Goal: Task Accomplishment & Management: Complete application form

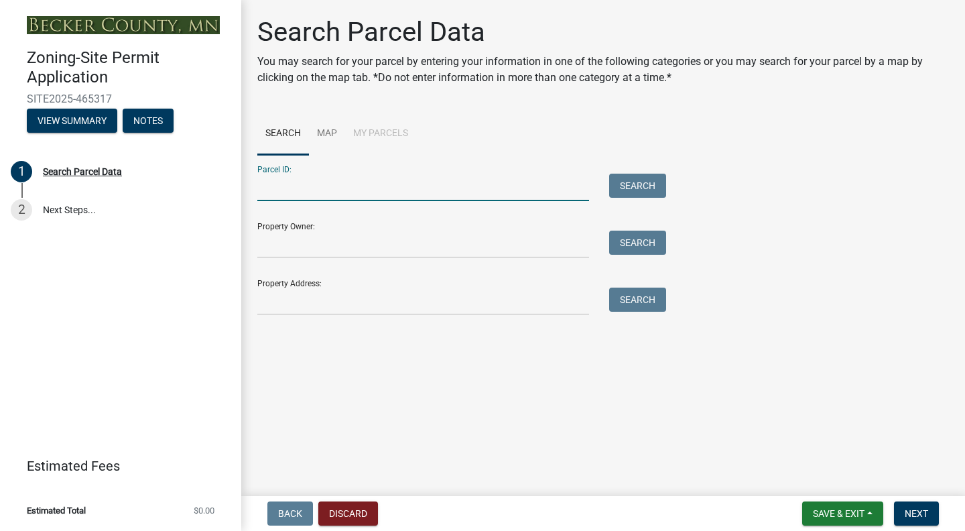
click at [292, 192] on input "Parcel ID:" at bounding box center [423, 187] width 332 height 27
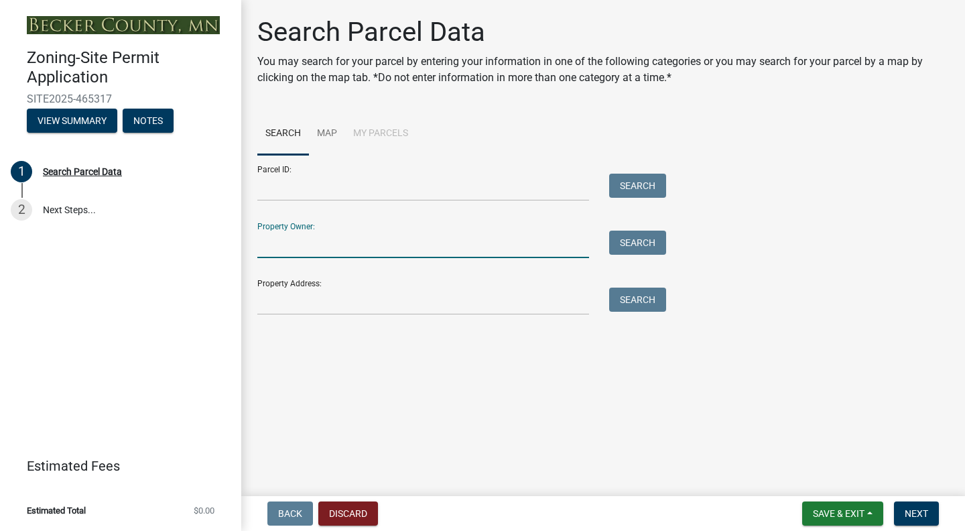
click at [302, 245] on input "Property Owner:" at bounding box center [423, 244] width 332 height 27
click at [288, 304] on input "Property Address:" at bounding box center [423, 301] width 332 height 27
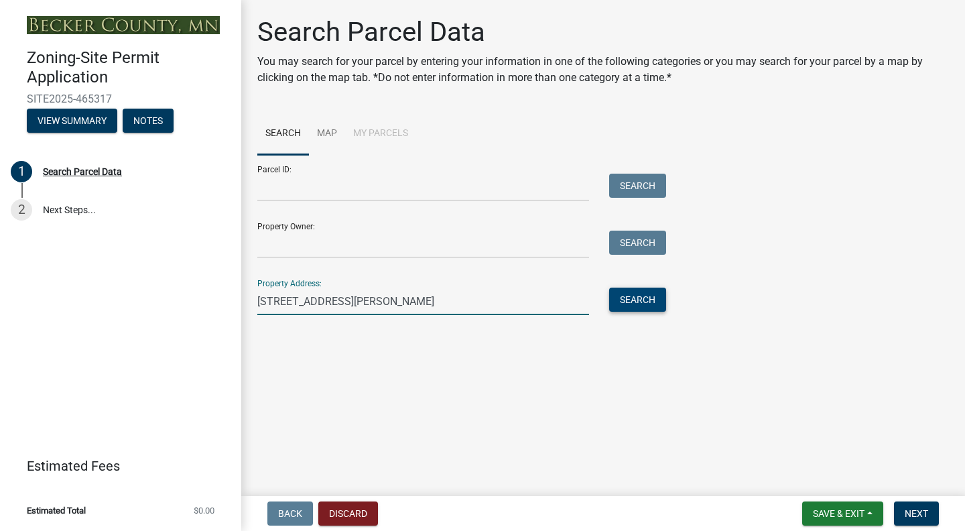
type input "[STREET_ADDRESS][PERSON_NAME]"
click at [625, 308] on button "Search" at bounding box center [637, 300] width 57 height 24
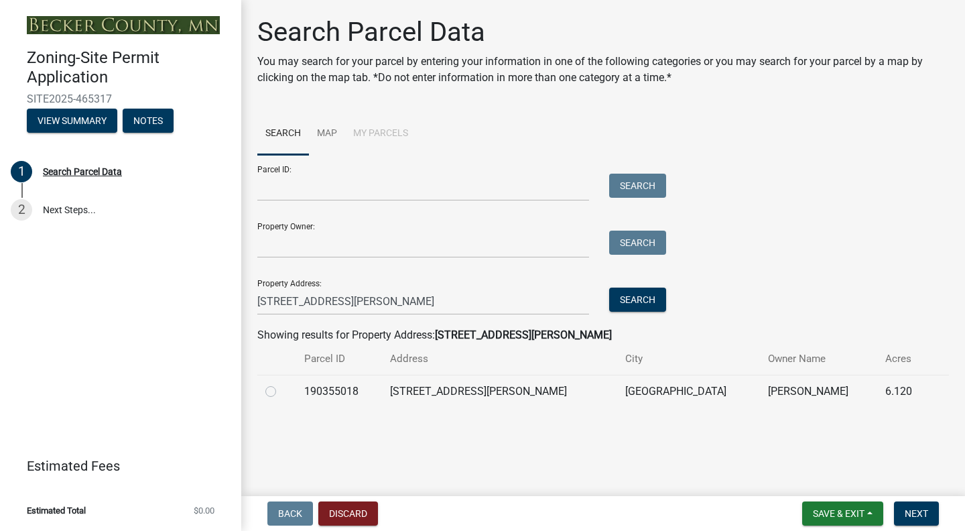
click at [282, 383] on label at bounding box center [282, 383] width 0 height 0
click at [282, 392] on input "radio" at bounding box center [286, 387] width 9 height 9
radio input "true"
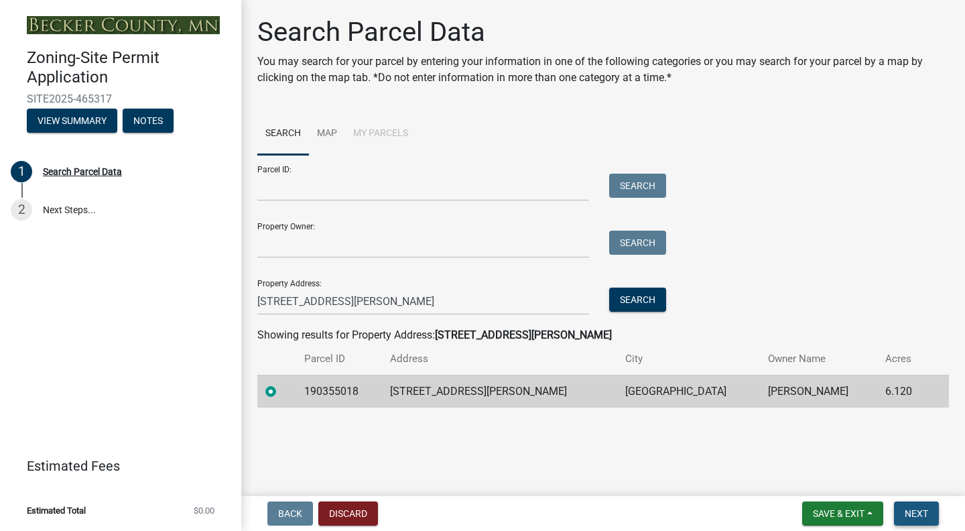
click at [920, 517] on span "Next" at bounding box center [916, 513] width 23 height 11
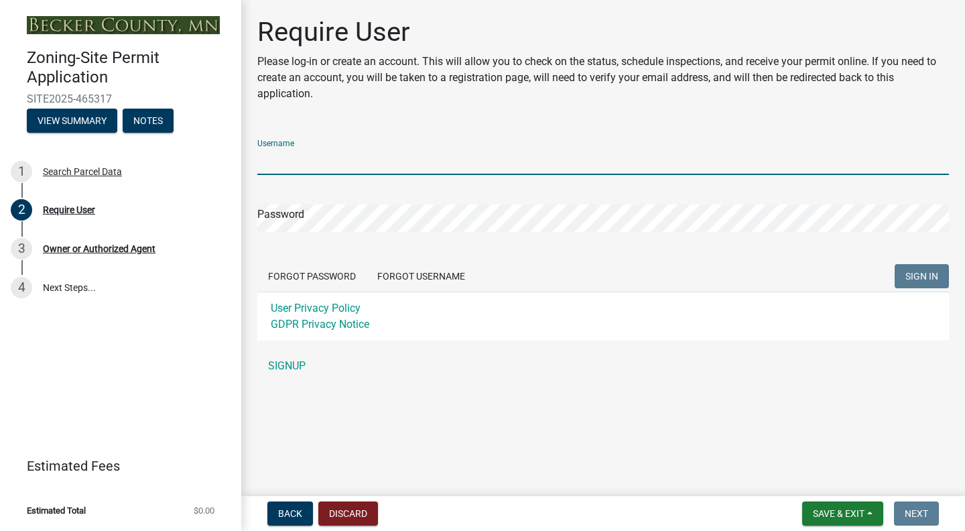
type input "hansoncha"
click at [922, 276] on button "SIGN IN" at bounding box center [922, 276] width 54 height 24
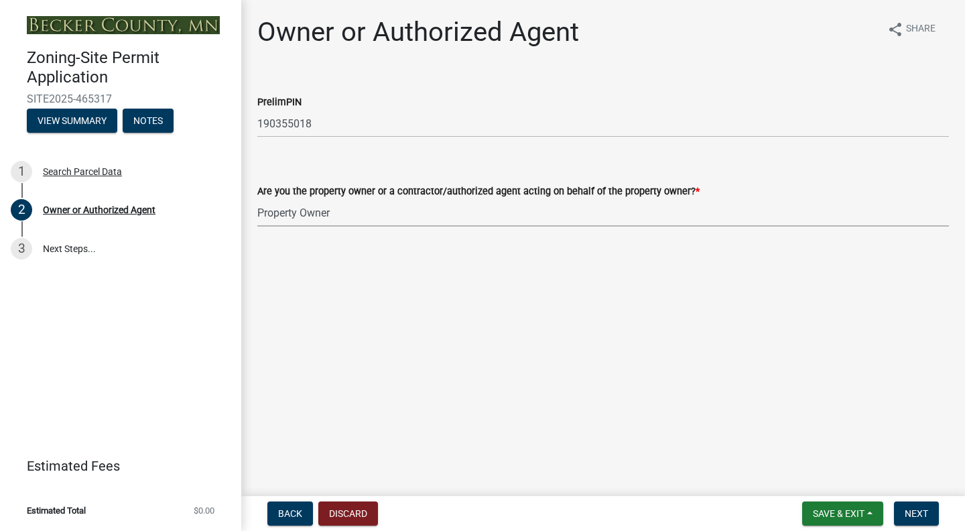
select select "3c674549-ed69-405f-b795-9fa3f7d47d9d"
click at [306, 269] on main "Owner or Authorized Agent share Share PrelimPIN 190355018 Are you the property …" at bounding box center [603, 245] width 724 height 491
click at [926, 513] on span "Next" at bounding box center [916, 513] width 23 height 11
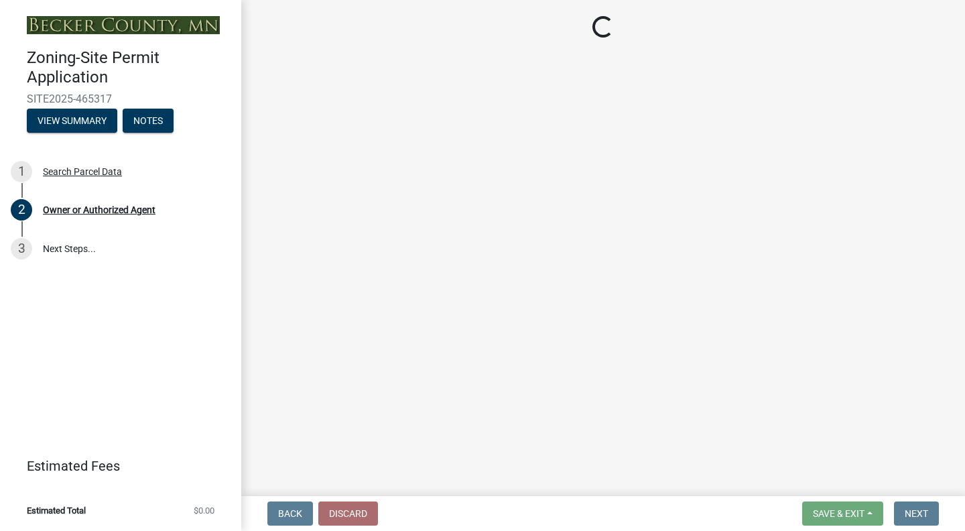
select select "a752e4d6-14bd-4f0f-bfe8-5b67ead45659"
select select "4439e411-f9ac-4451-8e9c-dcab1ac02f4d"
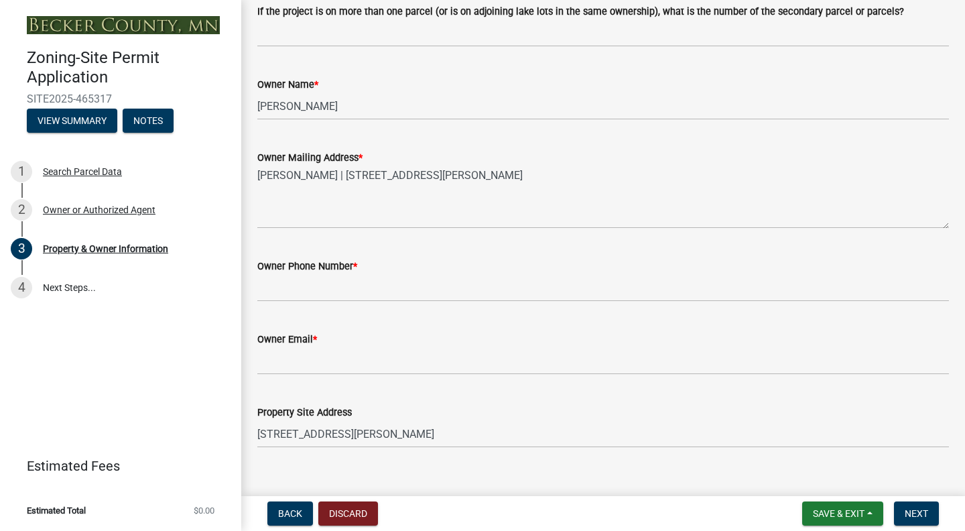
scroll to position [269, 0]
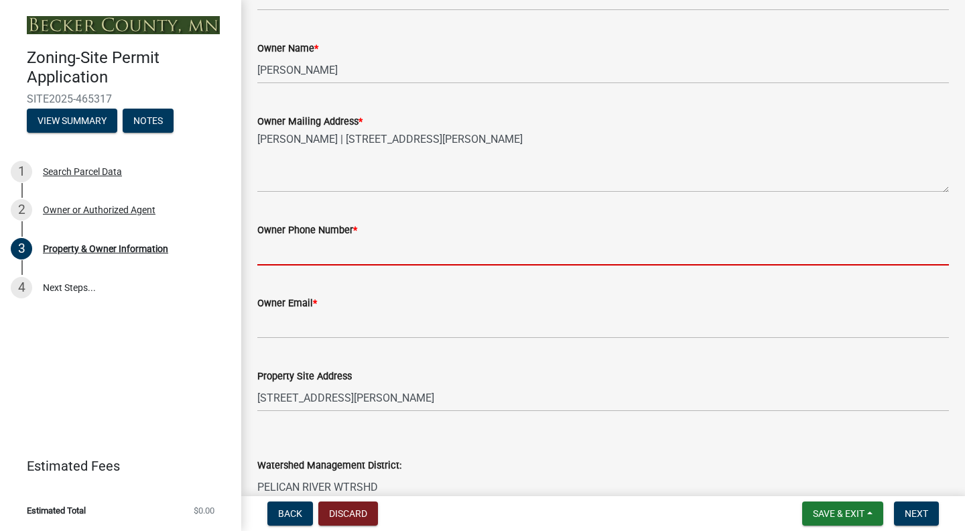
click at [316, 260] on input "Owner Phone Number *" at bounding box center [603, 251] width 692 height 27
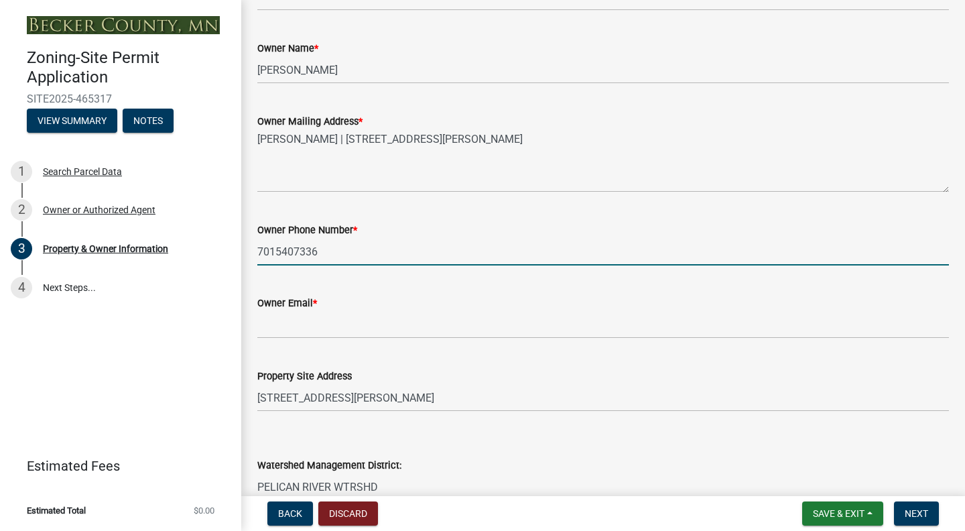
type input "7015407336"
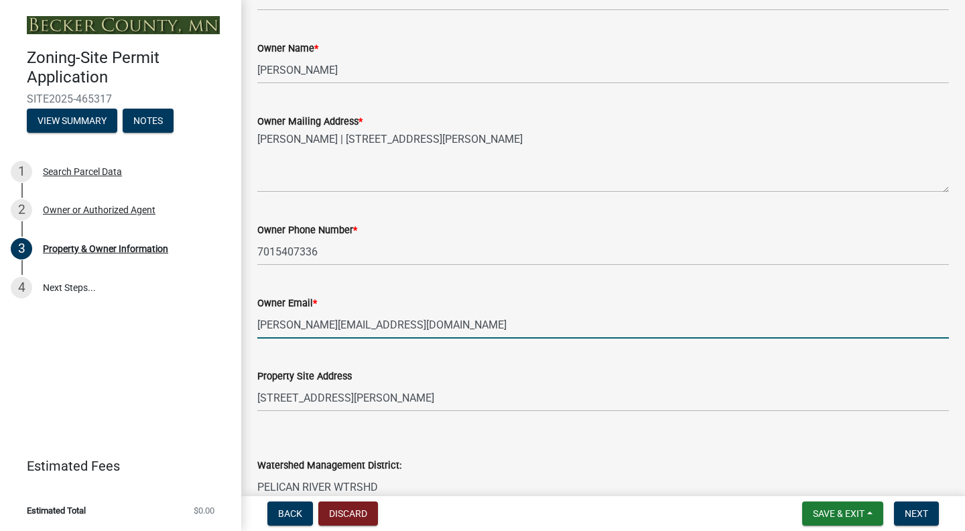
click at [264, 334] on input "[PERSON_NAME][EMAIL_ADDRESS][DOMAIN_NAME]" at bounding box center [603, 324] width 692 height 27
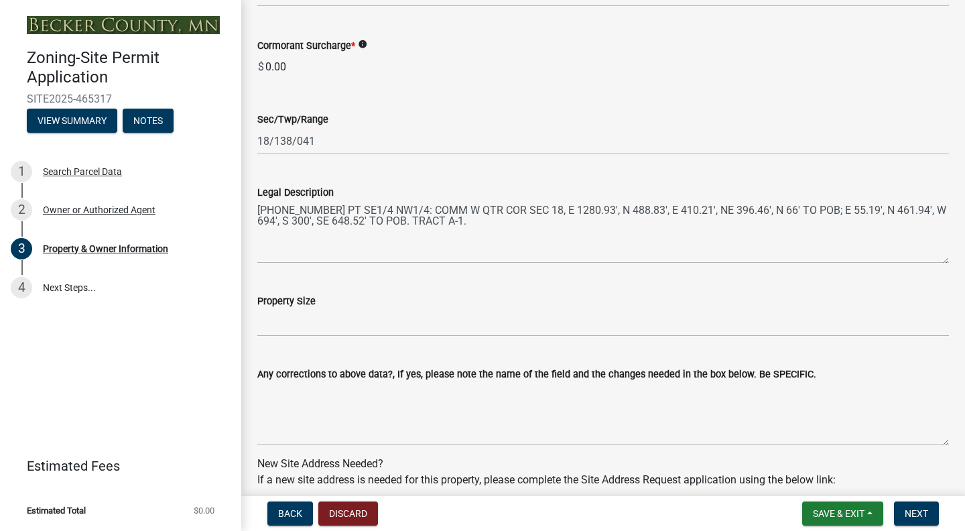
scroll to position [881, 0]
type input "[PERSON_NAME][EMAIL_ADDRESS][DOMAIN_NAME]"
click at [355, 333] on input "Property Size" at bounding box center [603, 321] width 692 height 27
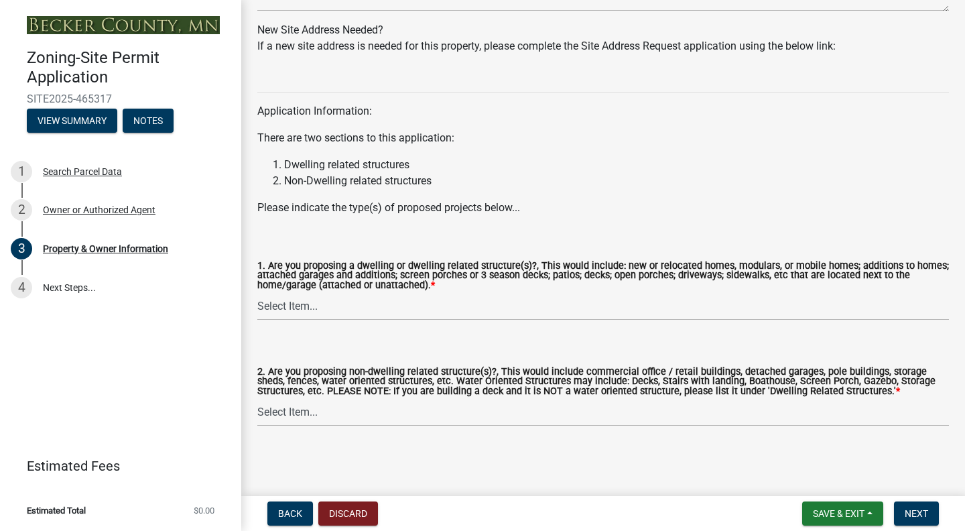
scroll to position [1330, 0]
select select "f87eba17-8ed9-4ad8-aefc-fe36a3f3544b"
select select "393a978c-6bd5-4cb2-a6a0-db6feb8732b8"
click at [912, 511] on span "Next" at bounding box center [916, 513] width 23 height 11
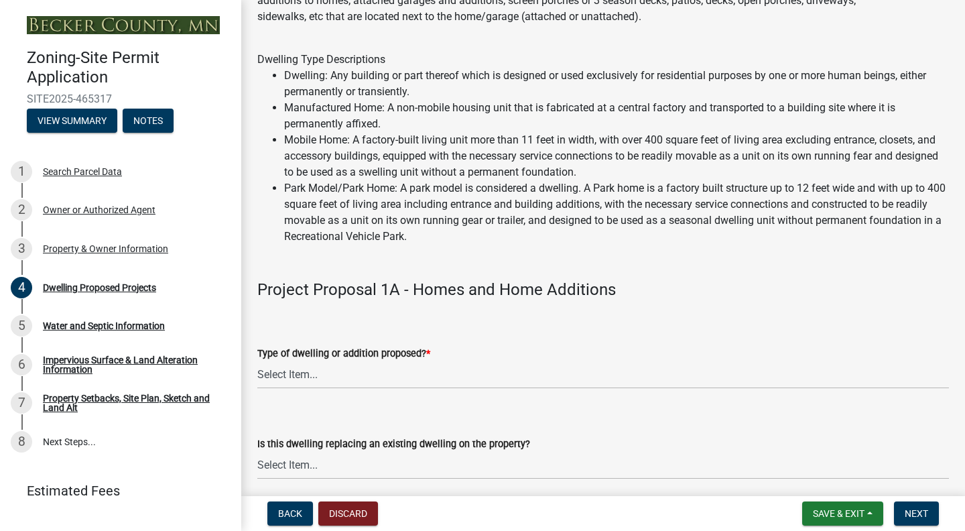
scroll to position [90, 0]
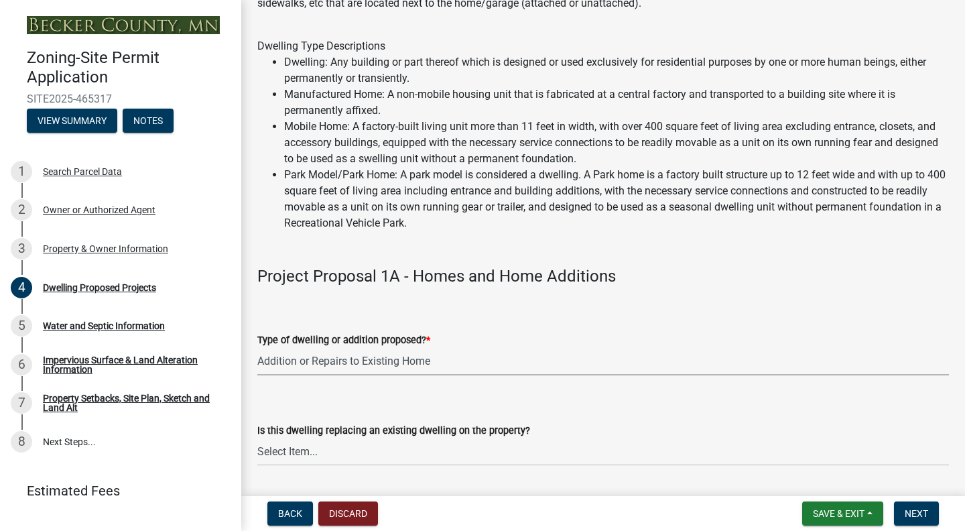
select select "b76c2e3f-c59d-4748-8205-29623accd873"
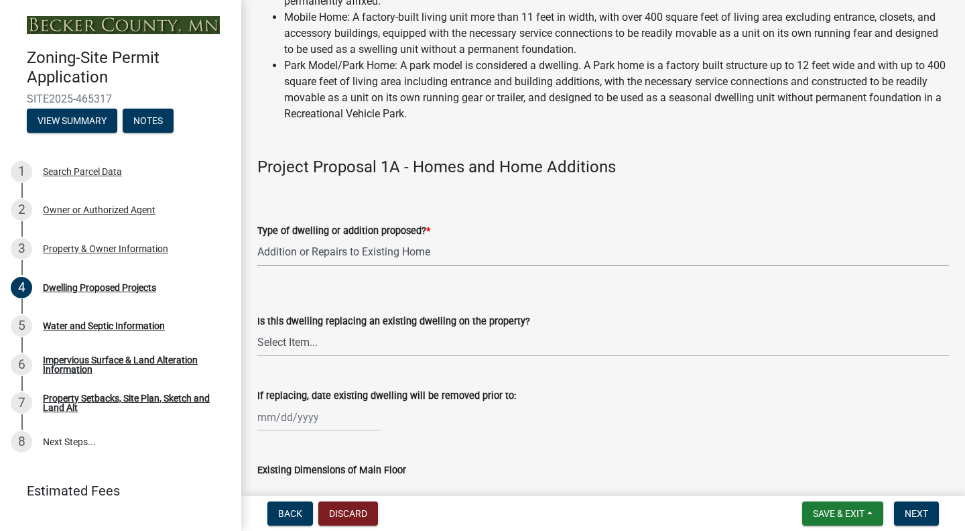
scroll to position [206, 0]
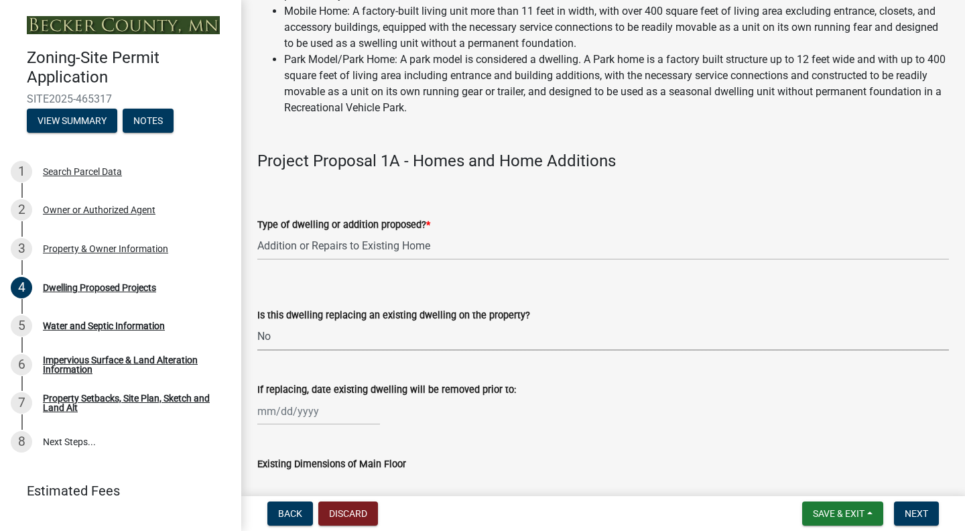
select select "566f81cc-4b3f-4ecb-9f16-a2b313352c61"
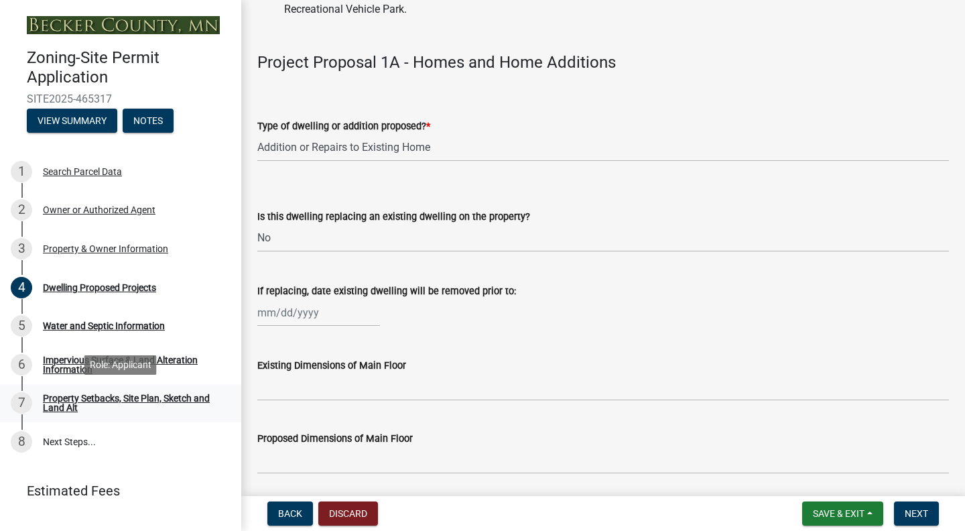
scroll to position [316, 0]
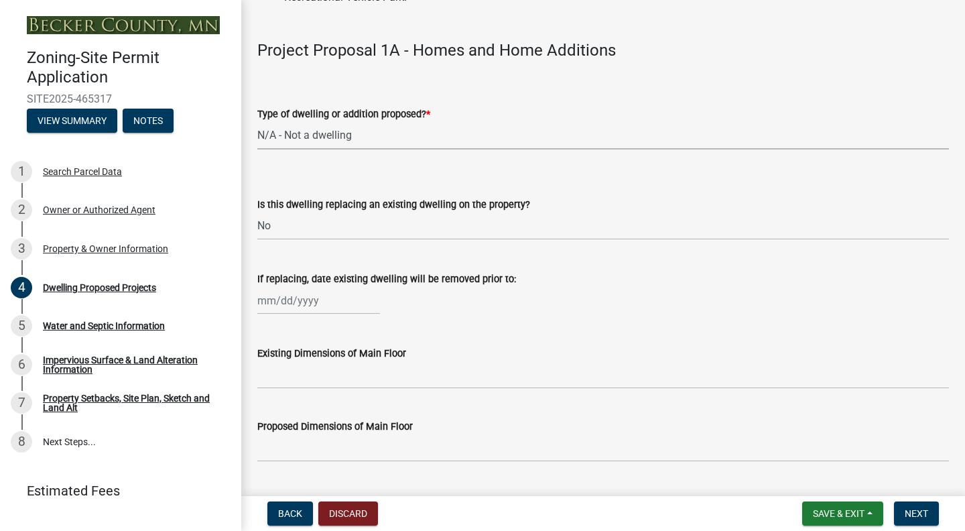
select select "a5b58647-72e6-4a45-9816-4b1990647a33"
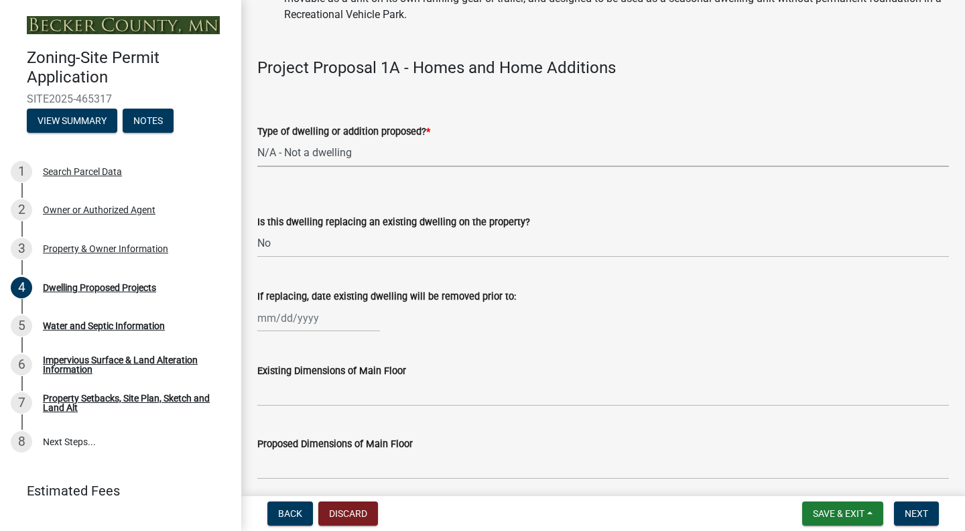
scroll to position [296, 0]
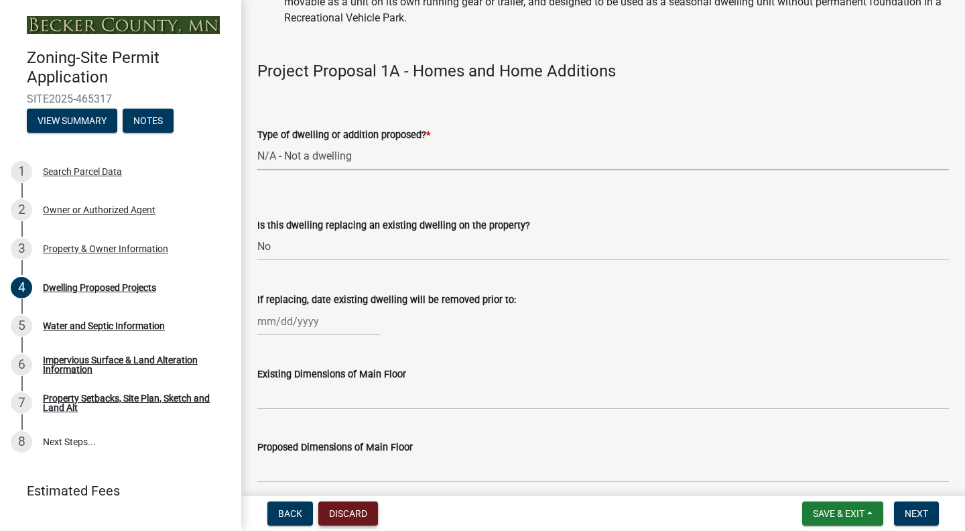
click at [348, 509] on button "Discard" at bounding box center [348, 513] width 60 height 24
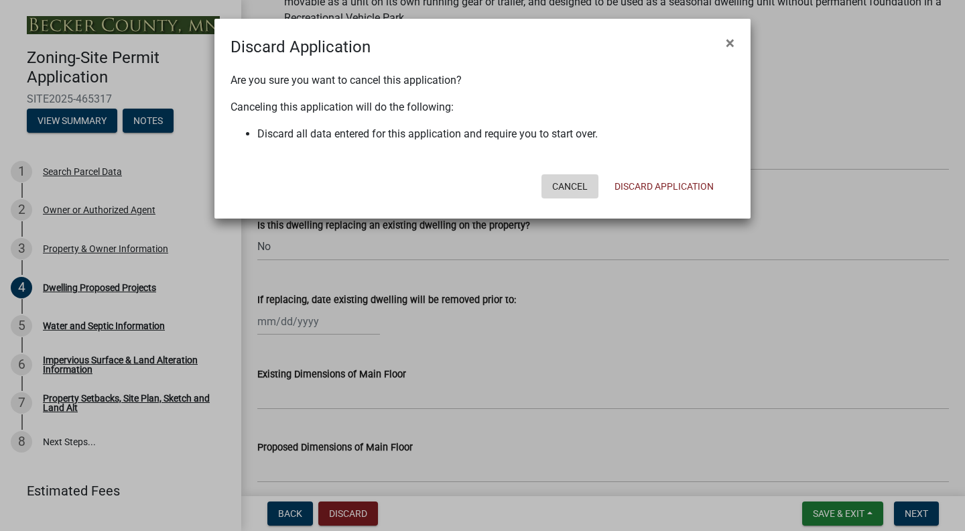
click at [562, 186] on button "Cancel" at bounding box center [570, 186] width 57 height 24
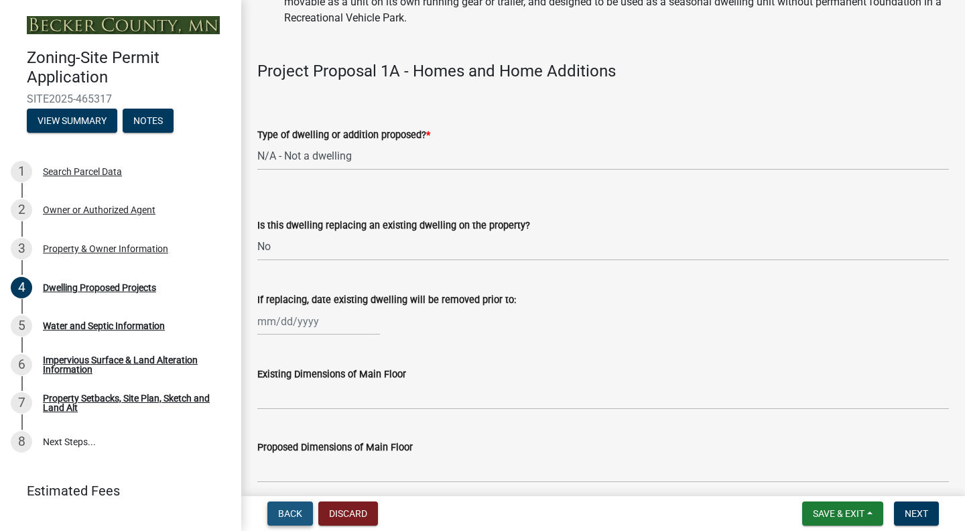
click at [290, 511] on span "Back" at bounding box center [290, 513] width 24 height 11
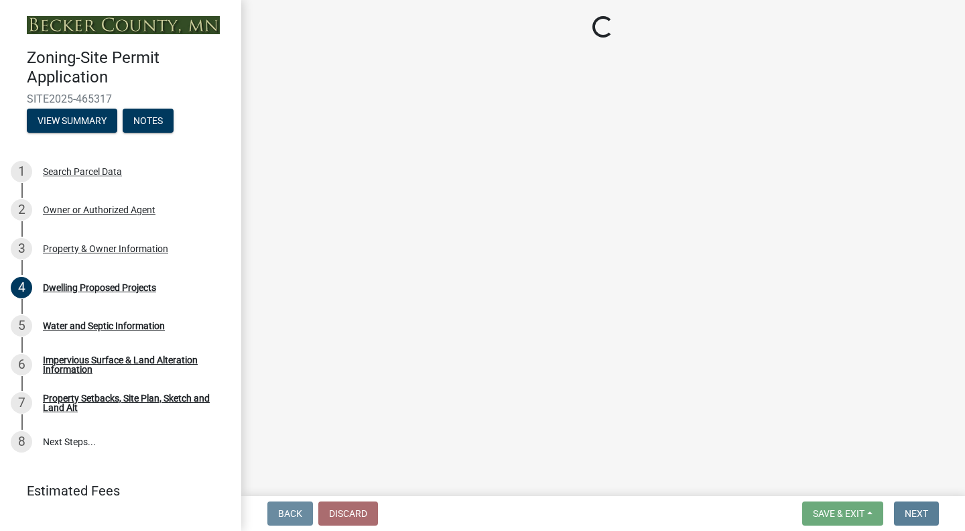
scroll to position [0, 0]
select select "a752e4d6-14bd-4f0f-bfe8-5b67ead45659"
select select "4439e411-f9ac-4451-8e9c-dcab1ac02f4d"
select select "f87eba17-8ed9-4ad8-aefc-fe36a3f3544b"
select select "393a978c-6bd5-4cb2-a6a0-db6feb8732b8"
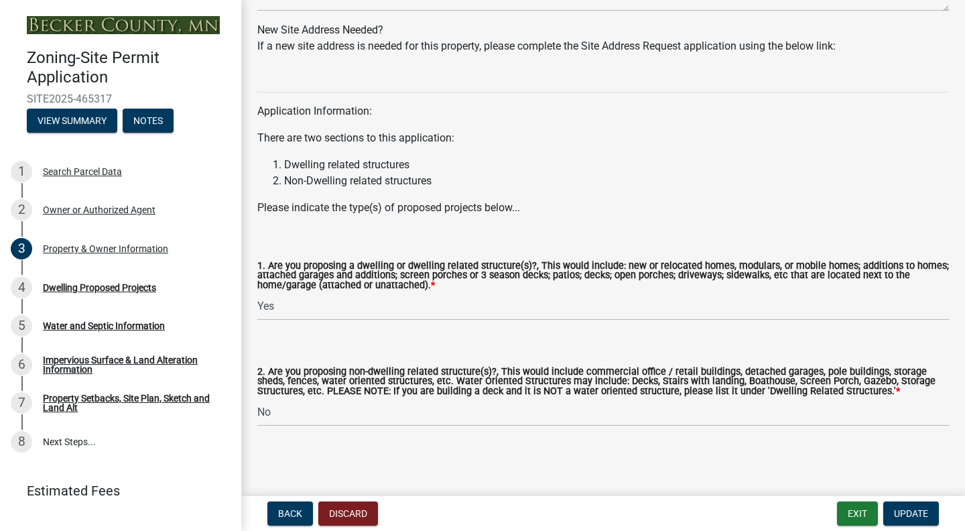
scroll to position [1330, 0]
click at [918, 511] on span "Update" at bounding box center [911, 513] width 34 height 11
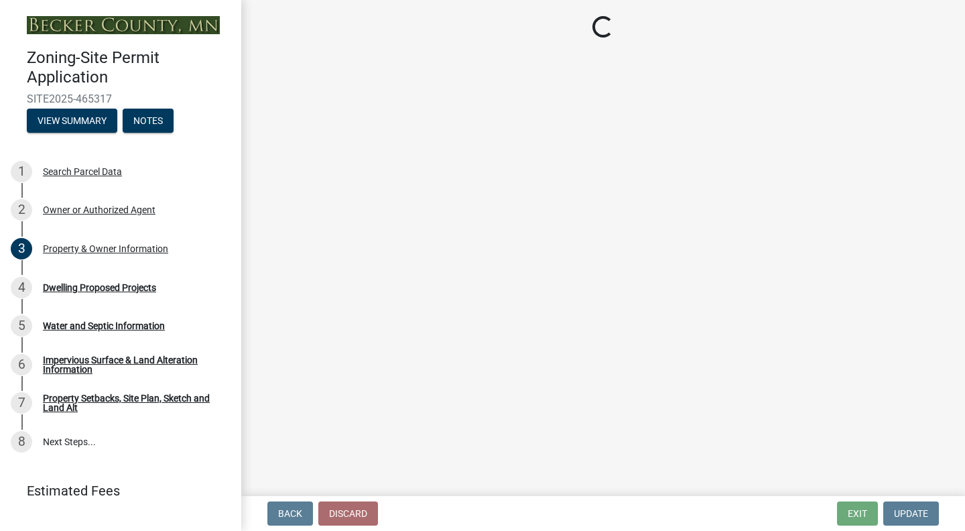
select select "a5b58647-72e6-4a45-9816-4b1990647a33"
select select "566f81cc-4b3f-4ecb-9f16-a2b313352c61"
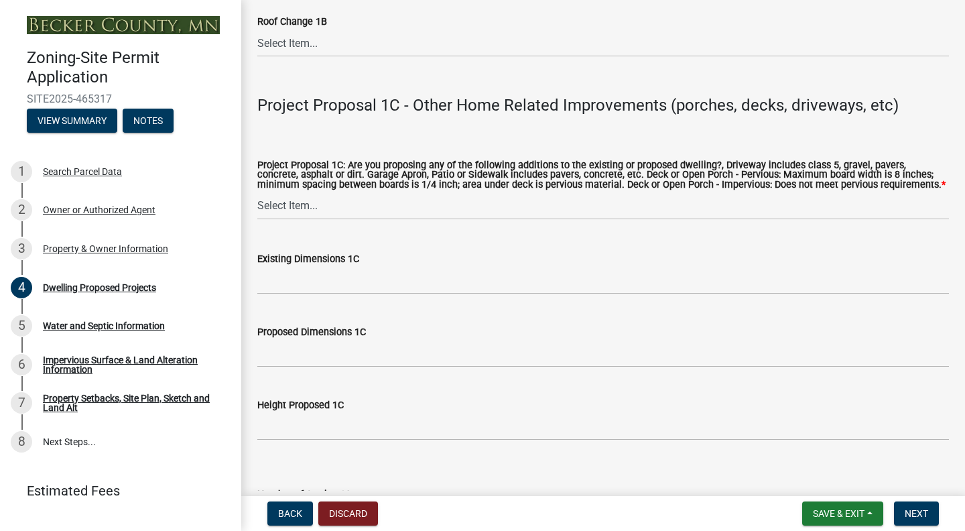
scroll to position [2420, 0]
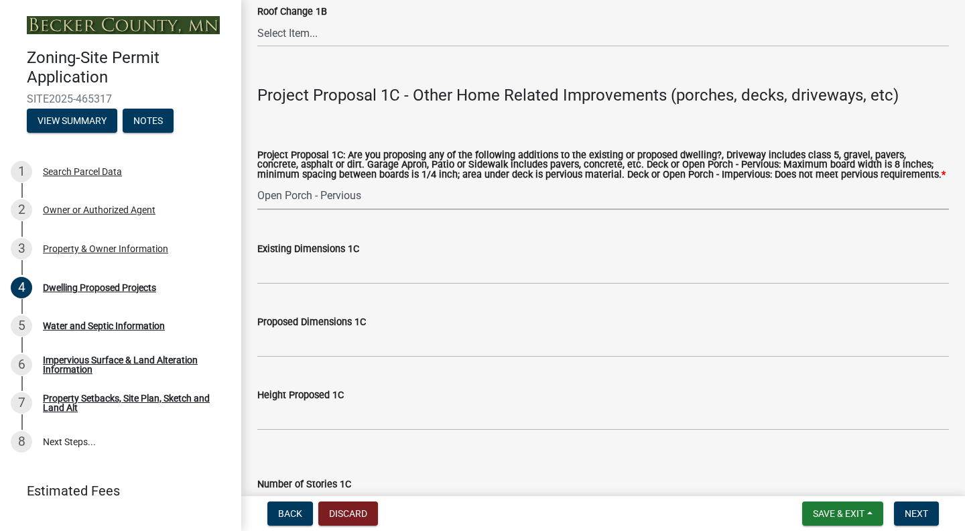
select select "c9167b10-c8af-43f1-9f68-16f8bce45d4f"
click at [293, 284] on input "Existing Dimensions 1C" at bounding box center [603, 270] width 692 height 27
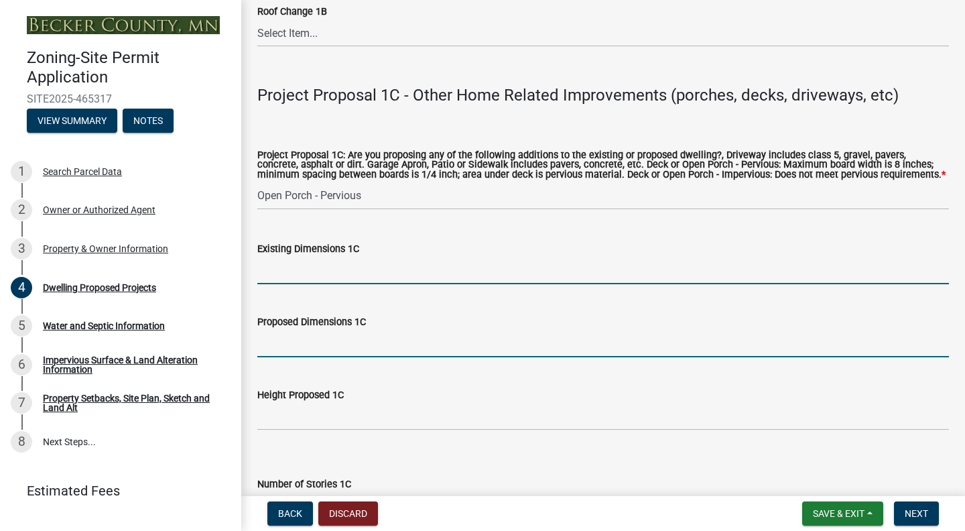
click at [298, 357] on input "Proposed Dimensions 1C" at bounding box center [603, 343] width 692 height 27
click at [284, 284] on input "Existing Dimensions 1C" at bounding box center [603, 270] width 692 height 27
type input "N/A"
click at [298, 353] on input "Proposed Dimensions 1C" at bounding box center [603, 343] width 692 height 27
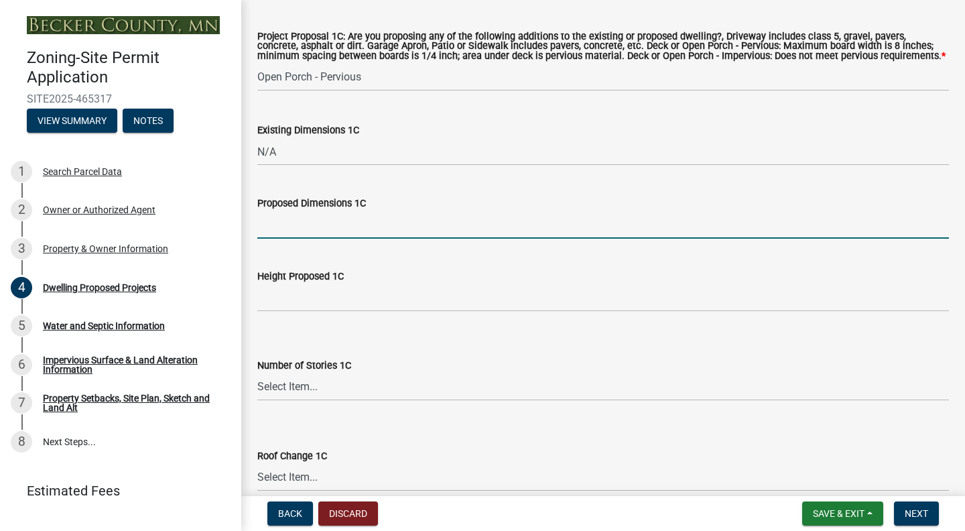
scroll to position [2539, 0]
type input "12'x10'"
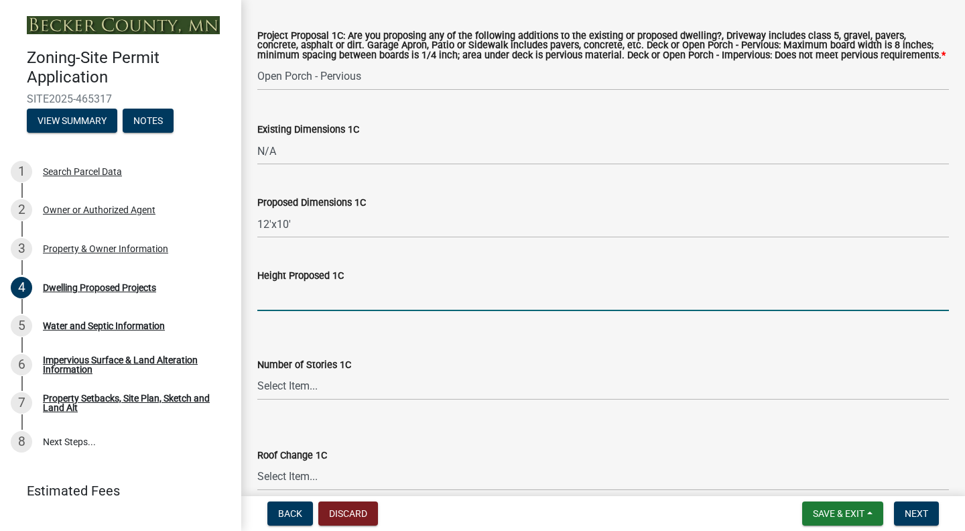
click at [297, 311] on input "Height Proposed 1C" at bounding box center [603, 297] width 692 height 27
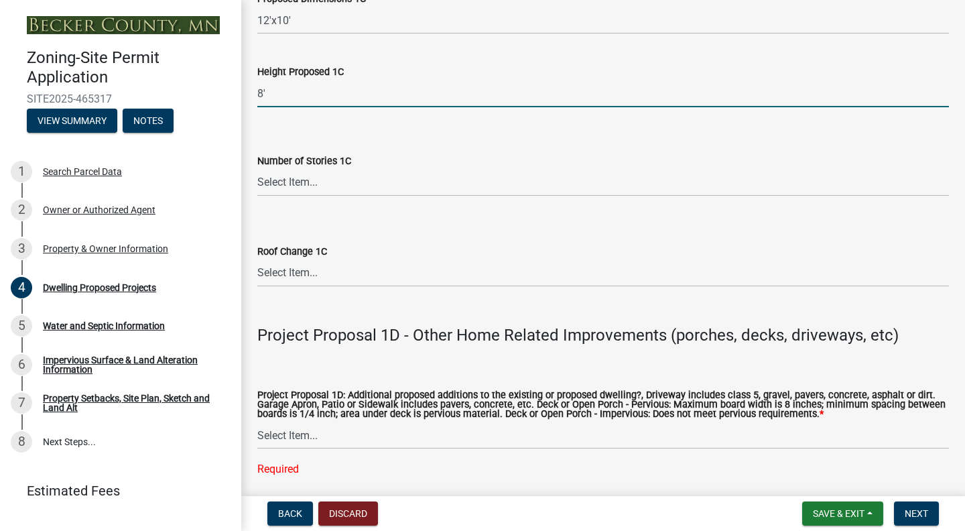
scroll to position [2745, 0]
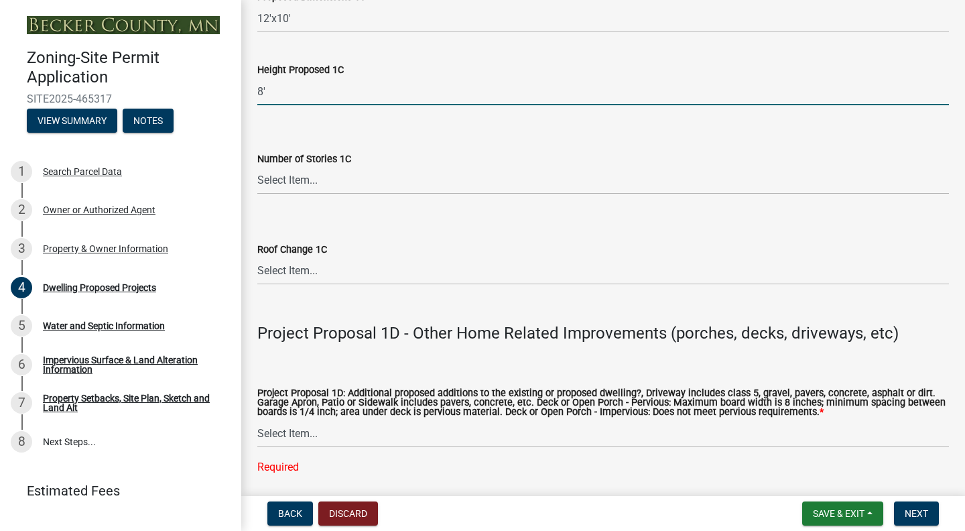
type input "8'"
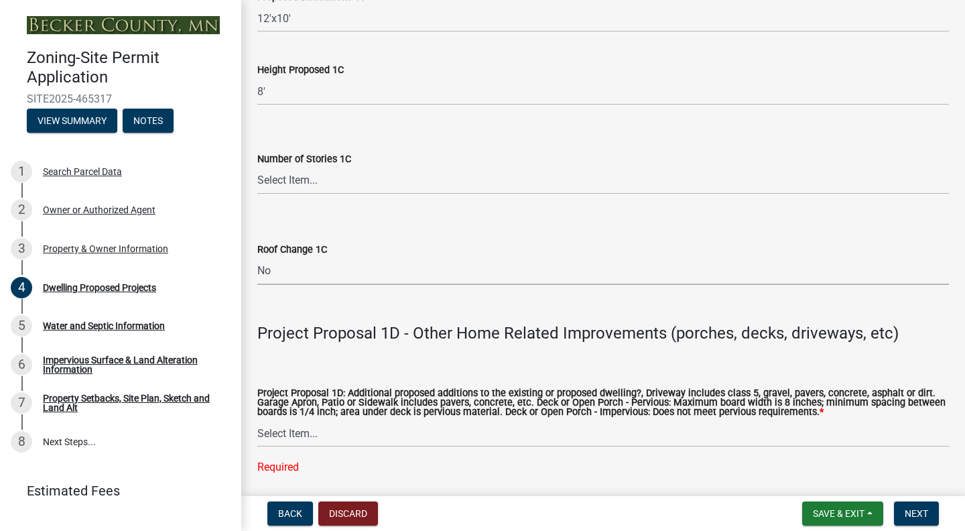
select select "ffb5c059-616d-4e71-8b5a-0d232edbecbf"
select select "8e4dc0e1-7dfa-4afc-85b9-5ad40795f204"
click at [335, 155] on form "Number of Stories 1C Select Item... N\A 1 1.25 1.5 1.75 2 2.25 2.5" at bounding box center [603, 165] width 692 height 60
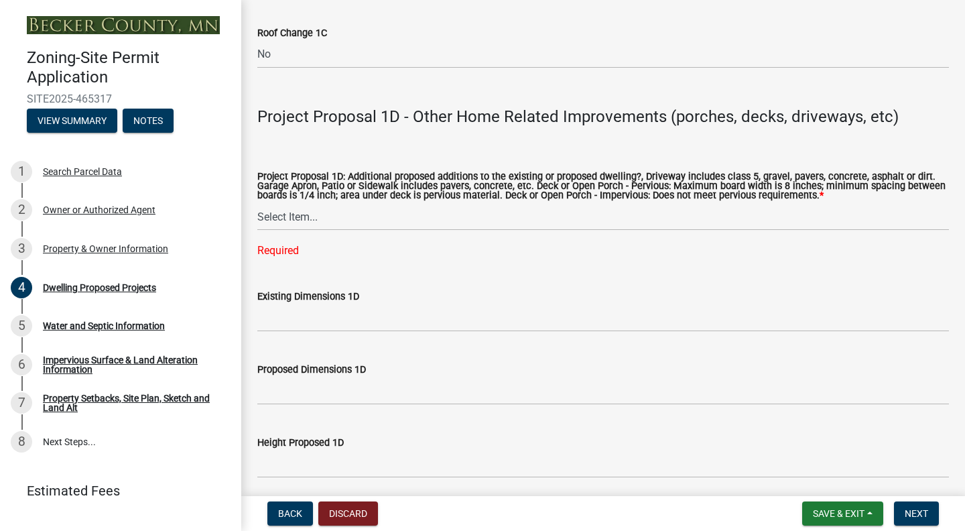
scroll to position [2969, 0]
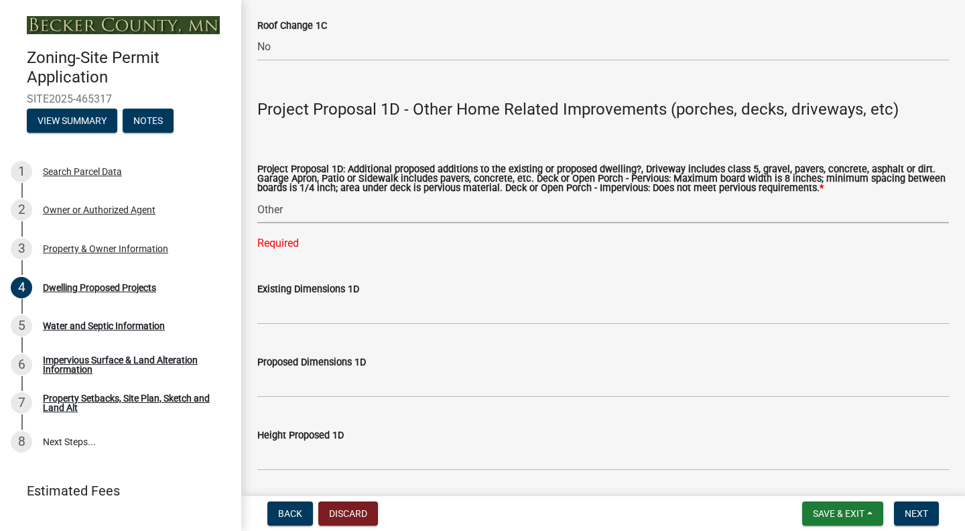
select select "2a4df672-fef0-4adc-a93c-5bc0a50cba9a"
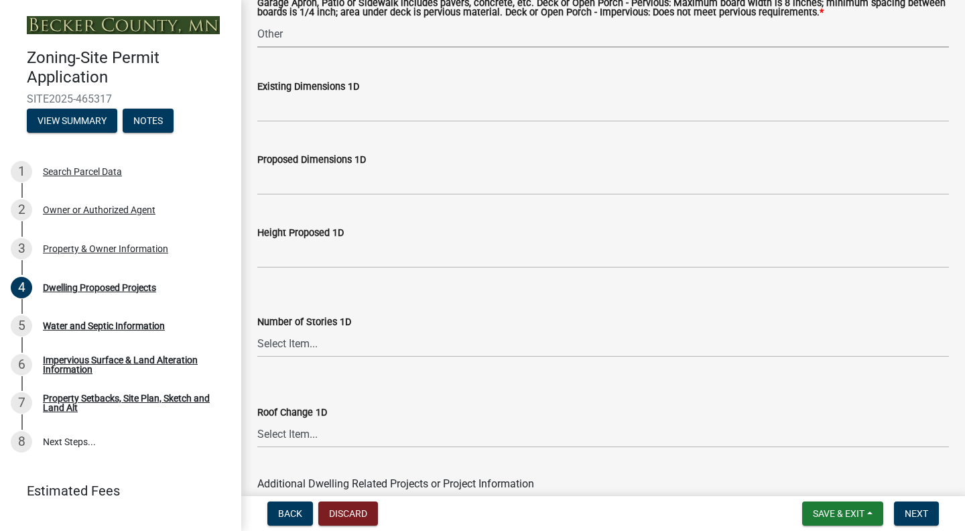
scroll to position [3095, 0]
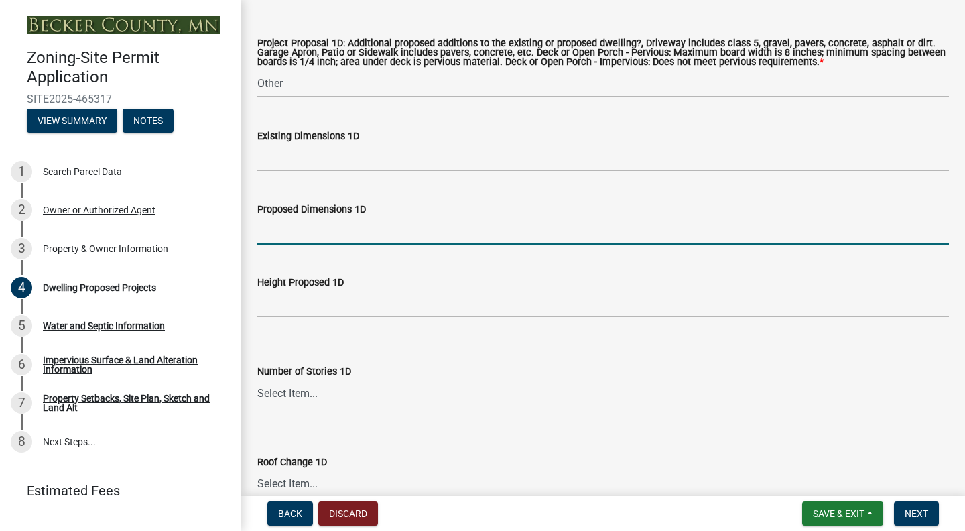
click at [295, 245] on input "Proposed Dimensions 1D" at bounding box center [603, 230] width 692 height 27
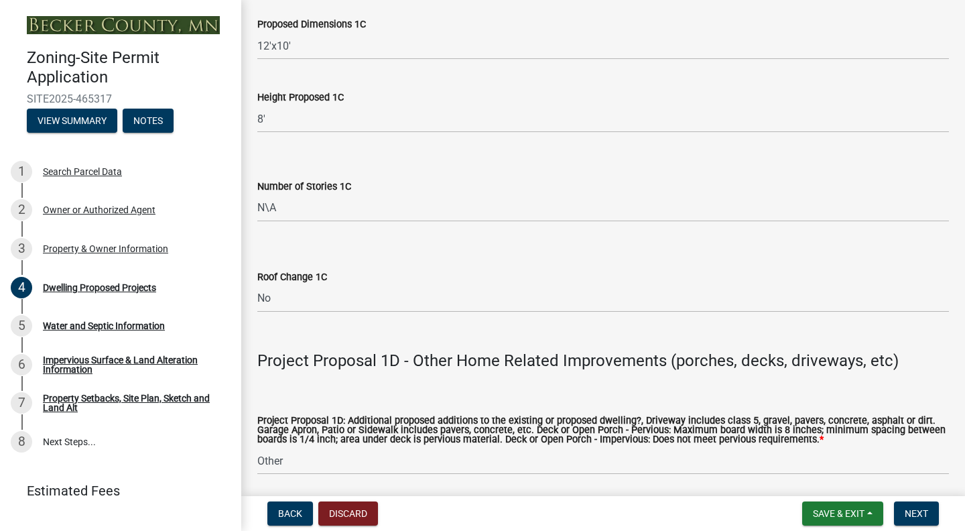
scroll to position [2711, 0]
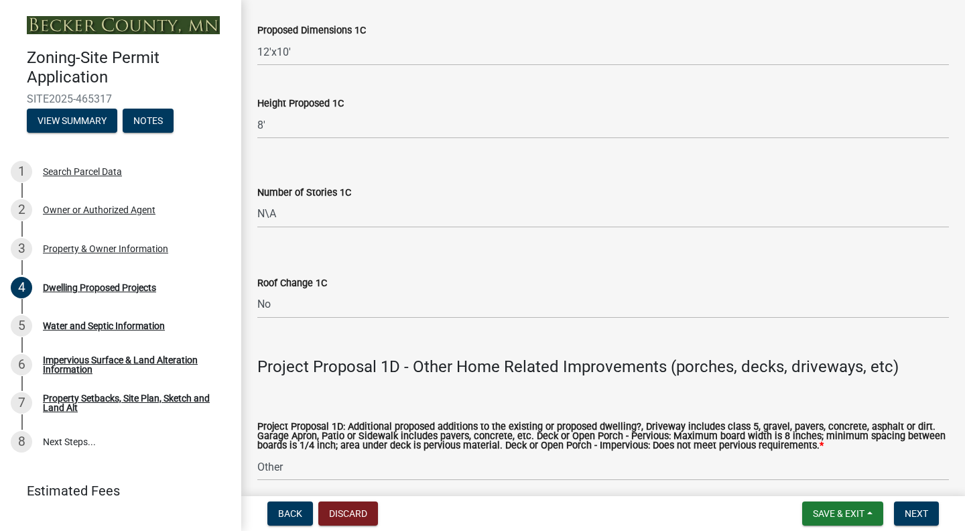
type input "14'x20' Carport"
click at [318, 64] on input "12'x10'" at bounding box center [603, 51] width 692 height 27
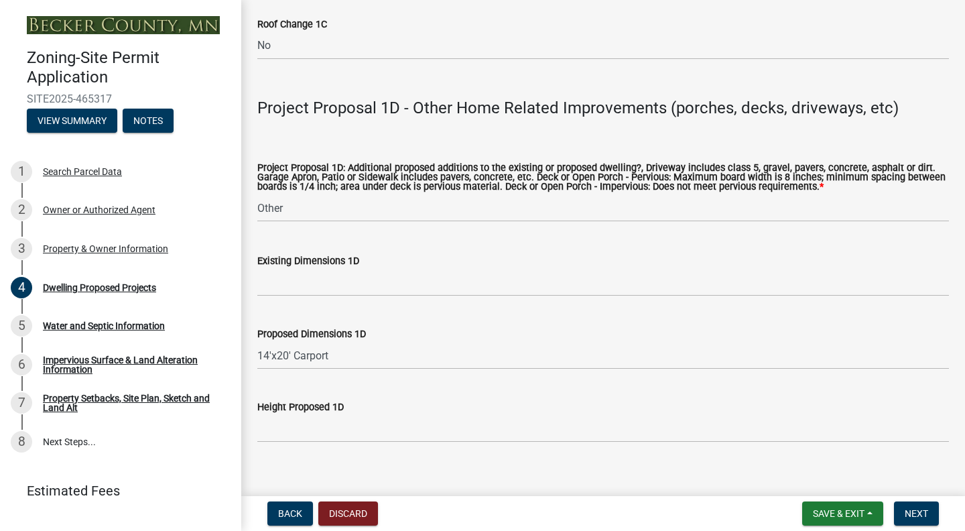
scroll to position [2973, 0]
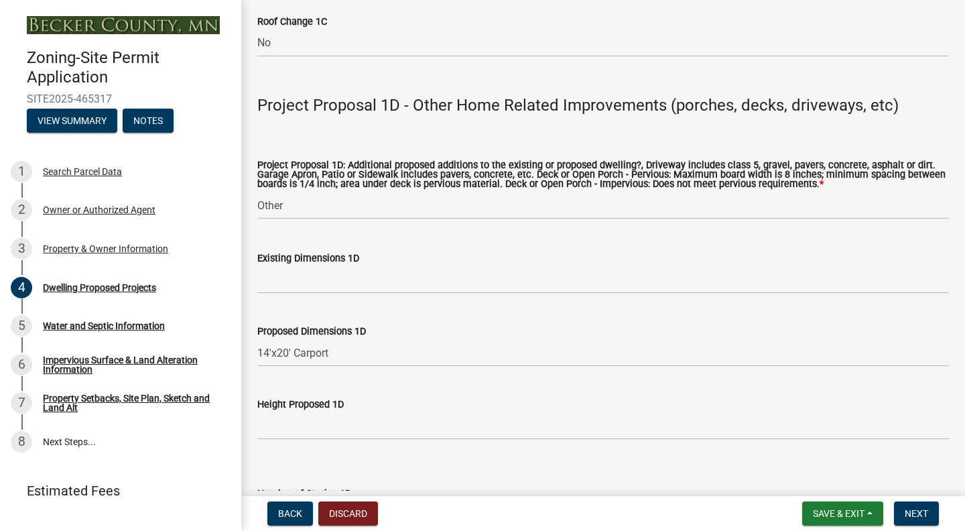
type input "12'x10' Front porch w/ lean-to roof"
click at [338, 367] on input "14'x20' Carport" at bounding box center [603, 352] width 692 height 27
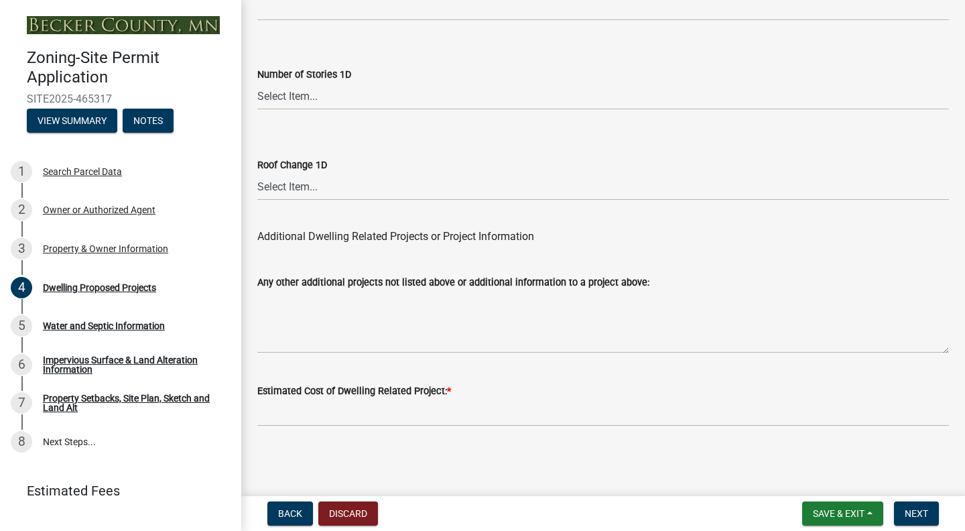
scroll to position [0, 0]
type input "14'x20' Carport lean-to roof"
click at [337, 418] on input "text" at bounding box center [603, 412] width 692 height 27
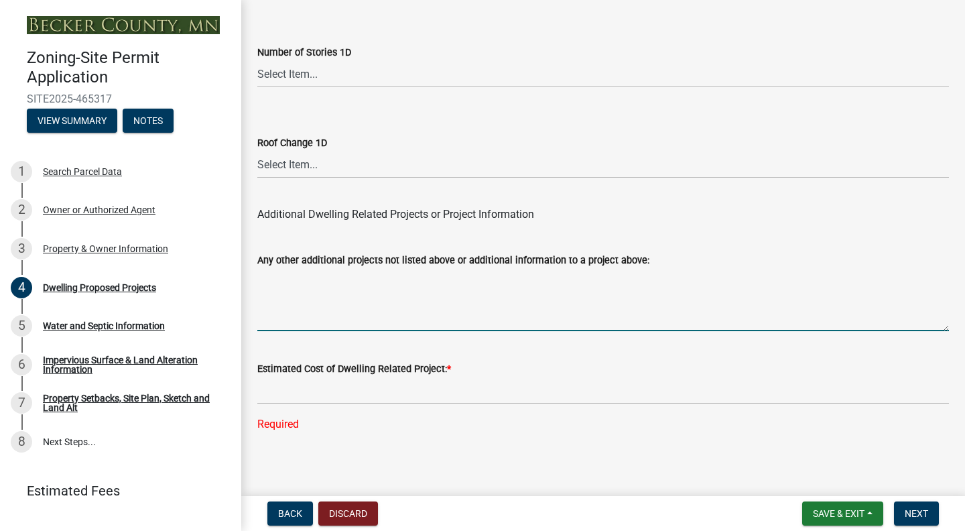
click at [297, 331] on textarea "Any other additional projects not listed above or additional information to a p…" at bounding box center [603, 299] width 692 height 63
click at [296, 265] on label "Any other additional projects not listed above or additional information to a p…" at bounding box center [453, 260] width 392 height 9
click at [296, 283] on textarea "Any other additional projects not listed above or additional information to a p…" at bounding box center [603, 299] width 692 height 63
click at [296, 265] on label "Any other additional projects not listed above or additional information to a p…" at bounding box center [453, 260] width 392 height 9
click at [296, 283] on textarea "Any other additional projects not listed above or additional information to a p…" at bounding box center [603, 299] width 692 height 63
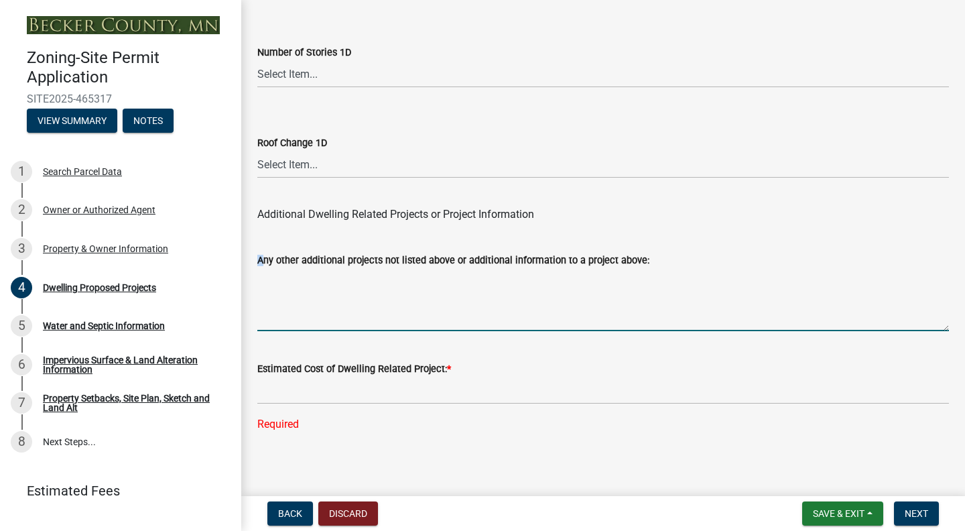
click at [296, 265] on label "Any other additional projects not listed above or additional information to a p…" at bounding box center [453, 260] width 392 height 9
click at [296, 283] on textarea "Any other additional projects not listed above or additional information to a p…" at bounding box center [603, 299] width 692 height 63
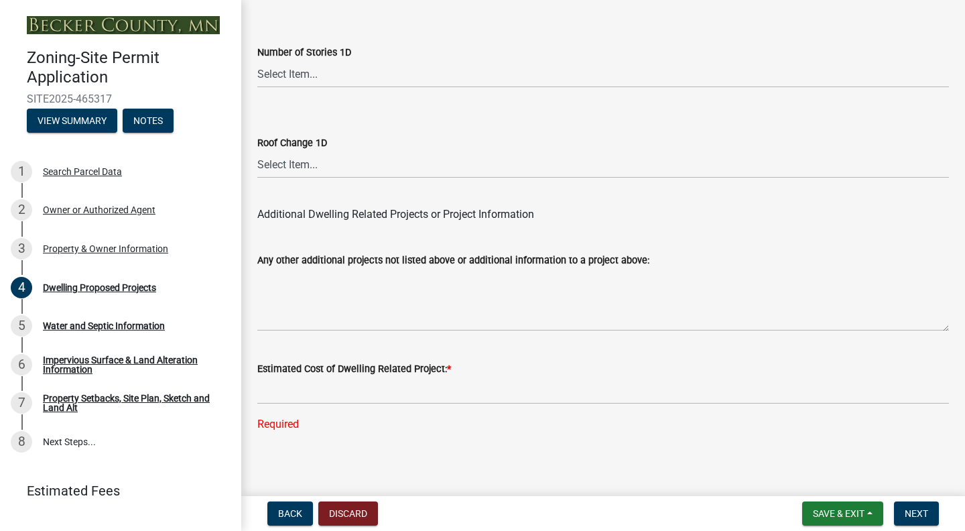
click at [308, 265] on label "Any other additional projects not listed above or additional information to a p…" at bounding box center [453, 260] width 392 height 9
click at [308, 281] on textarea "Any other additional projects not listed above or additional information to a p…" at bounding box center [603, 299] width 692 height 63
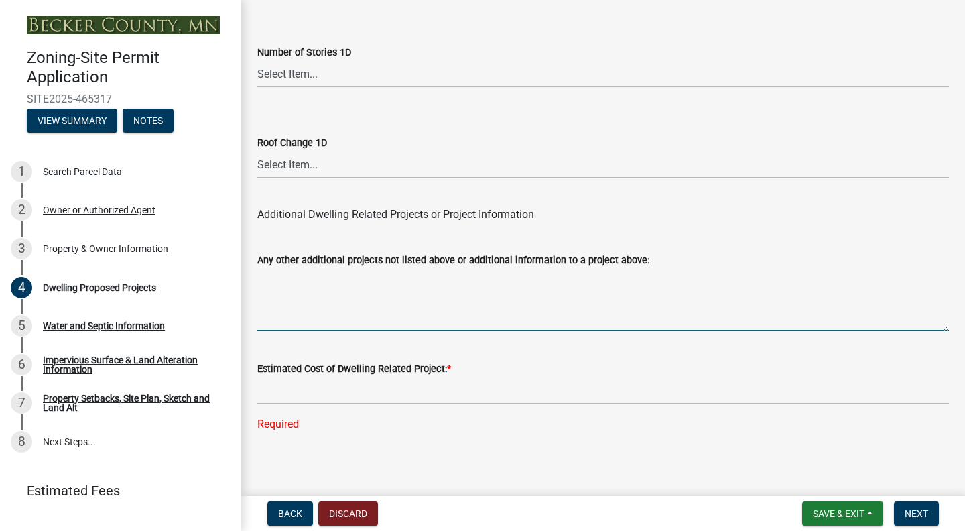
click at [351, 331] on textarea "Any other additional projects not listed above or additional information to a p…" at bounding box center [603, 299] width 692 height 63
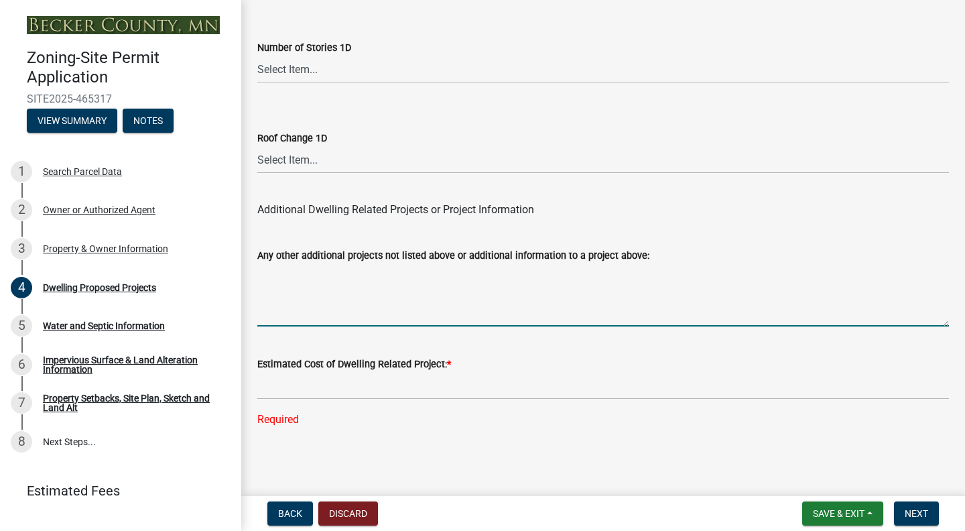
scroll to position [3441, 0]
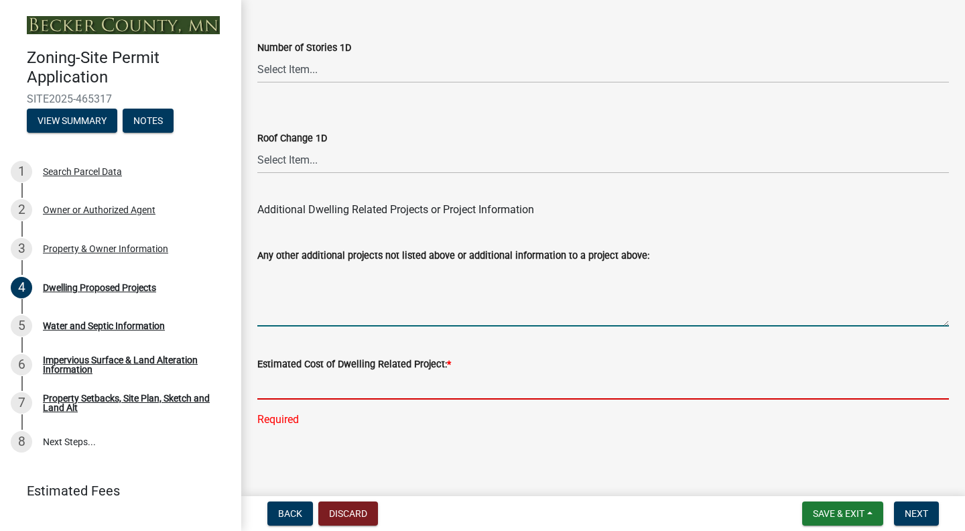
click at [298, 389] on input "text" at bounding box center [603, 385] width 692 height 27
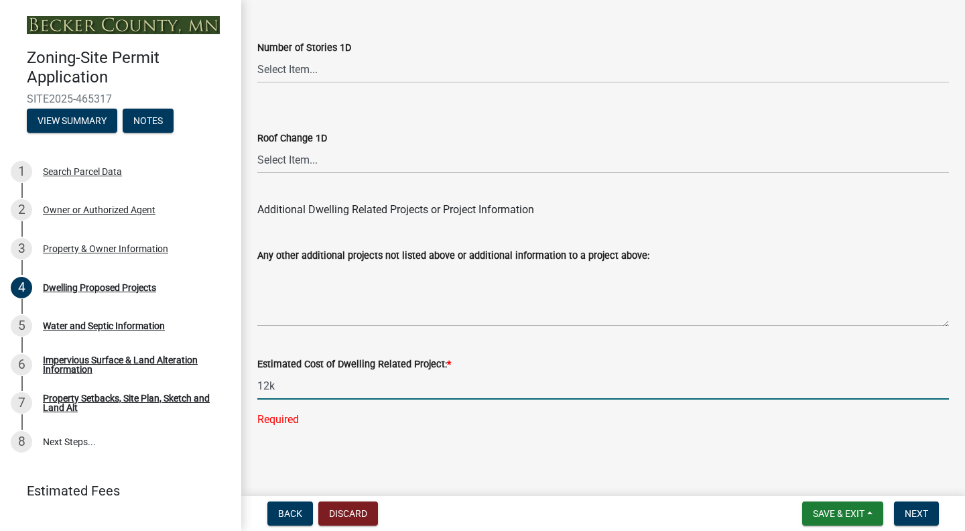
click at [258, 389] on input "12k" at bounding box center [603, 385] width 692 height 27
type input "12000"
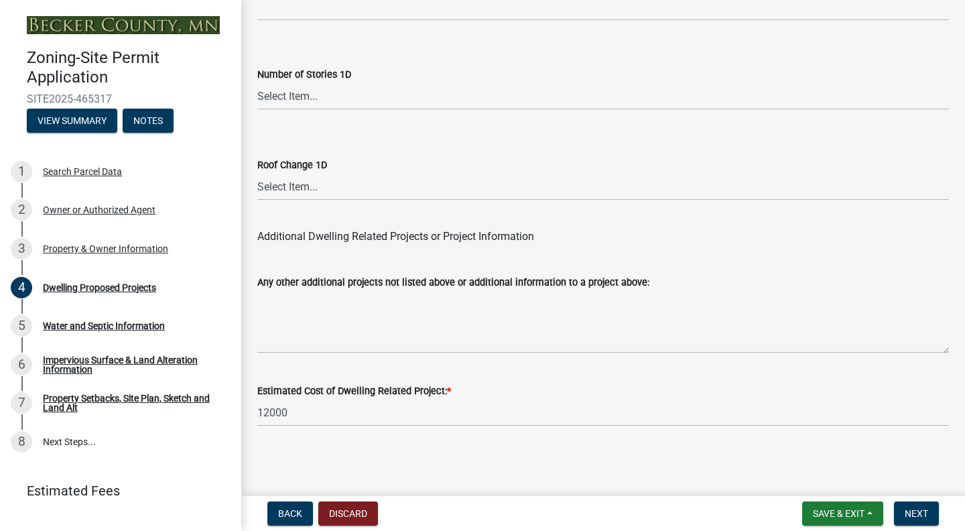
click at [448, 457] on main "Dwelling Proposed Projects SECTION 1: Dwelling and Dwelling Related Structures …" at bounding box center [603, 245] width 724 height 491
click at [926, 511] on span "Next" at bounding box center [916, 513] width 23 height 11
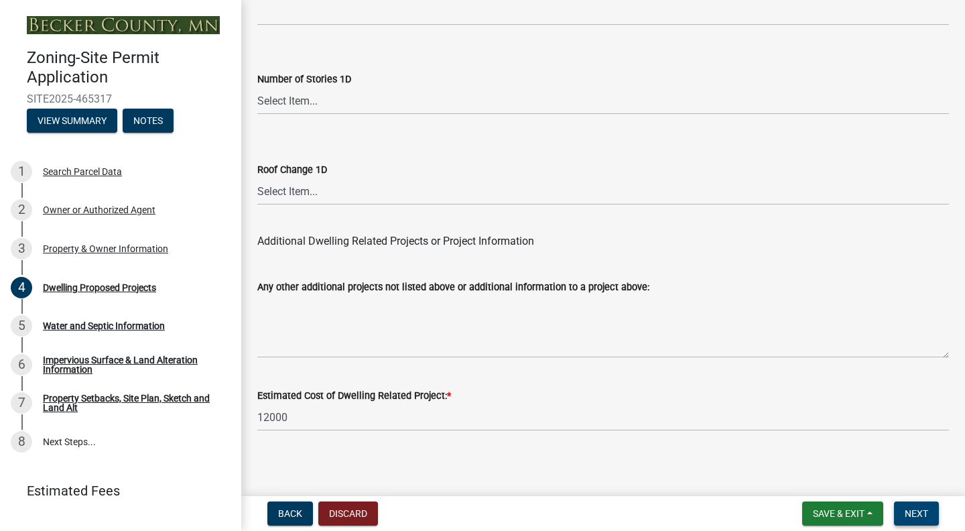
click at [926, 513] on span "Next" at bounding box center [916, 513] width 23 height 11
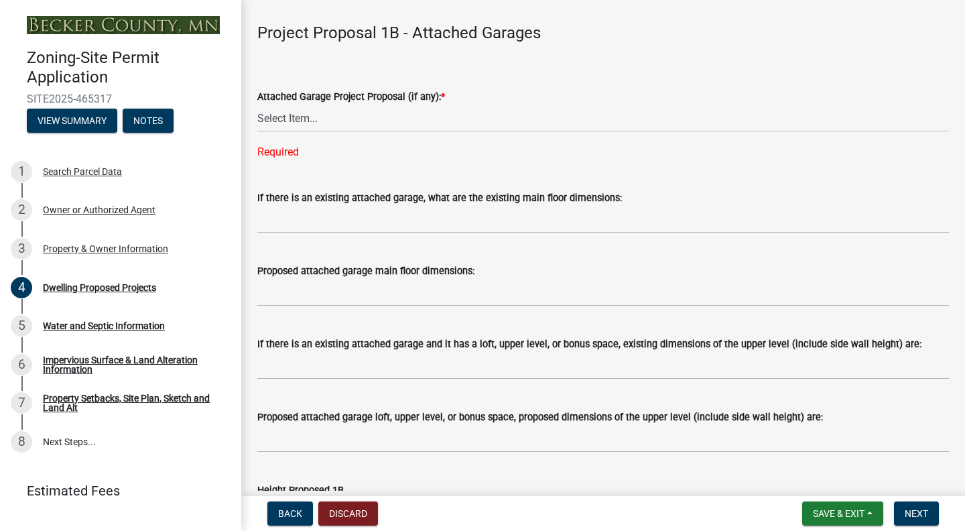
scroll to position [1598, 0]
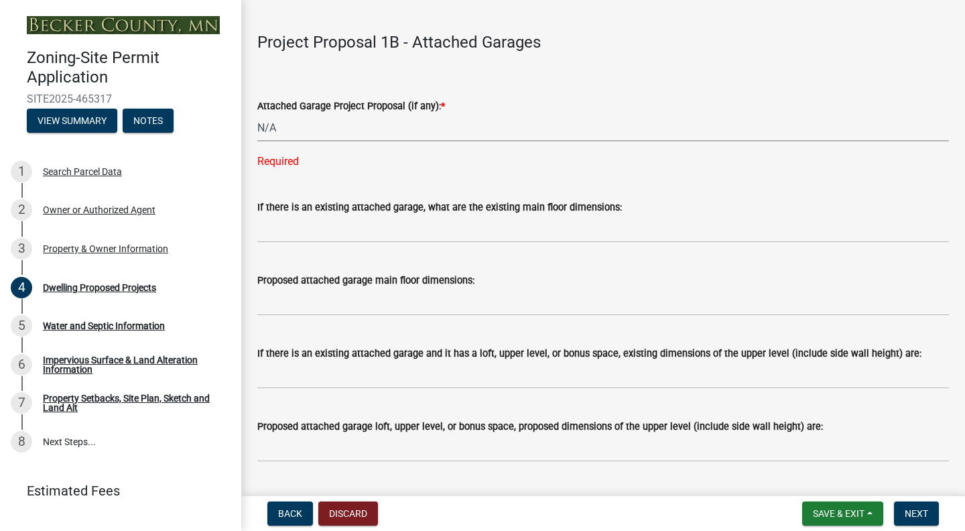
select select "11c1c089-3b44-43c0-9549-3c9eeea2451f"
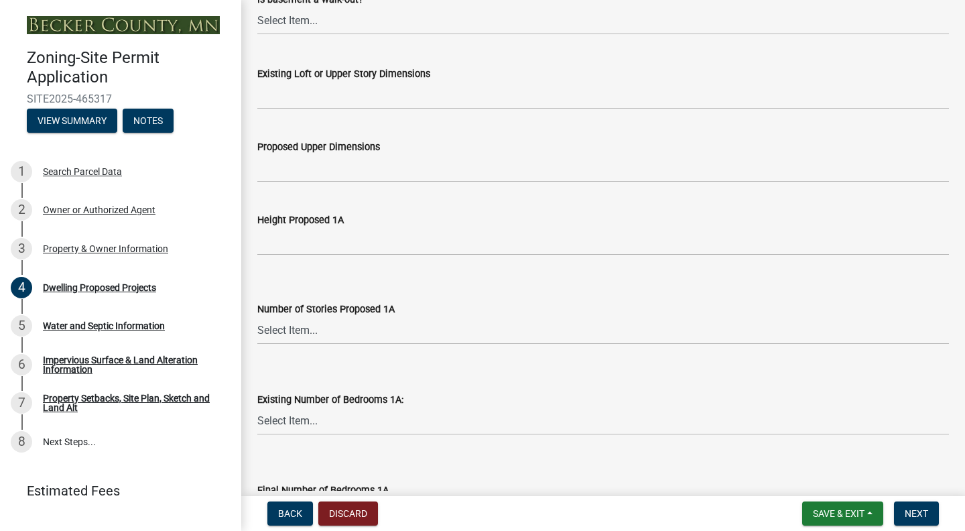
scroll to position [1097, 0]
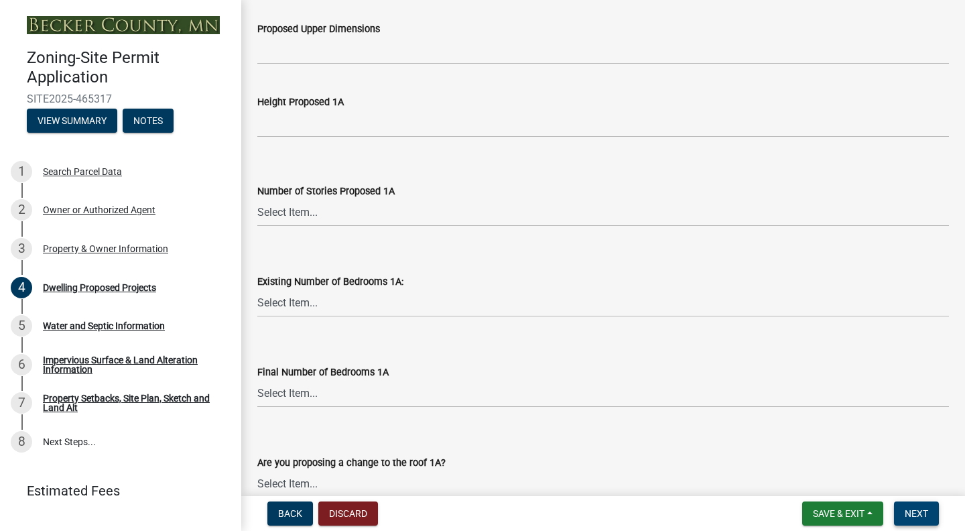
click at [914, 515] on span "Next" at bounding box center [916, 513] width 23 height 11
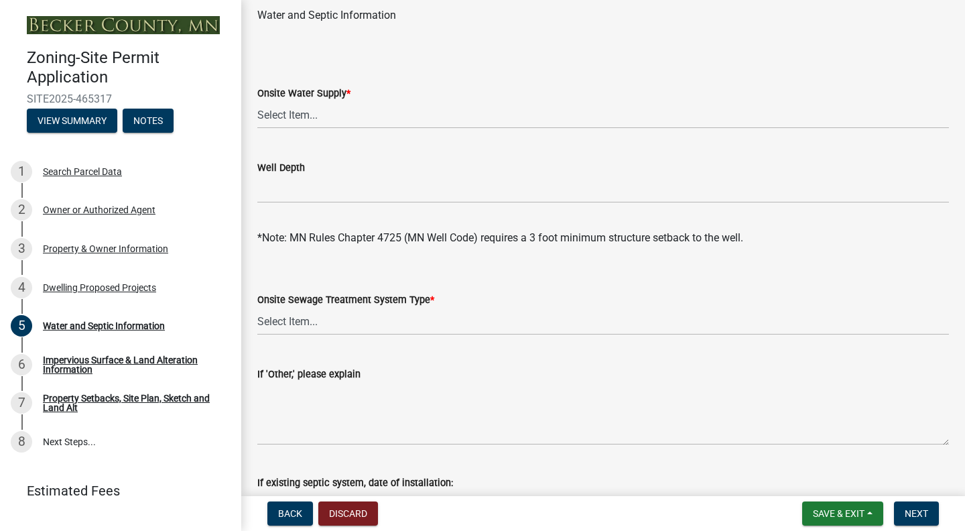
scroll to position [47, 0]
select select "9c51a48b-0bee-4836-8d5c-beab6e77ad2a"
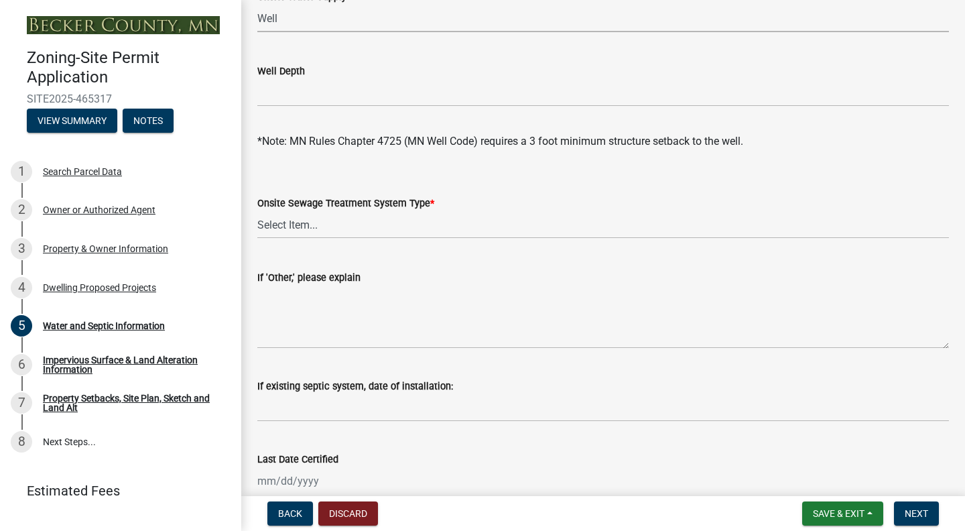
scroll to position [149, 0]
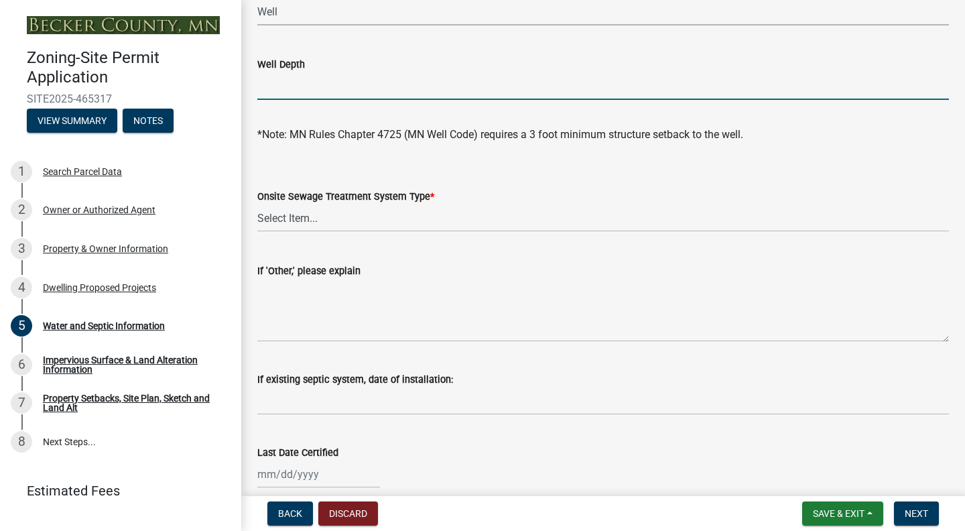
click at [295, 92] on input "Well Depth" at bounding box center [603, 85] width 692 height 27
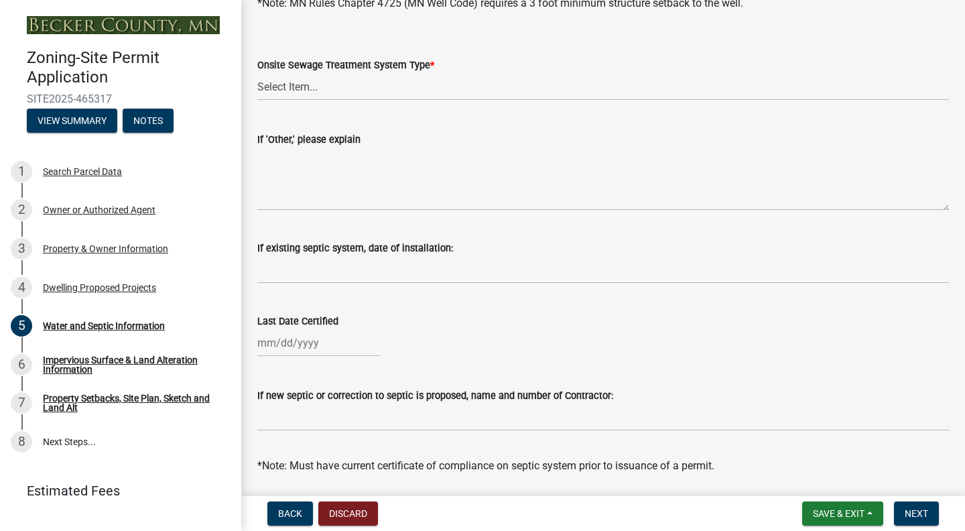
scroll to position [282, 0]
type input "220'"
select select "25b8aef2-9eed-4c0f-8836-08d4b8d082b1"
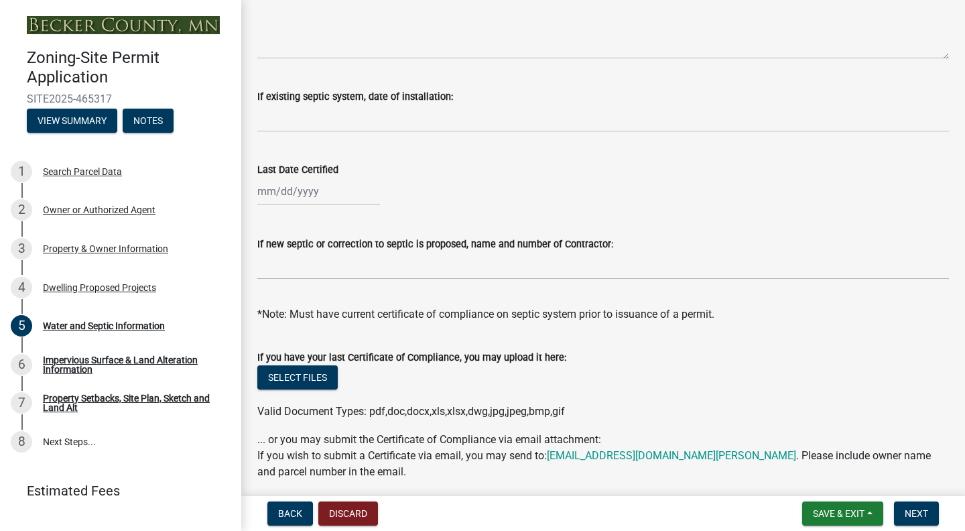
scroll to position [434, 0]
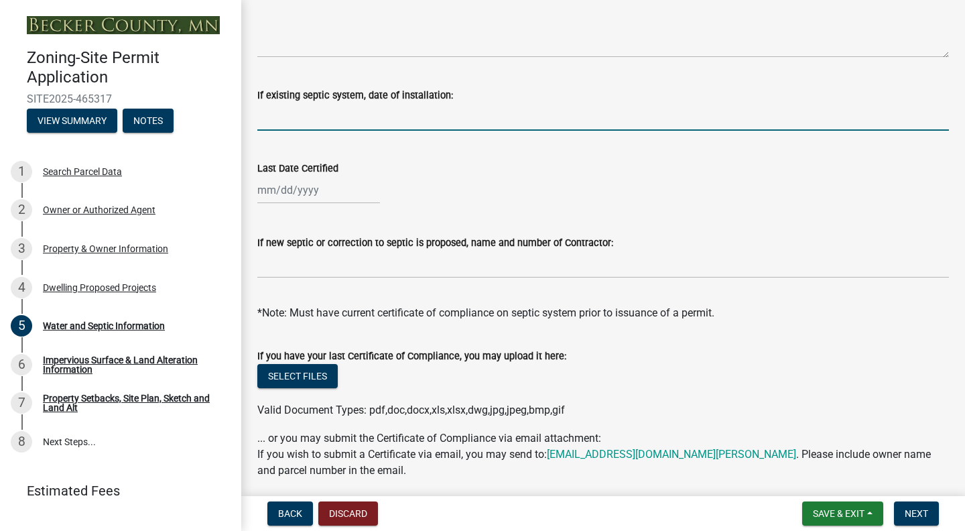
click at [314, 122] on input "If existing septic system, date of installation:" at bounding box center [603, 116] width 692 height 27
type input "S"
type input "[DATE]"
click at [292, 195] on div at bounding box center [318, 189] width 123 height 27
select select "8"
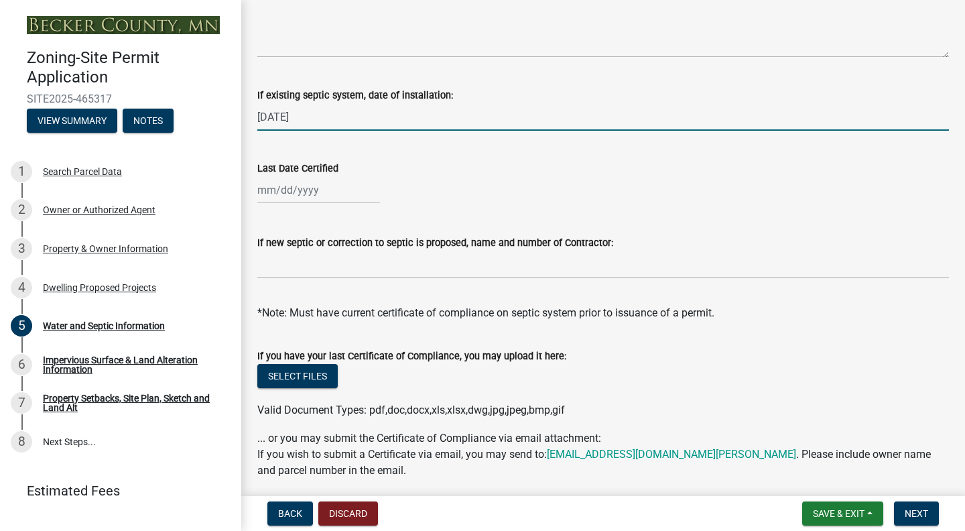
select select "2025"
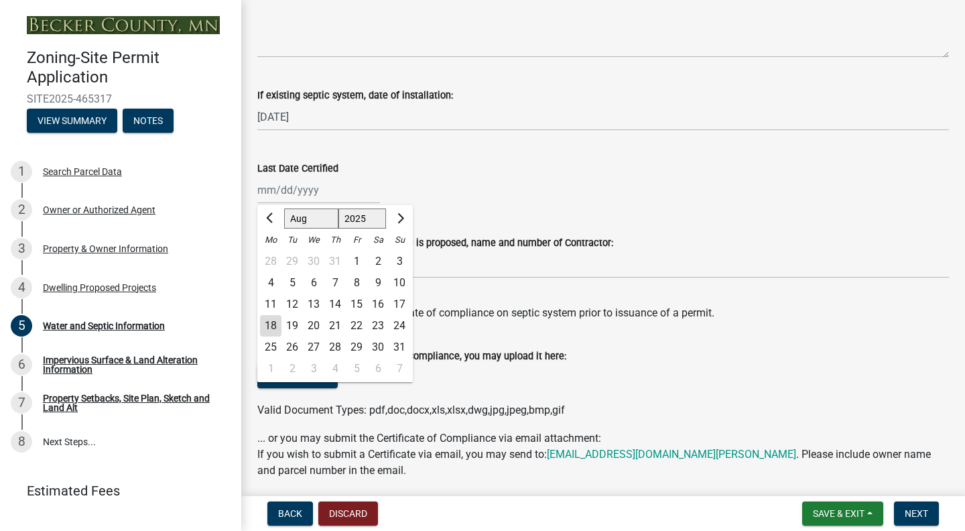
click at [268, 219] on span "Previous month" at bounding box center [271, 218] width 10 height 10
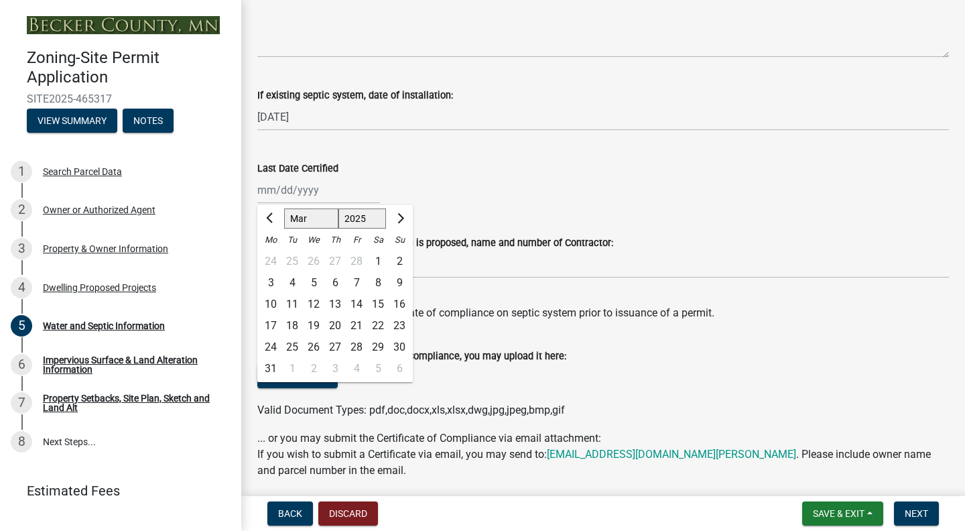
click at [268, 219] on span "Previous month" at bounding box center [271, 218] width 10 height 10
select select "12"
select select "2024"
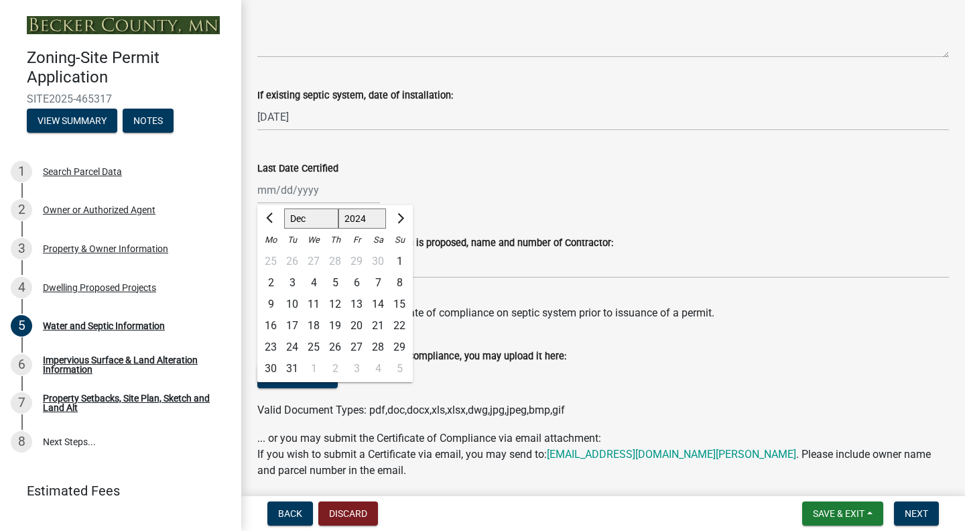
click at [268, 219] on span "Previous month" at bounding box center [271, 218] width 10 height 10
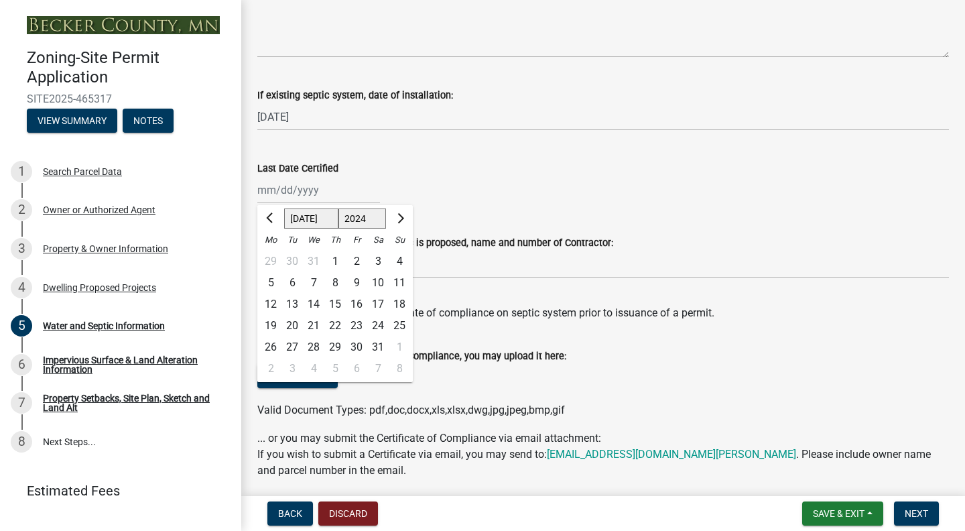
click at [268, 219] on span "Previous month" at bounding box center [271, 218] width 10 height 10
select select "6"
click at [307, 282] on div "5" at bounding box center [313, 282] width 21 height 21
type input "[DATE]"
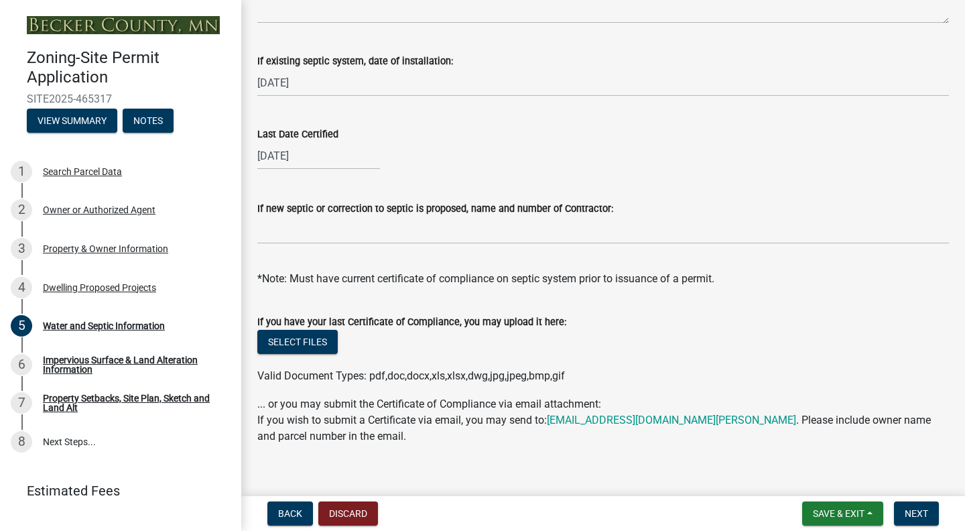
scroll to position [469, 0]
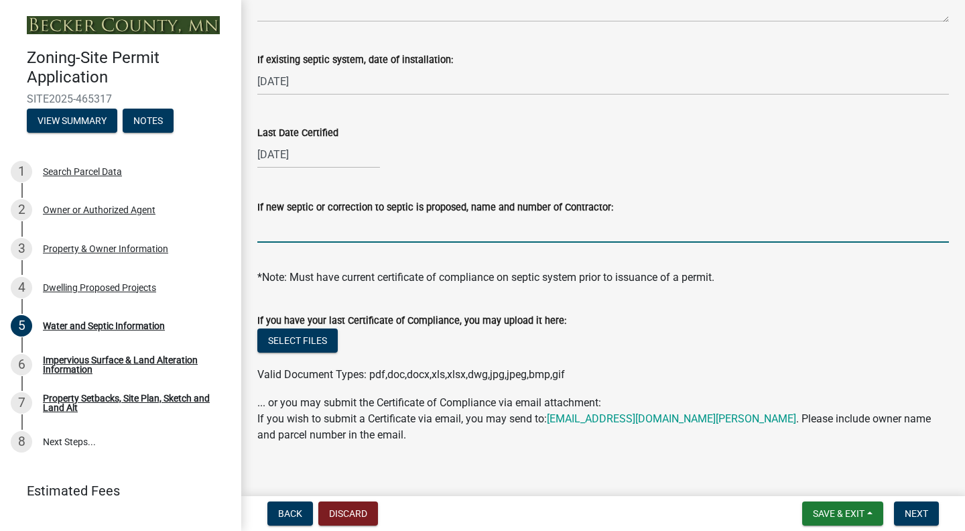
click at [339, 231] on input "If new septic or correction to septic is proposed, name and number of Contracto…" at bounding box center [603, 228] width 692 height 27
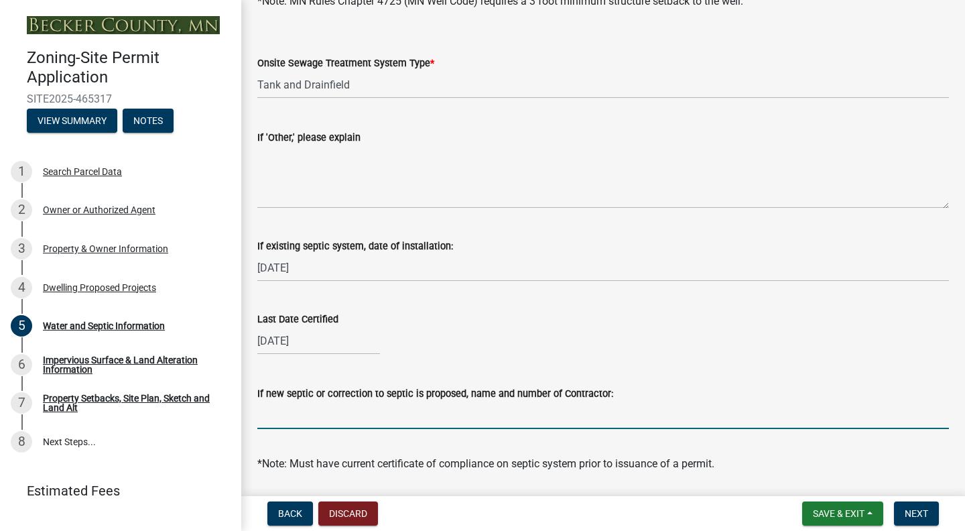
scroll to position [286, 0]
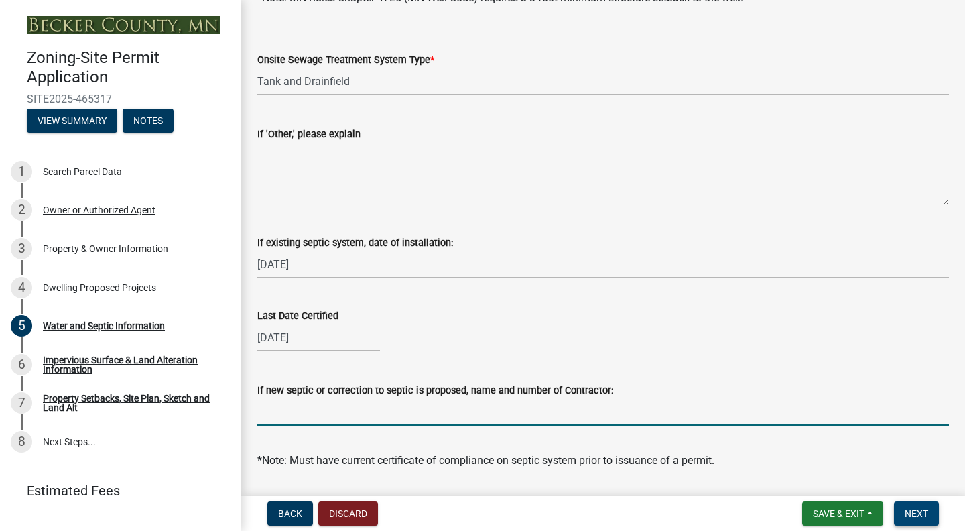
click at [913, 518] on span "Next" at bounding box center [916, 513] width 23 height 11
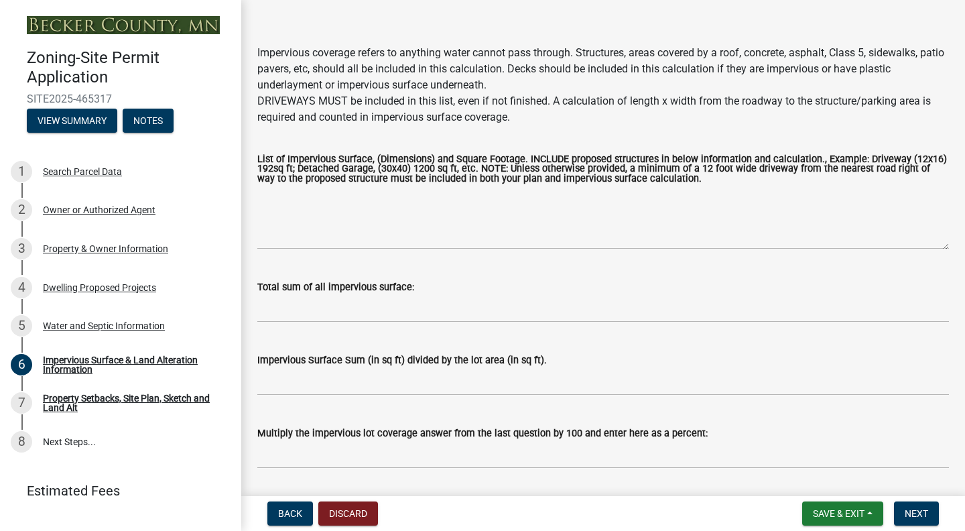
scroll to position [127, 0]
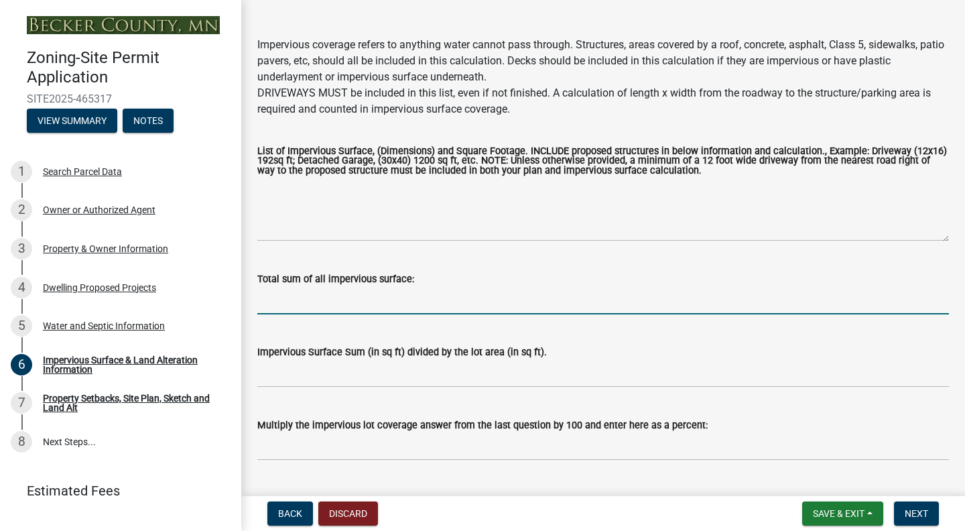
click at [322, 308] on input "Total sum of all impervious surface:" at bounding box center [603, 300] width 692 height 27
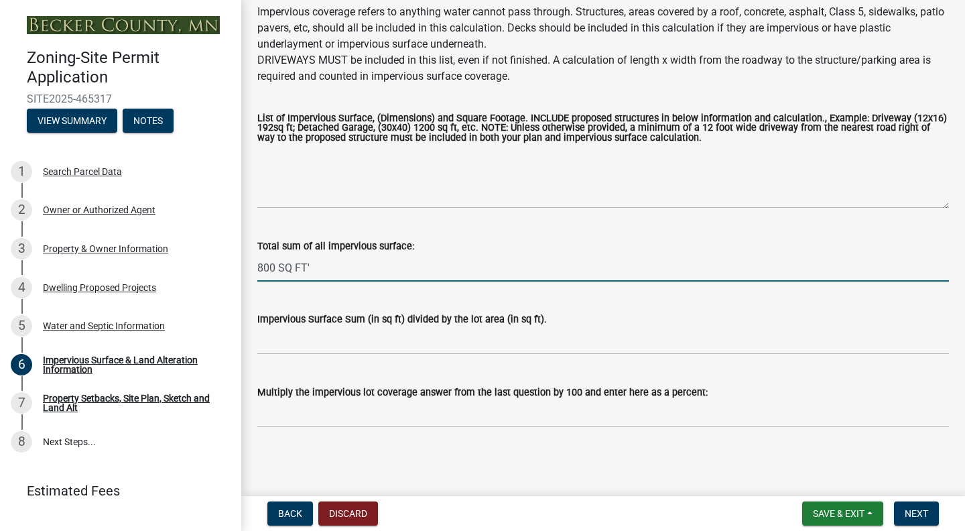
scroll to position [160, 0]
type input "800 SQ FT'"
click at [324, 343] on input "Impervious Surface Sum (in sq ft) divided by the lot area (in sq ft)." at bounding box center [603, 340] width 692 height 27
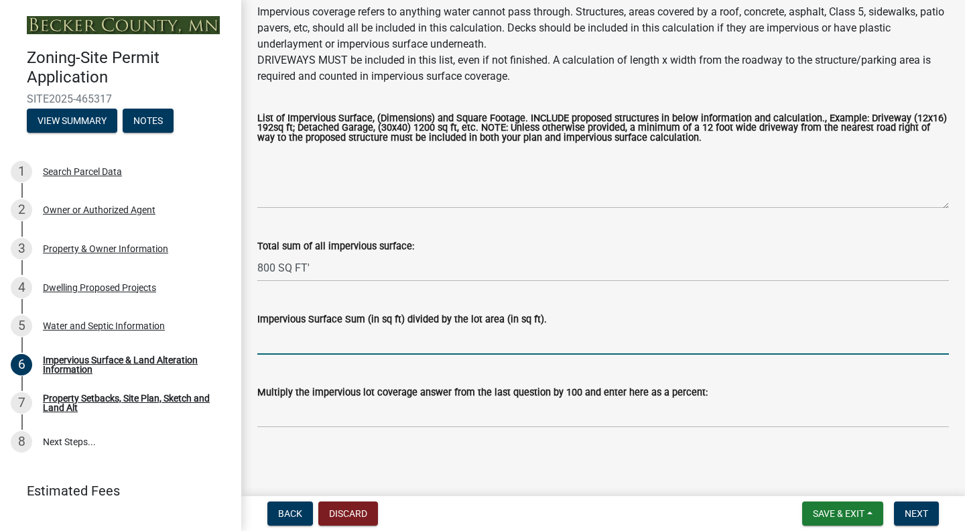
scroll to position [0, 0]
type input "800' / 26,600 = 0.03"
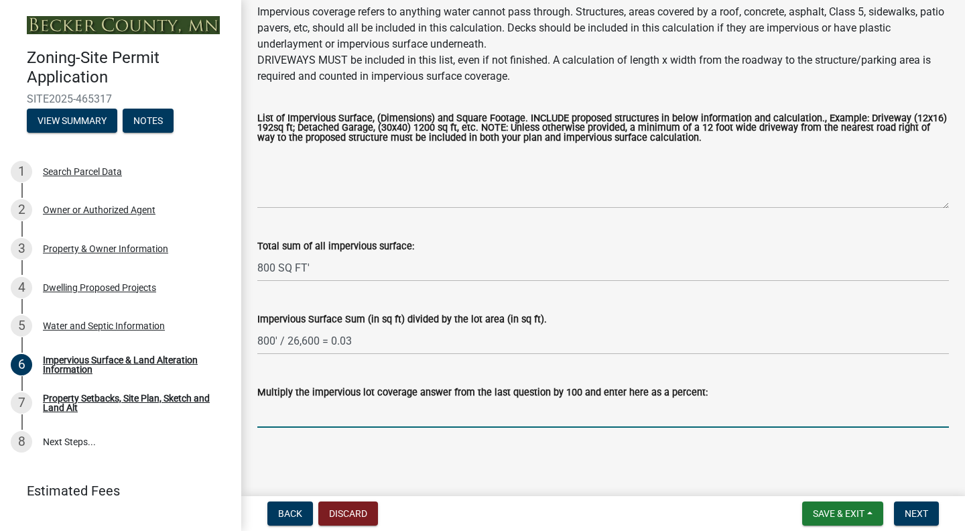
click at [326, 413] on input "Multiply the impervious lot coverage answer from the last question by 100 and e…" at bounding box center [603, 413] width 692 height 27
type input "3%"
click at [460, 453] on main "Impervious Surface & Land Alteration Information share Share Property Size Impe…" at bounding box center [603, 245] width 724 height 491
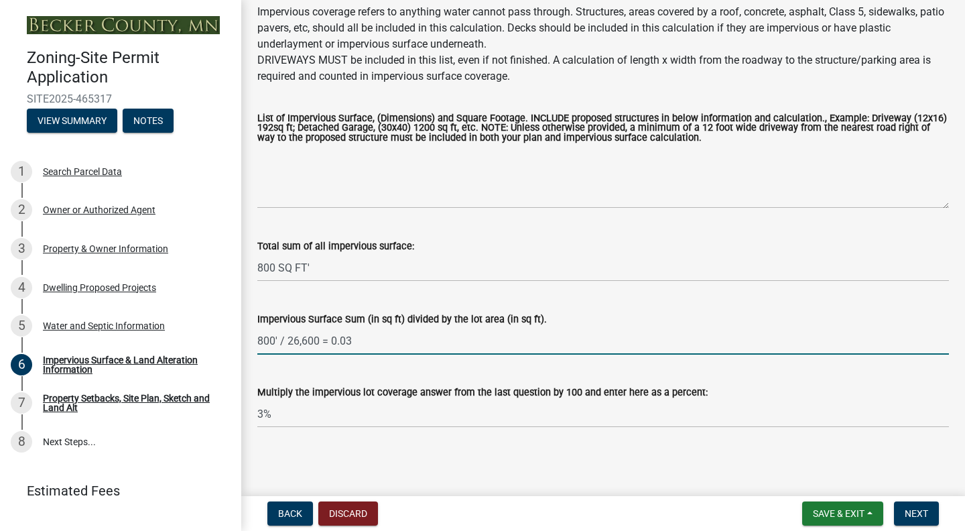
click at [308, 339] on input "800' / 26,600 = 0.03" at bounding box center [603, 340] width 692 height 27
click at [314, 341] on input "800' / 266,000 = 0.03" at bounding box center [603, 340] width 692 height 27
click at [379, 336] on input "800' / 266,500 = 0.03" at bounding box center [603, 340] width 692 height 27
click at [275, 418] on input "3%" at bounding box center [603, 413] width 692 height 27
click at [324, 344] on input "800' / 266,500 = 0.003" at bounding box center [603, 340] width 692 height 27
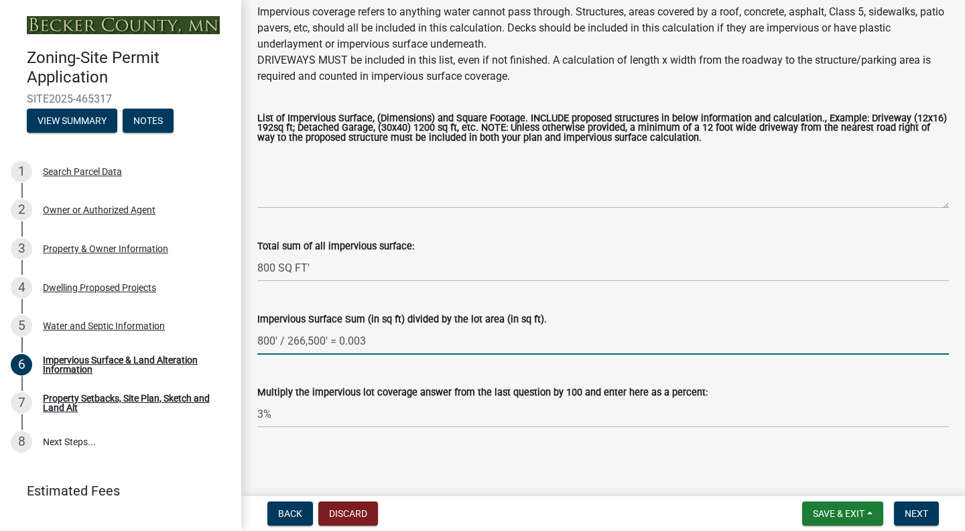
type input "800' / 266,500' = 0.003"
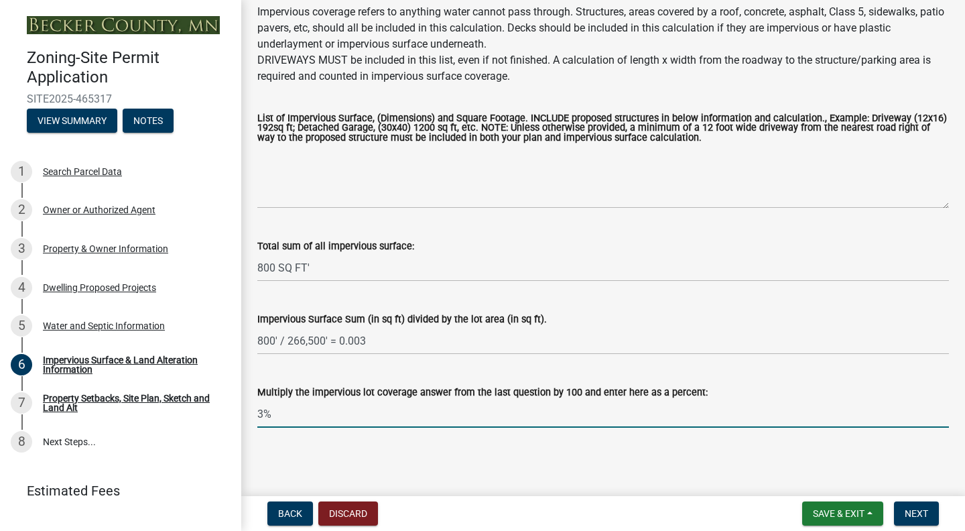
click at [279, 417] on input "3%" at bounding box center [603, 413] width 692 height 27
type input "3"
type input "0.3%"
click at [914, 513] on span "Next" at bounding box center [916, 513] width 23 height 11
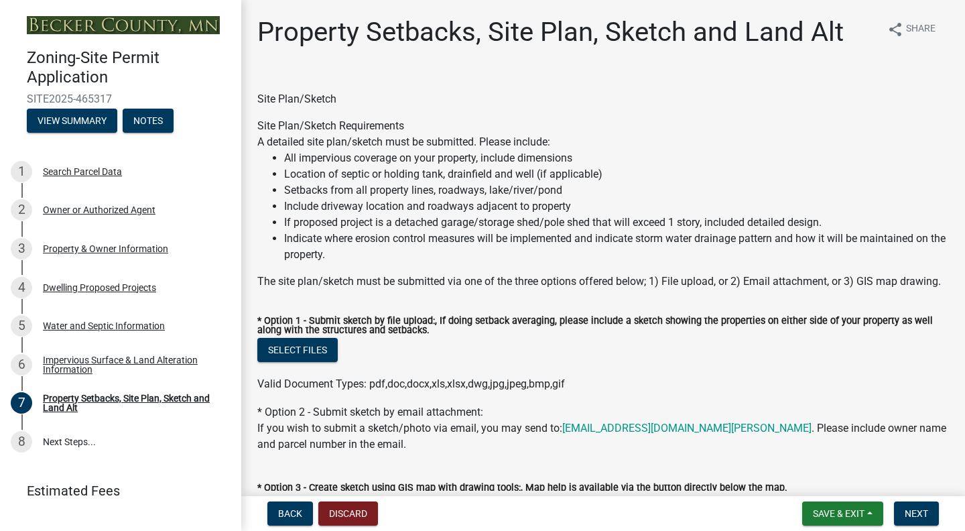
scroll to position [0, 0]
click at [355, 160] on li "All impervious coverage on your property, include dimensions" at bounding box center [616, 158] width 665 height 16
click at [355, 171] on li "Location of septic or holding tank, drainfield and well (if applicable)" at bounding box center [616, 174] width 665 height 16
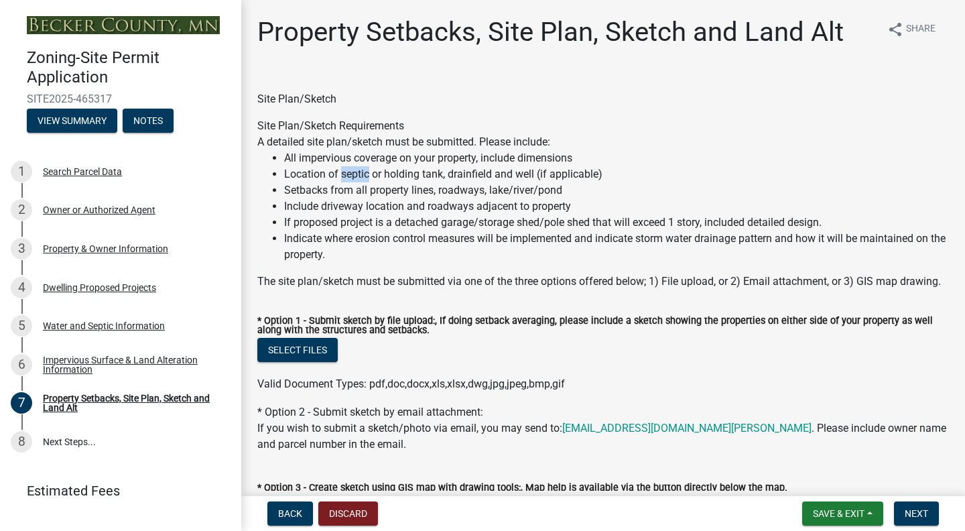
click at [355, 171] on li "Location of septic or holding tank, drainfield and well (if applicable)" at bounding box center [616, 174] width 665 height 16
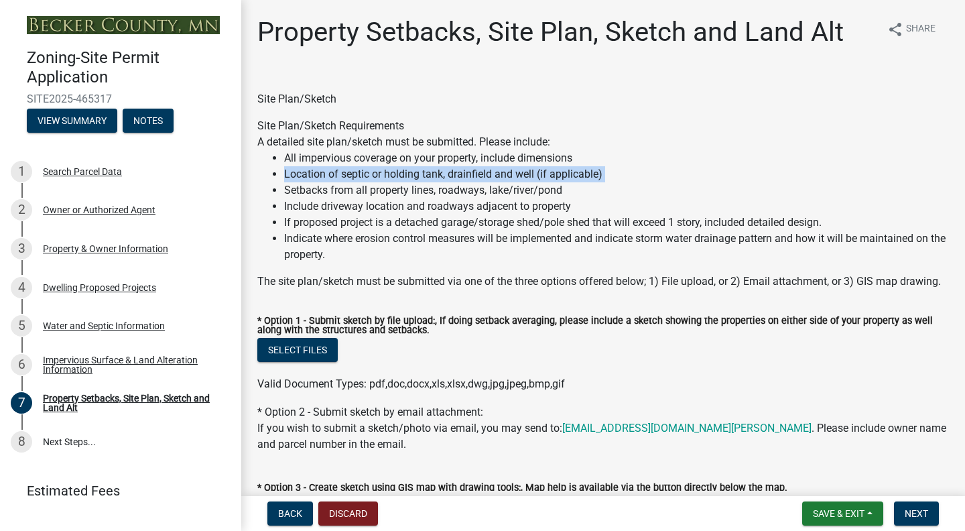
click at [355, 171] on li "Location of septic or holding tank, drainfield and well (if applicable)" at bounding box center [616, 174] width 665 height 16
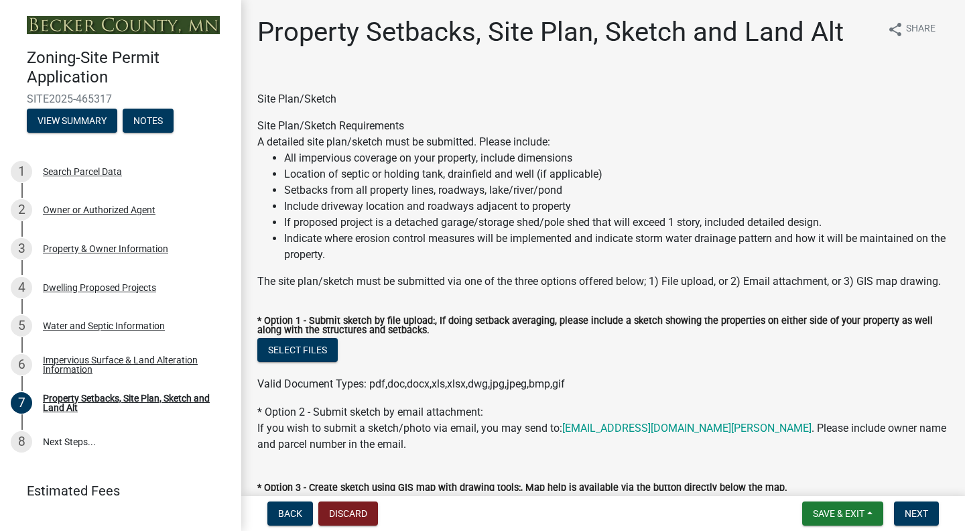
click at [359, 192] on li "Setbacks from all property lines, roadways, lake/river/pond" at bounding box center [616, 190] width 665 height 16
click at [369, 216] on li "If proposed project is a detached garage/storage shed/pole shed that will excee…" at bounding box center [616, 223] width 665 height 16
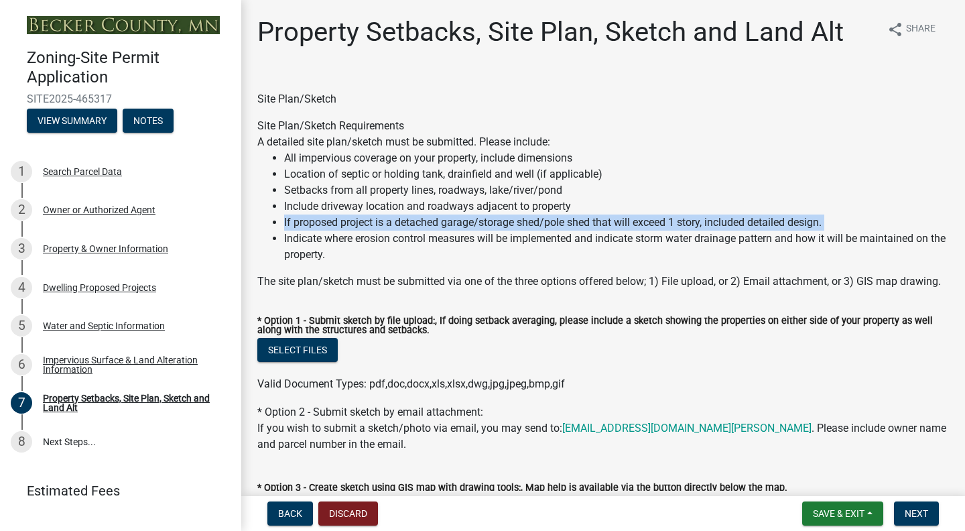
click at [369, 216] on li "If proposed project is a detached garage/storage shed/pole shed that will excee…" at bounding box center [616, 223] width 665 height 16
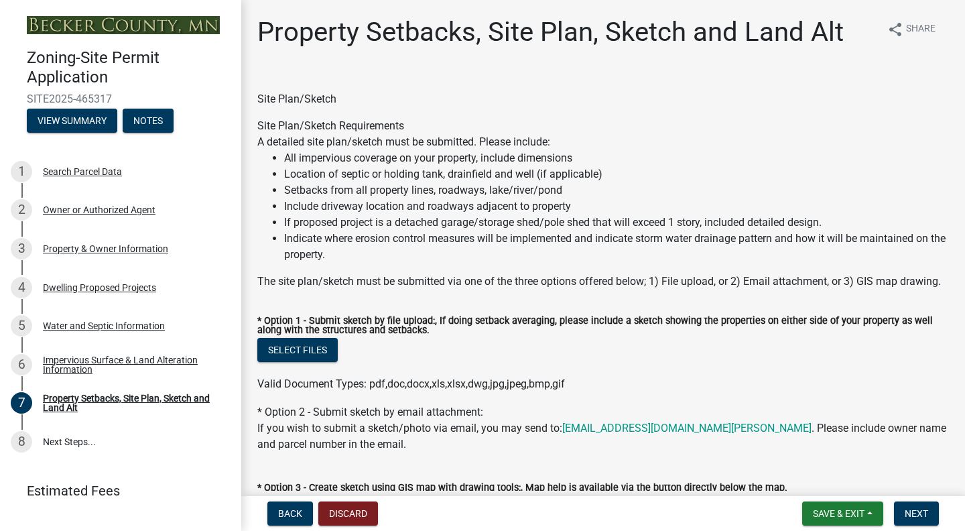
click at [369, 207] on li "Include driveway location and roadways adjacent to property" at bounding box center [616, 206] width 665 height 16
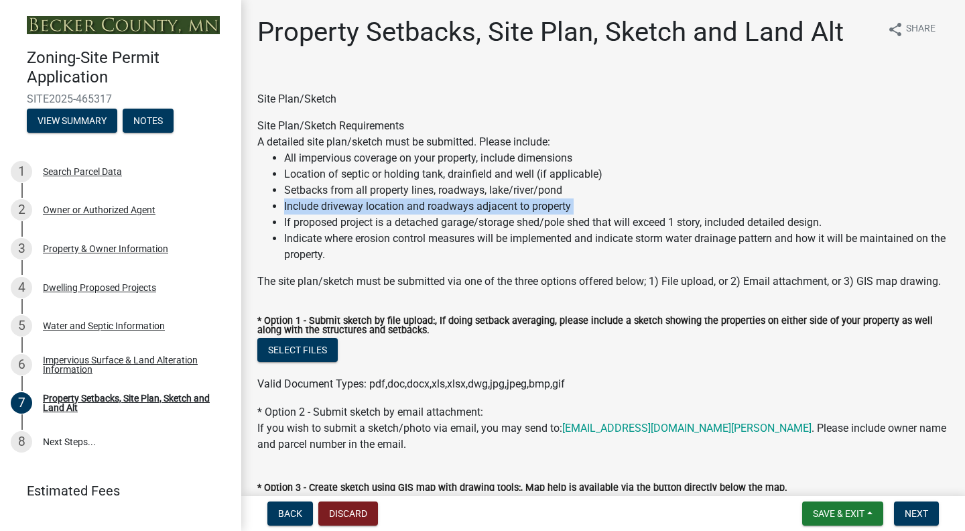
click at [369, 207] on li "Include driveway location and roadways adjacent to property" at bounding box center [616, 206] width 665 height 16
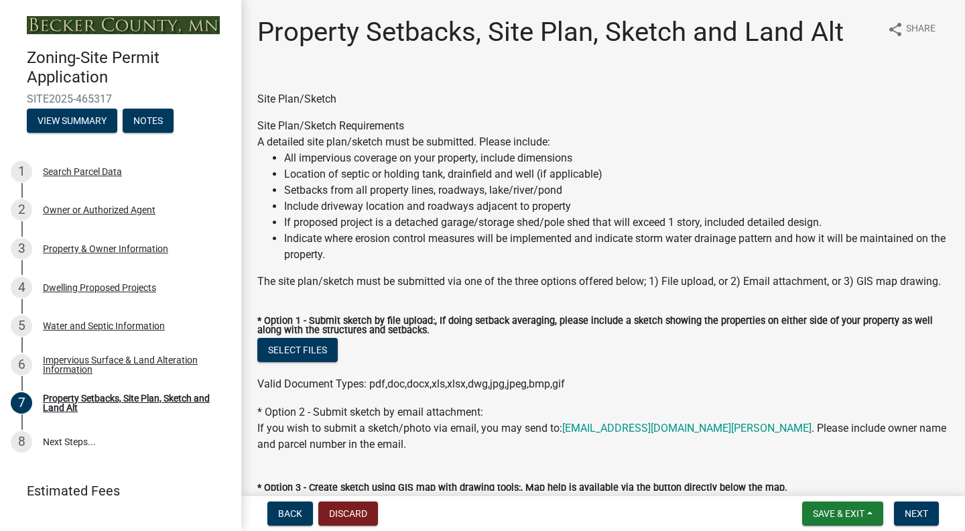
click at [380, 219] on li "If proposed project is a detached garage/storage shed/pole shed that will excee…" at bounding box center [616, 223] width 665 height 16
click at [309, 354] on button "Select files" at bounding box center [297, 350] width 80 height 24
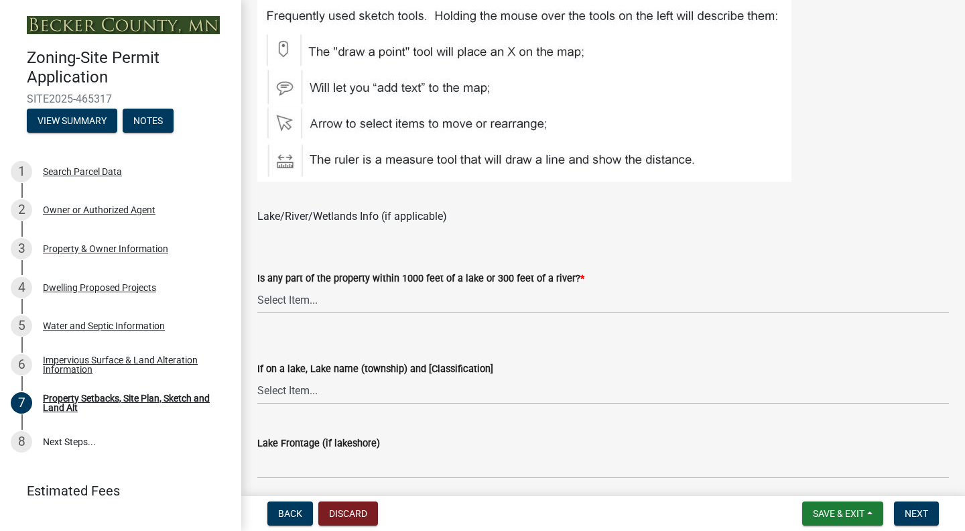
scroll to position [942, 0]
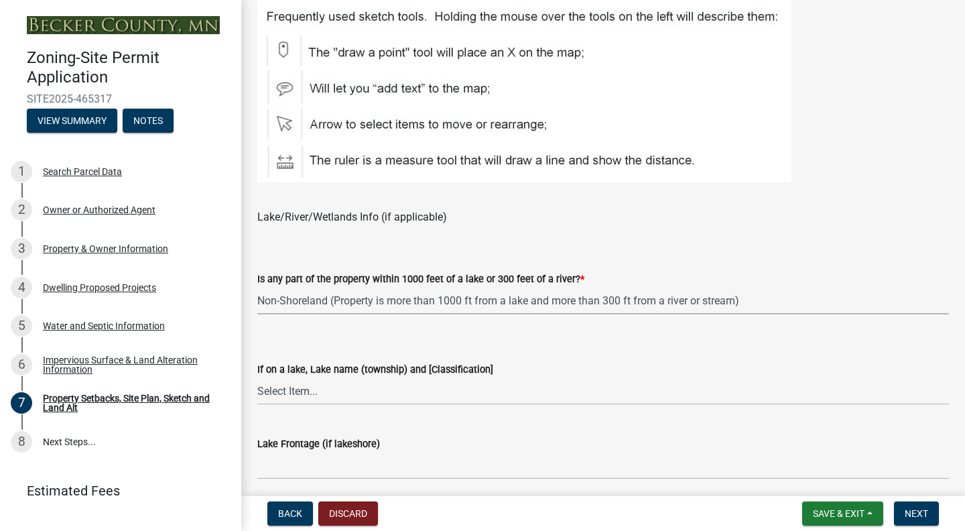
select select "d89fbfa0-1150-4954-b91c-9d482c9530a3"
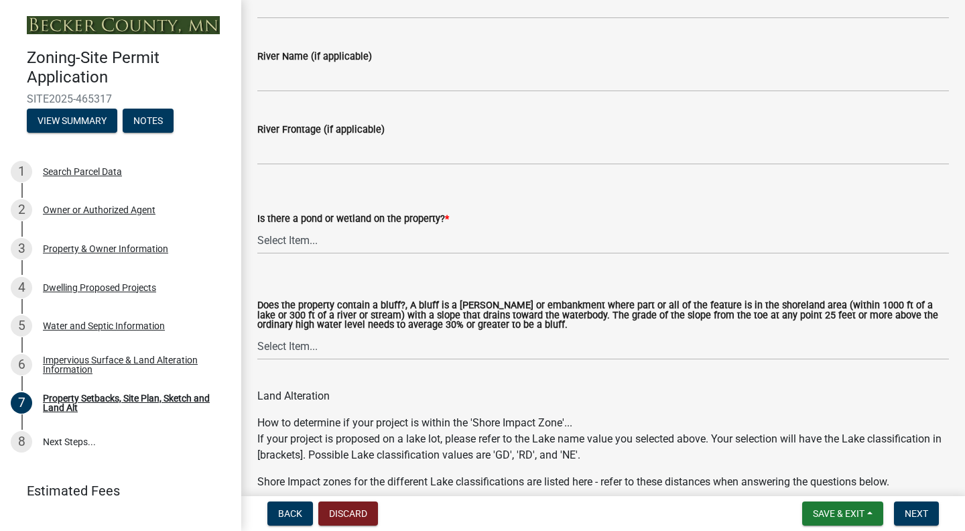
scroll to position [1404, 0]
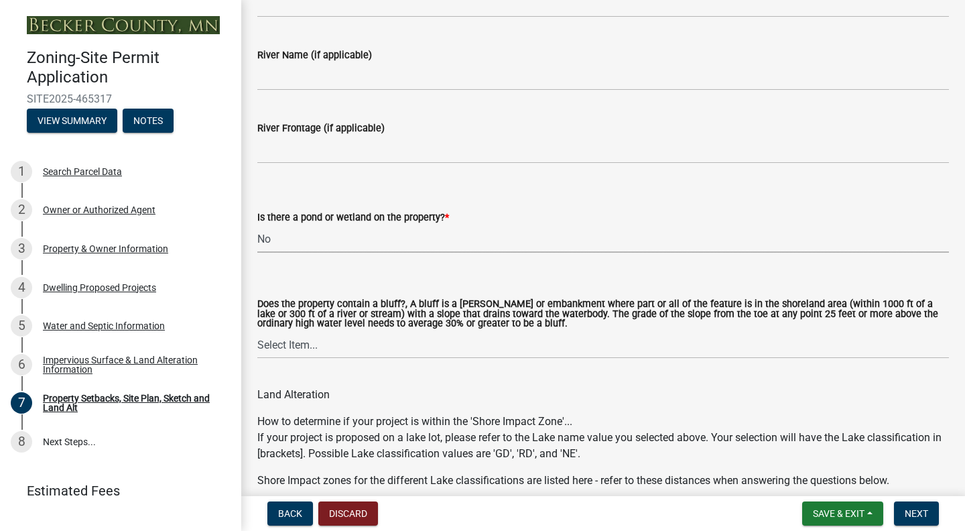
select select "b56a4575-9846-47cf-8067-c59a4853da22"
click at [373, 311] on label "Does the property contain a bluff?, A bluff is a [PERSON_NAME] or embankment wh…" at bounding box center [603, 314] width 692 height 29
click at [373, 331] on select "Select Item... Yes No" at bounding box center [603, 344] width 692 height 27
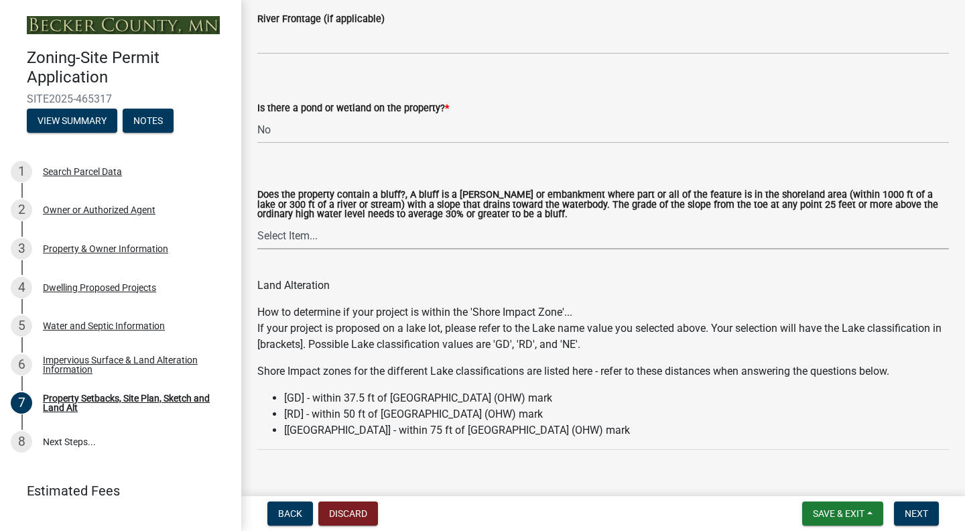
scroll to position [1512, 0]
select select "12f785fb-c378-4b18-841c-21c73dc99083"
click at [425, 337] on p "If your project is proposed on a lake lot, please refer to the Lake name value …" at bounding box center [603, 337] width 692 height 32
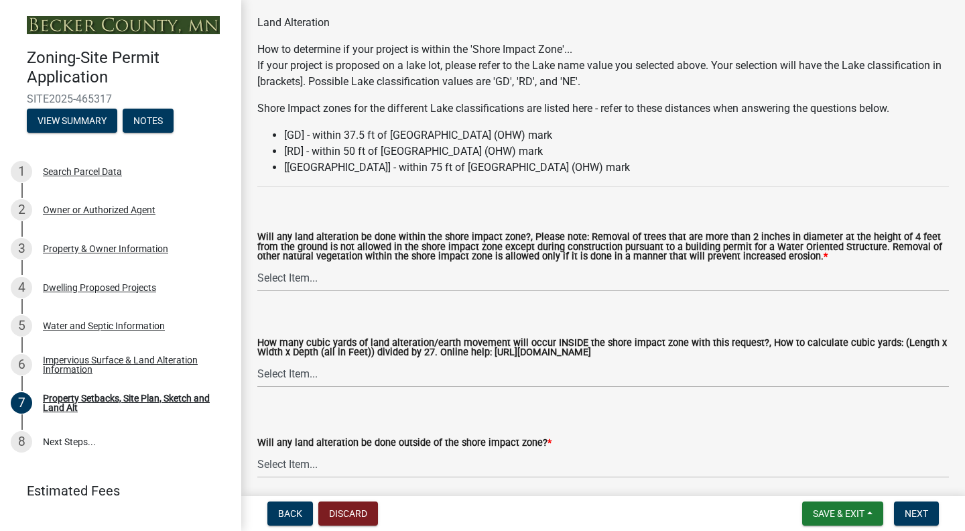
scroll to position [1776, 0]
select select "e8ab2dc3-aa3f-46f3-9b4a-37eb25ad84af"
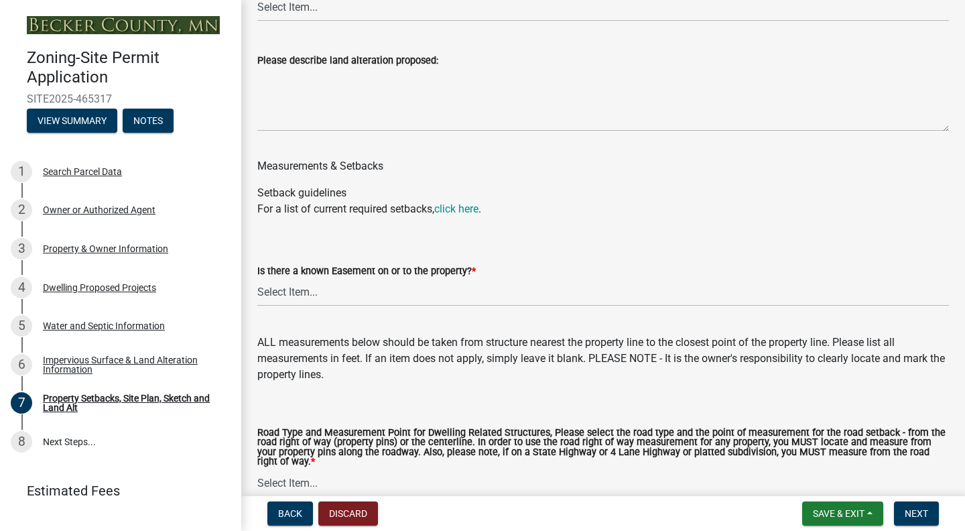
scroll to position [2339, 0]
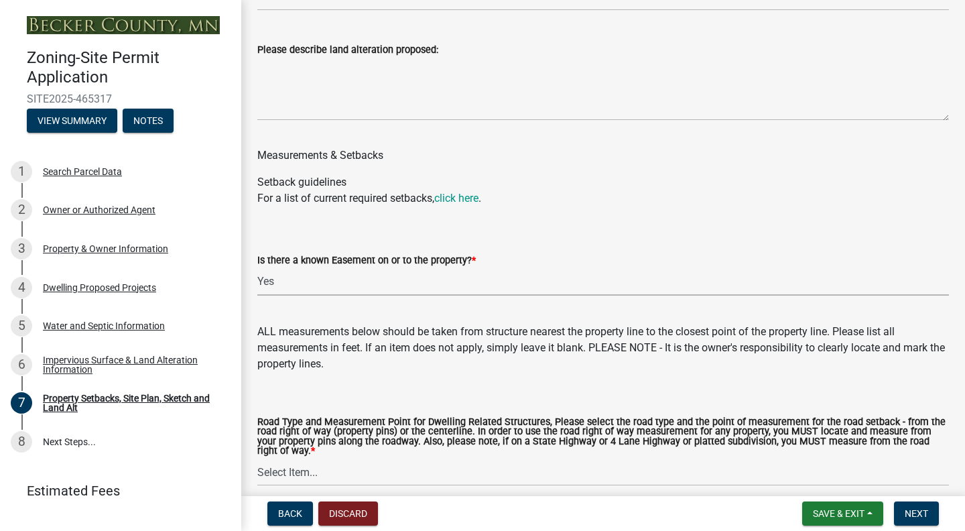
select select "288143c3-cc30-40f5-bb2a-2522511345b2"
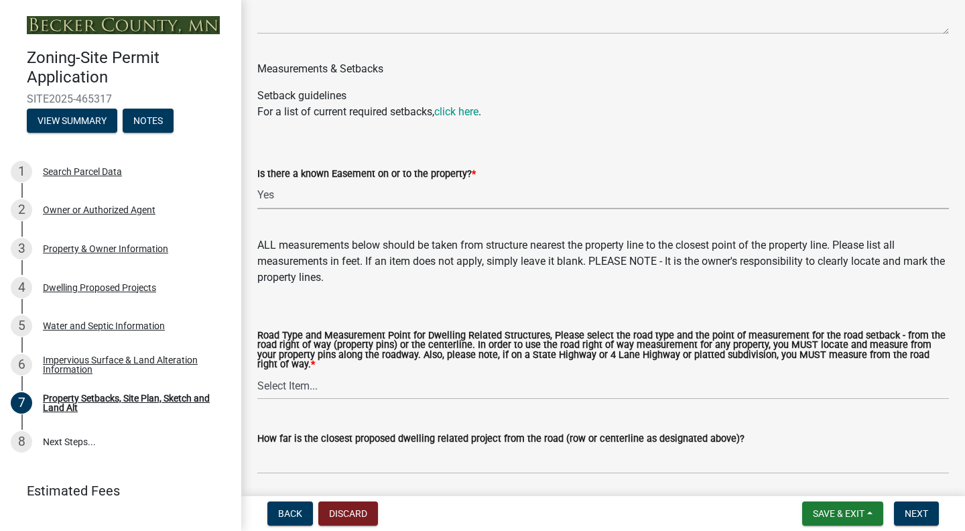
scroll to position [2431, 0]
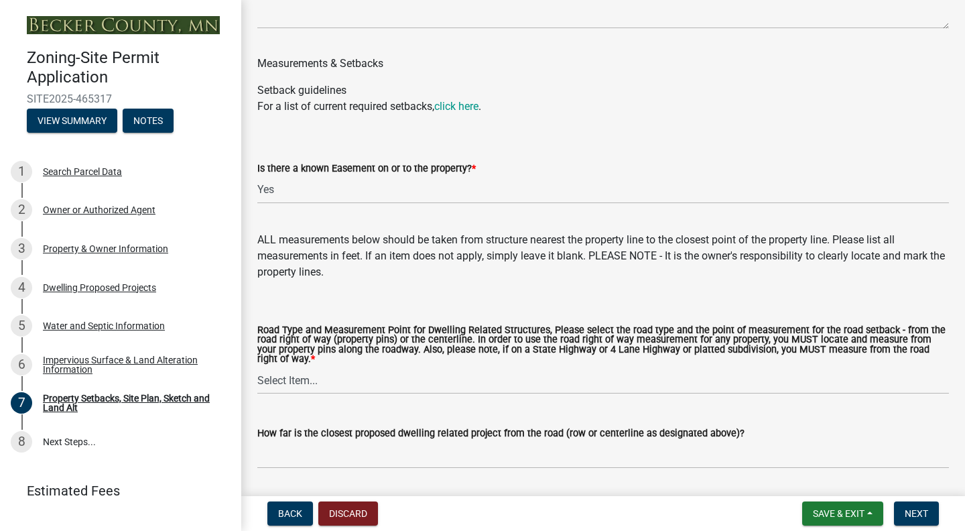
click at [343, 271] on div "ALL measurements below should be taken from structure nearest the property line…" at bounding box center [603, 256] width 692 height 48
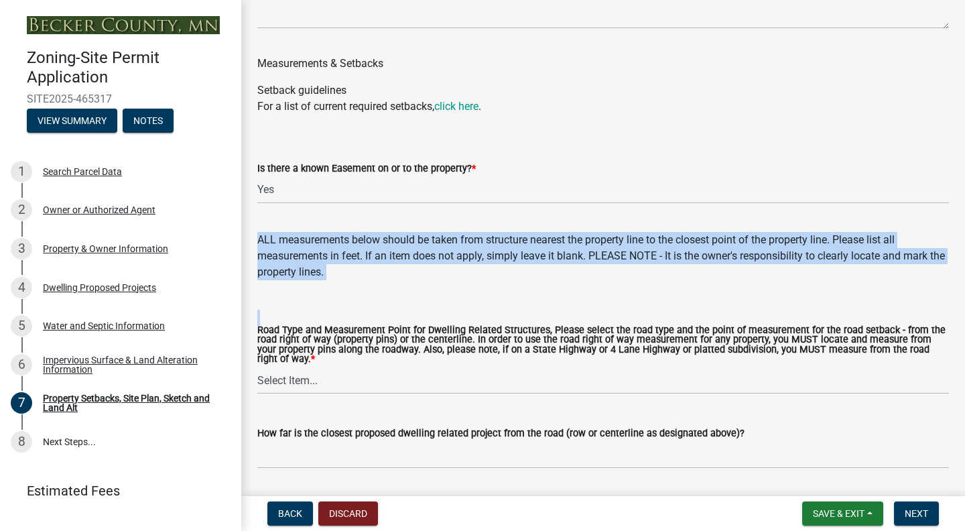
click at [343, 271] on div "ALL measurements below should be taken from structure nearest the property line…" at bounding box center [603, 256] width 692 height 48
click at [351, 291] on wm-data-entity-input "ALL measurements below should be taken from structure nearest the property line…" at bounding box center [603, 253] width 692 height 75
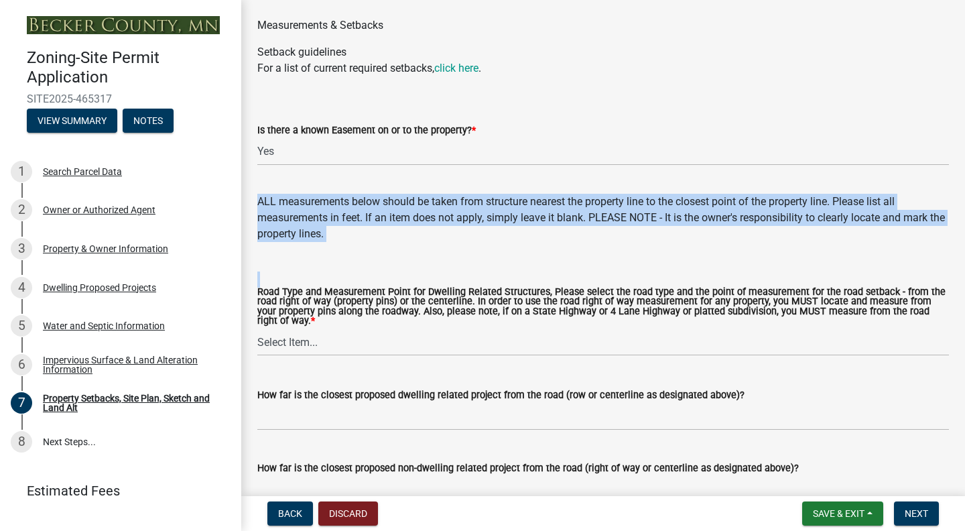
scroll to position [2486, 0]
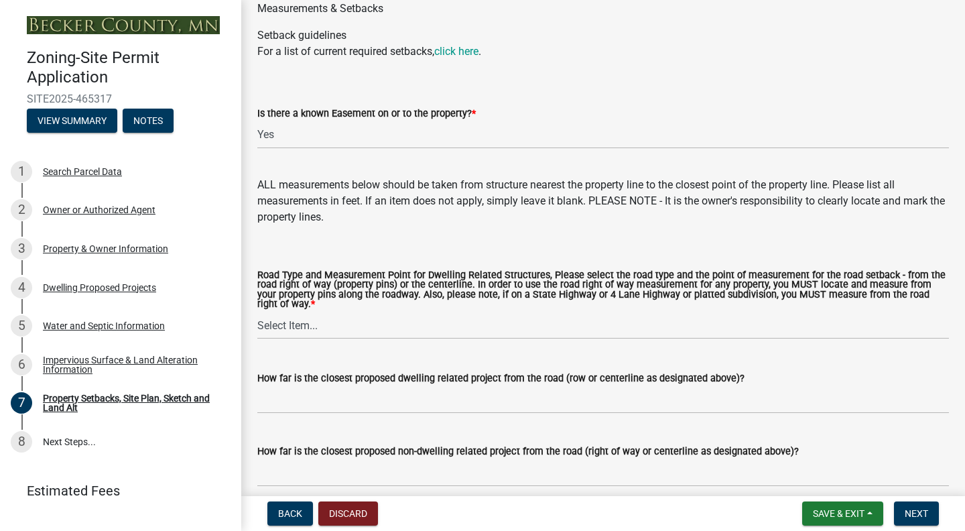
click at [351, 300] on label "Road Type and Measurement Point for Dwelling Related Structures, Please select …" at bounding box center [603, 290] width 692 height 39
click at [351, 312] on select "Select Item... Private Easement - Right of Way Private Easement - Centerline Pu…" at bounding box center [603, 325] width 692 height 27
click at [351, 302] on label "Road Type and Measurement Point for Dwelling Related Structures, Please select …" at bounding box center [603, 290] width 692 height 39
click at [351, 312] on select "Select Item... Private Easement - Right of Way Private Easement - Centerline Pu…" at bounding box center [603, 325] width 692 height 27
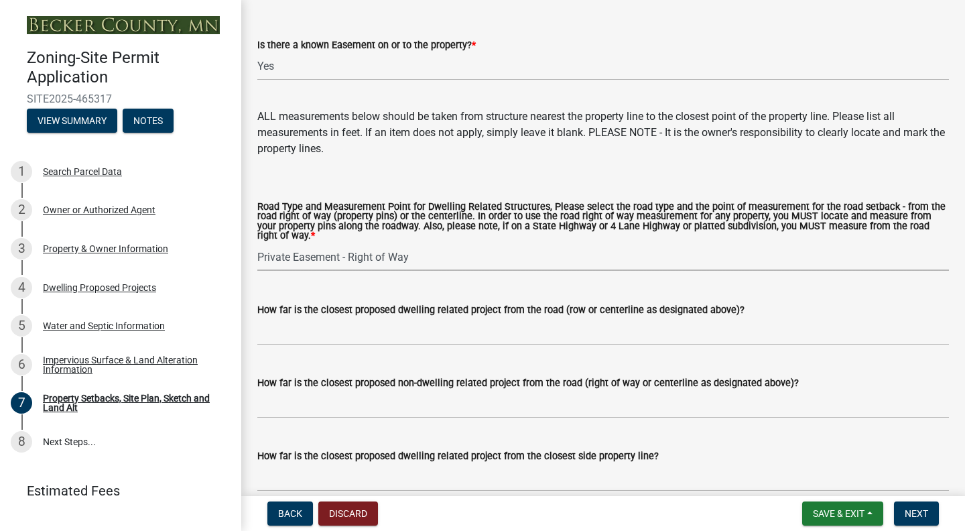
scroll to position [2557, 0]
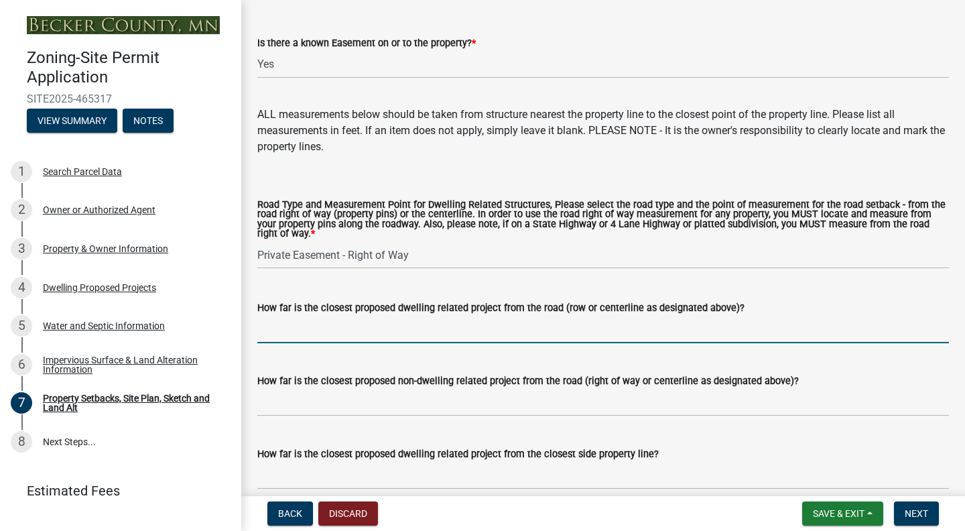
click at [357, 343] on input "How far is the closest proposed dwelling related project from the road (row or …" at bounding box center [603, 329] width 692 height 27
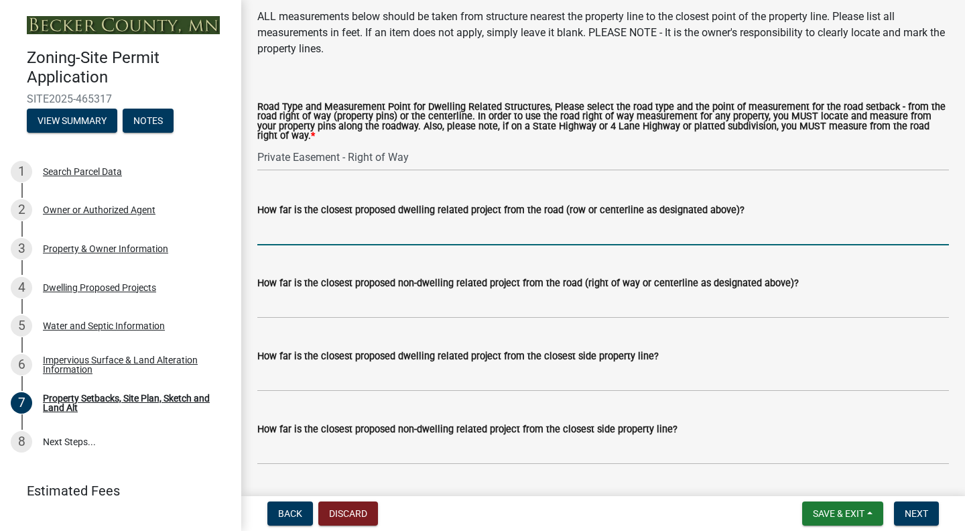
scroll to position [2663, 0]
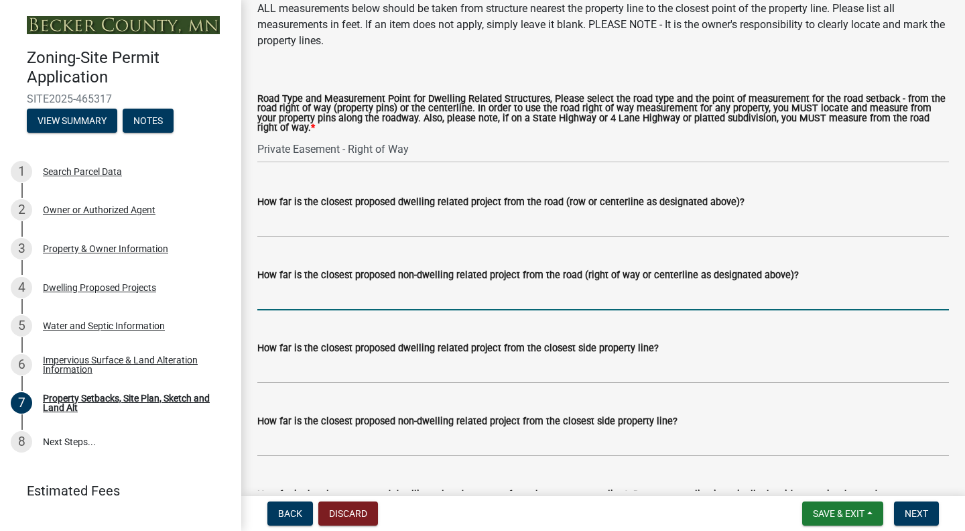
click at [324, 307] on input "How far is the closest proposed non-dwelling related project from the road (rig…" at bounding box center [603, 296] width 692 height 27
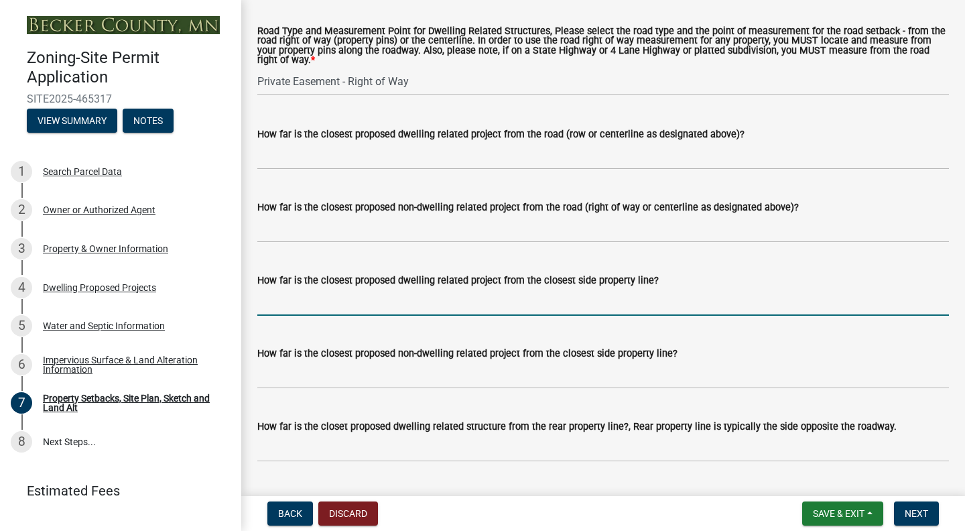
click at [324, 307] on input "How far is the closest proposed dwelling related project from the closest side …" at bounding box center [603, 301] width 692 height 27
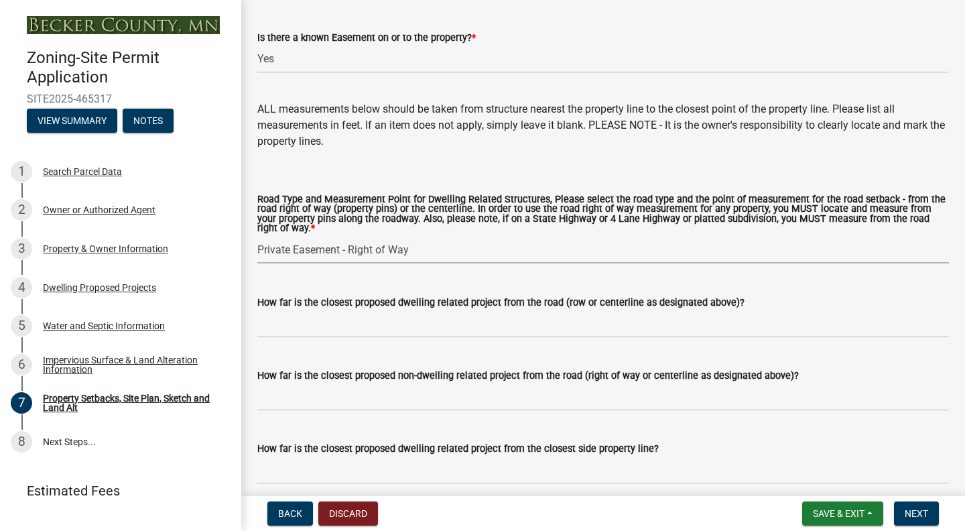
scroll to position [2522, 0]
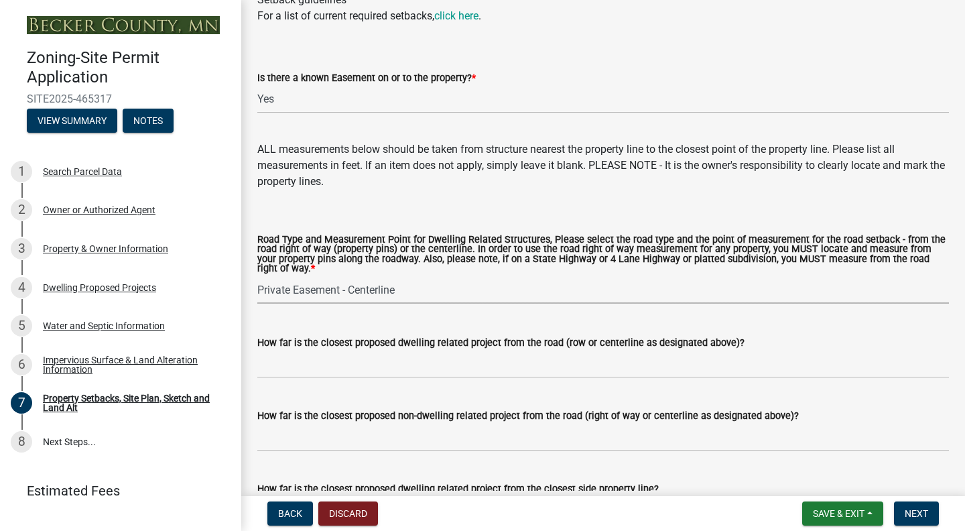
select select "1c6b2b2e-439c-462d-bb45-b31f31c95a9c"
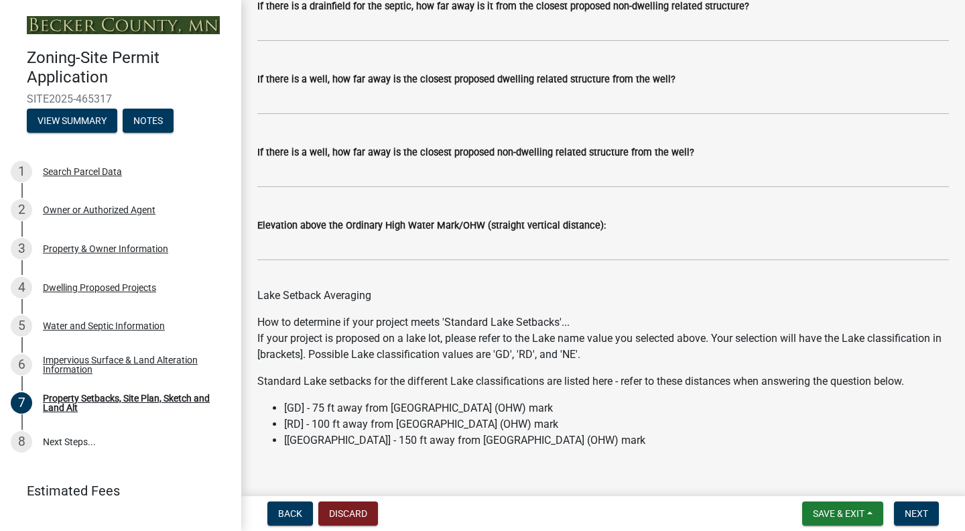
scroll to position [3967, 0]
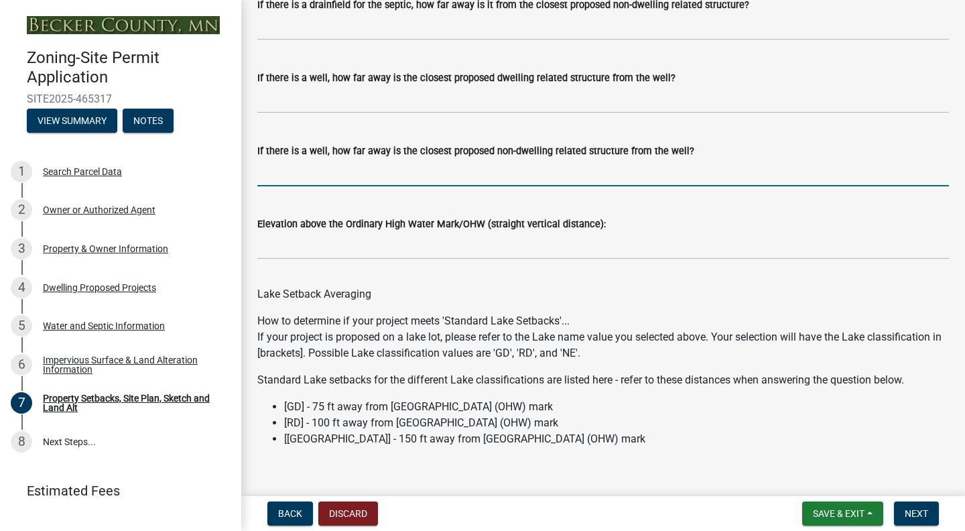
click at [401, 186] on input "If there is a well, how far away is the closest proposed non-dwelling related s…" at bounding box center [603, 172] width 692 height 27
click at [532, 313] on wm-data-entity-input "Lake Setback Averaging" at bounding box center [603, 291] width 692 height 43
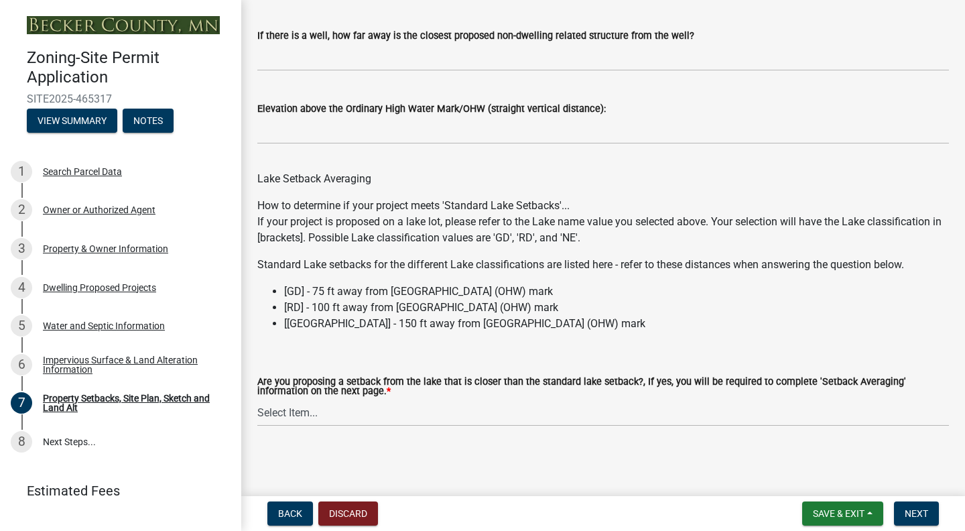
scroll to position [0, 0]
click at [908, 509] on span "Next" at bounding box center [916, 513] width 23 height 11
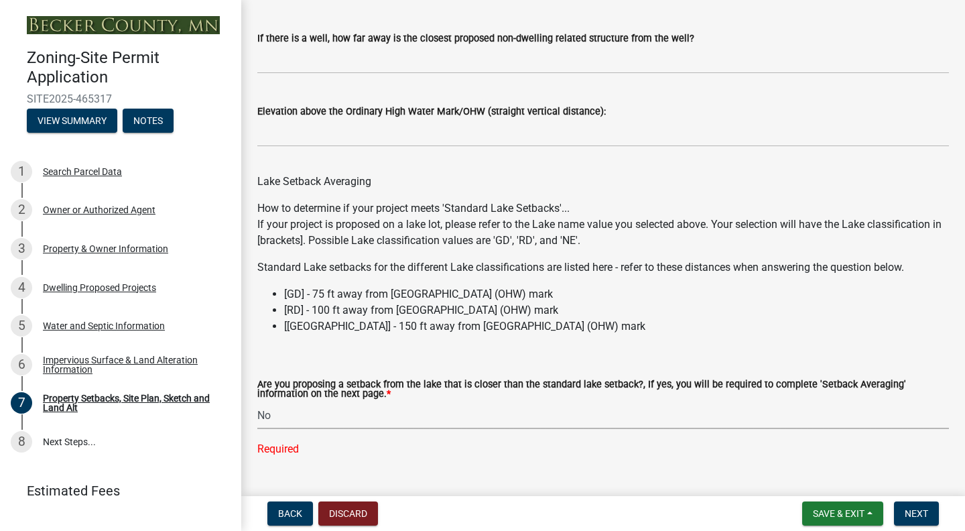
select select "19d13e65-c93d-443e-910a-7a17299544cc"
click at [506, 396] on form "Are you proposing a setback from the lake that is closer than the standard lake…" at bounding box center [603, 396] width 692 height 65
click at [918, 513] on span "Next" at bounding box center [916, 513] width 23 height 11
click at [928, 530] on nav "Back Discard Save & Exit Save Save & Exit Next" at bounding box center [603, 513] width 724 height 35
click at [908, 503] on button "Next" at bounding box center [916, 513] width 45 height 24
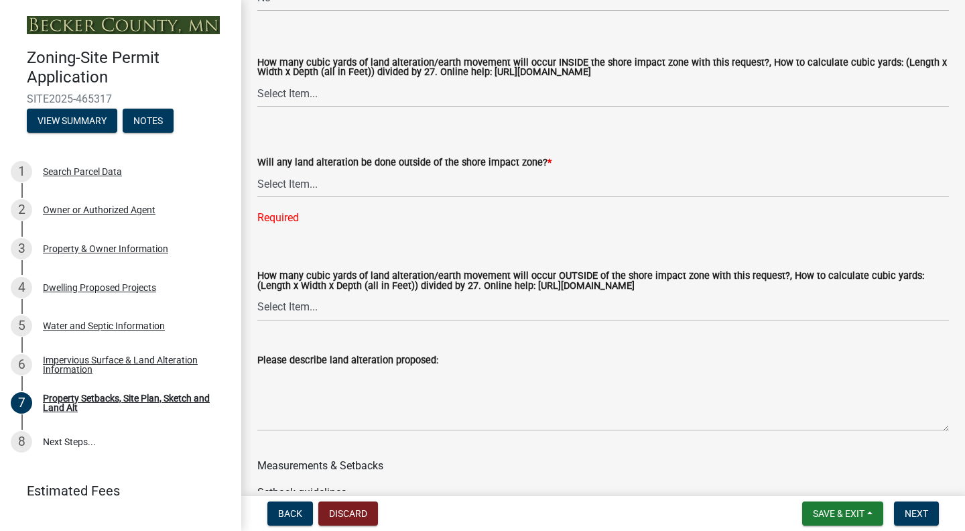
scroll to position [2038, 0]
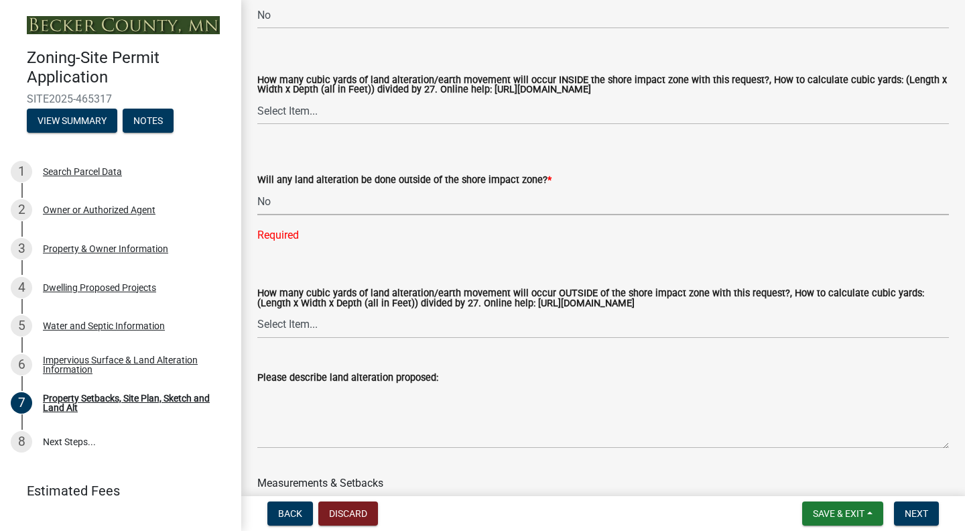
select select "b98836ba-4715-455d-97ab-be9a9df498a8"
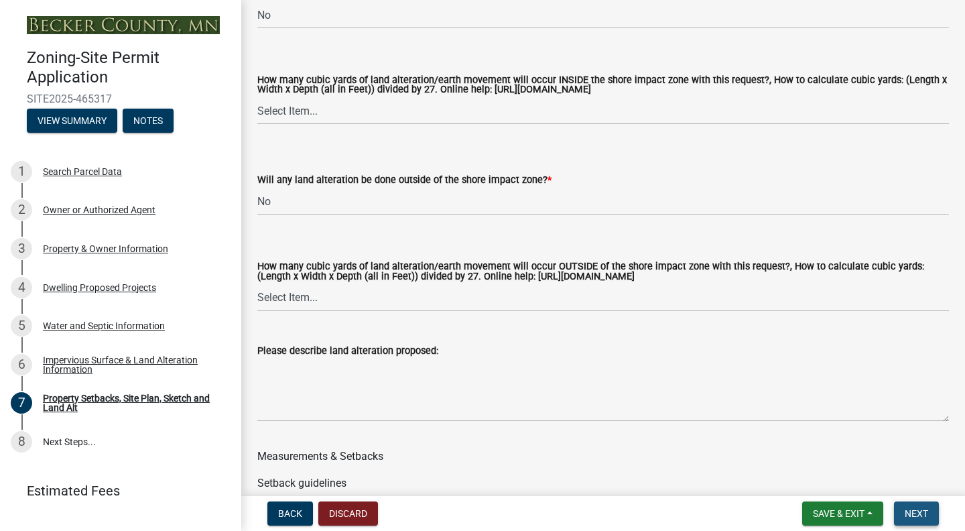
click at [908, 506] on button "Next" at bounding box center [916, 513] width 45 height 24
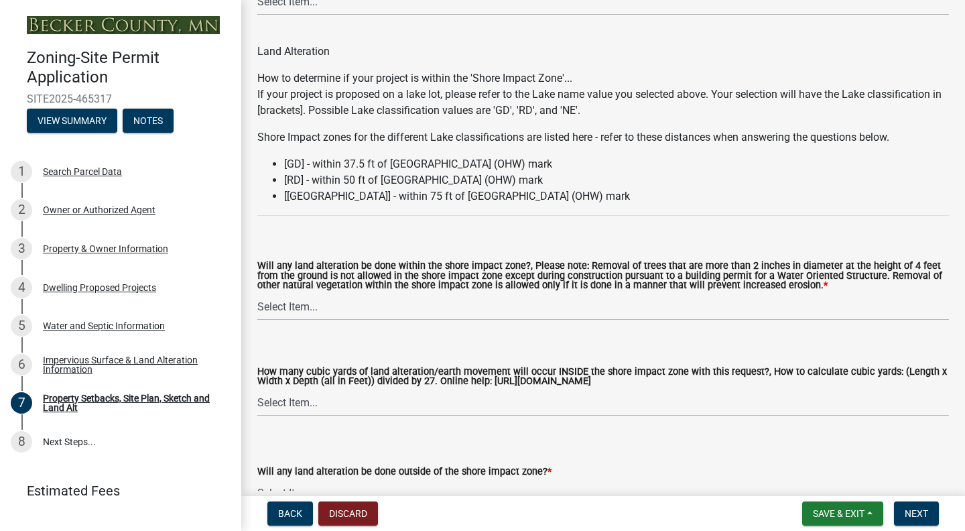
scroll to position [1746, 0]
select select "e8ab2dc3-aa3f-46f3-9b4a-37eb25ad84af"
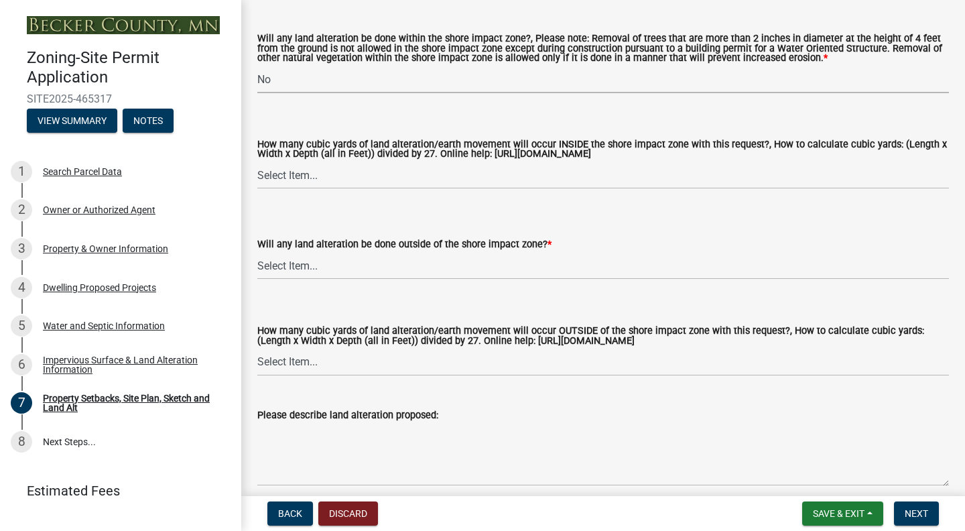
scroll to position [1977, 0]
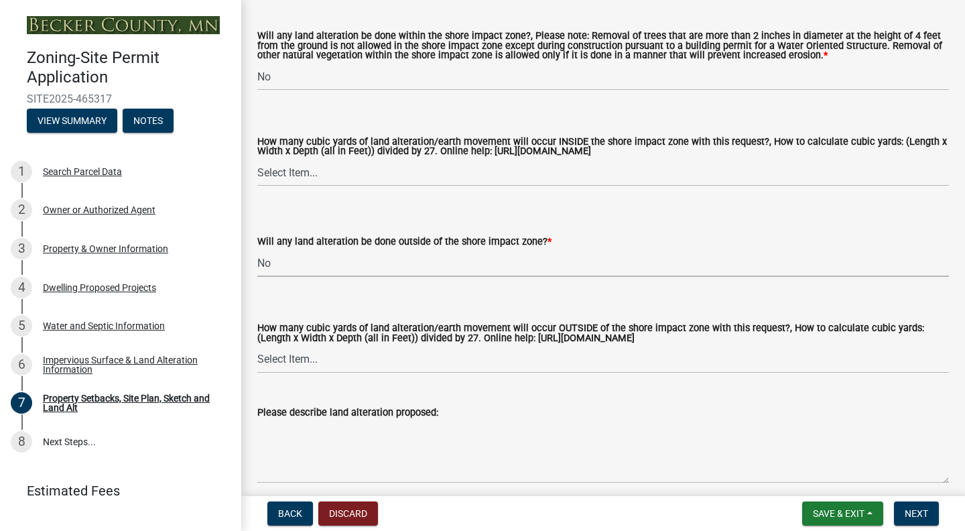
select select "b98836ba-4715-455d-97ab-be9a9df498a8"
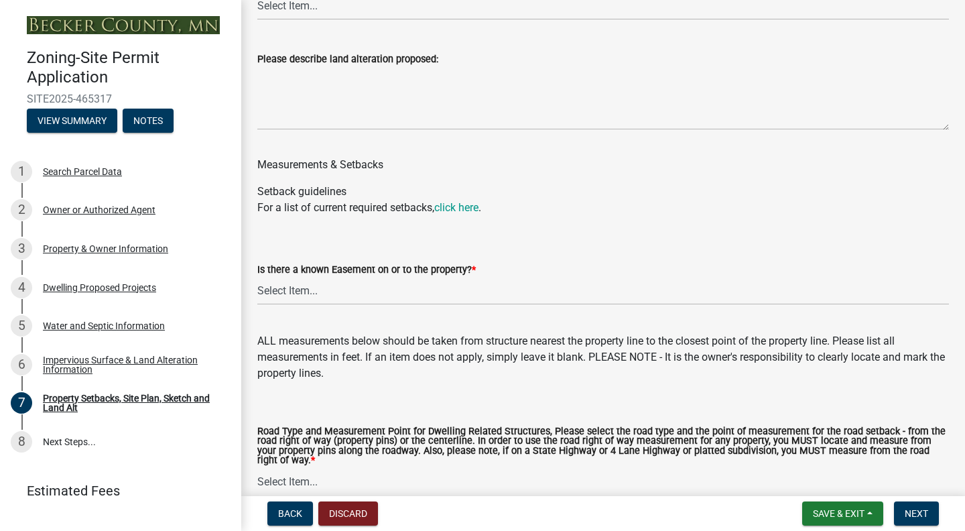
scroll to position [2331, 0]
select select "288143c3-cc30-40f5-bb2a-2522511345b2"
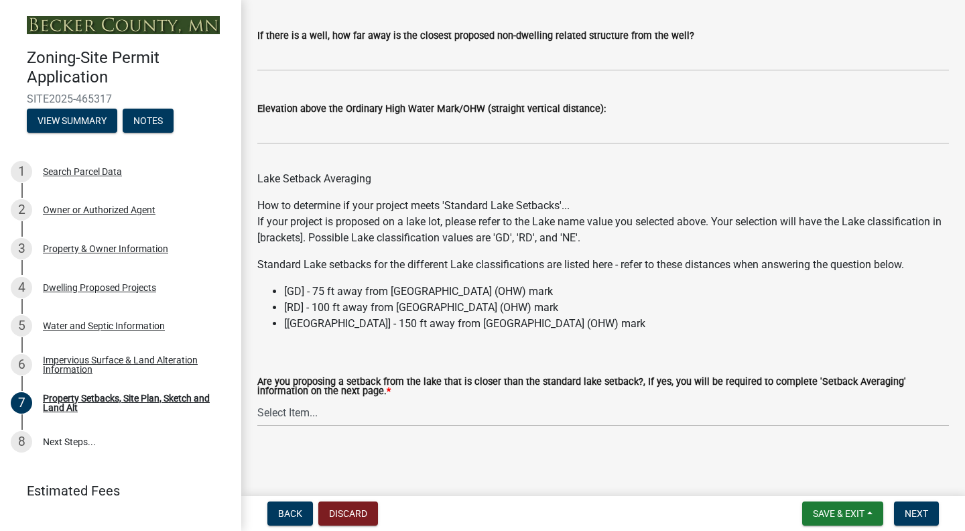
scroll to position [4106, 0]
click at [493, 379] on label "Are you proposing a setback from the lake that is closer than the standard lake…" at bounding box center [603, 386] width 692 height 19
click at [493, 399] on select "Select Item... Yes No N/A" at bounding box center [603, 412] width 692 height 27
select select "4421853d-5e11-4b64-95ec-6c47066881cc"
click at [660, 379] on label "Are you proposing a setback from the lake that is closer than the standard lake…" at bounding box center [603, 386] width 692 height 19
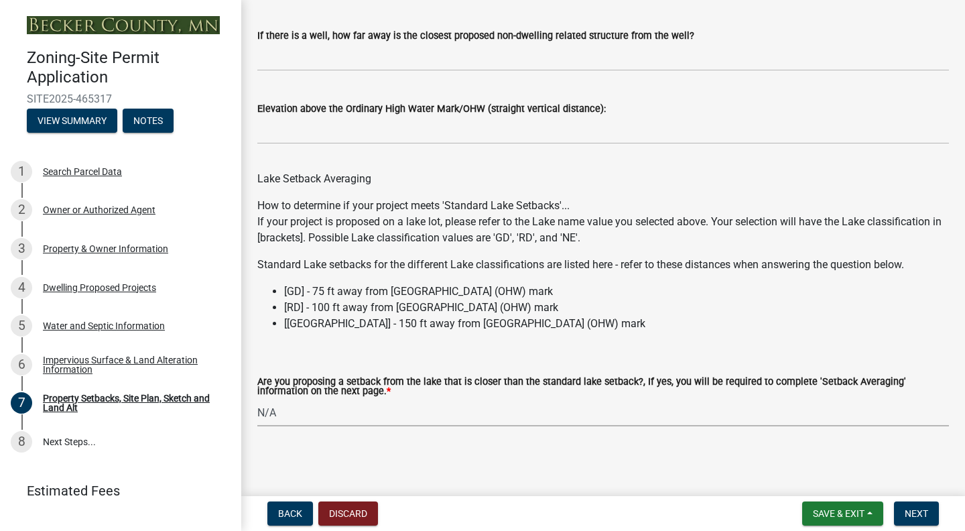
click at [660, 399] on select "Select Item... Yes No N/A" at bounding box center [603, 412] width 692 height 27
click at [912, 506] on button "Next" at bounding box center [916, 513] width 45 height 24
click at [912, 513] on span "Next" at bounding box center [916, 513] width 23 height 11
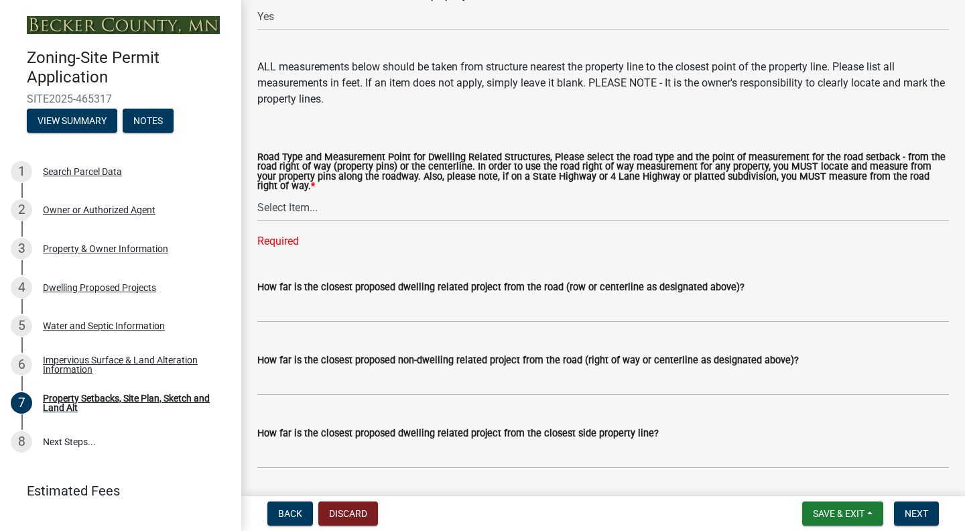
scroll to position [2607, 0]
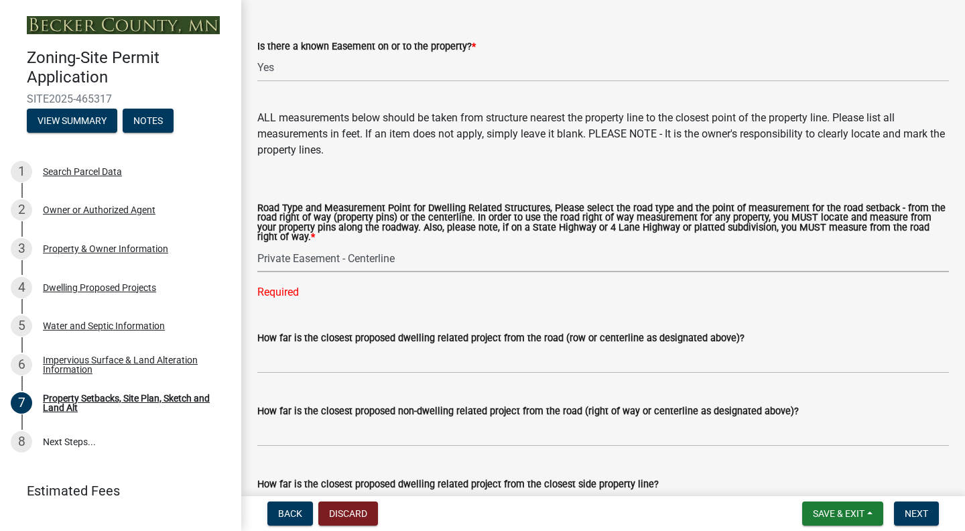
select select "1c6b2b2e-439c-462d-bb45-b31f31c95a9c"
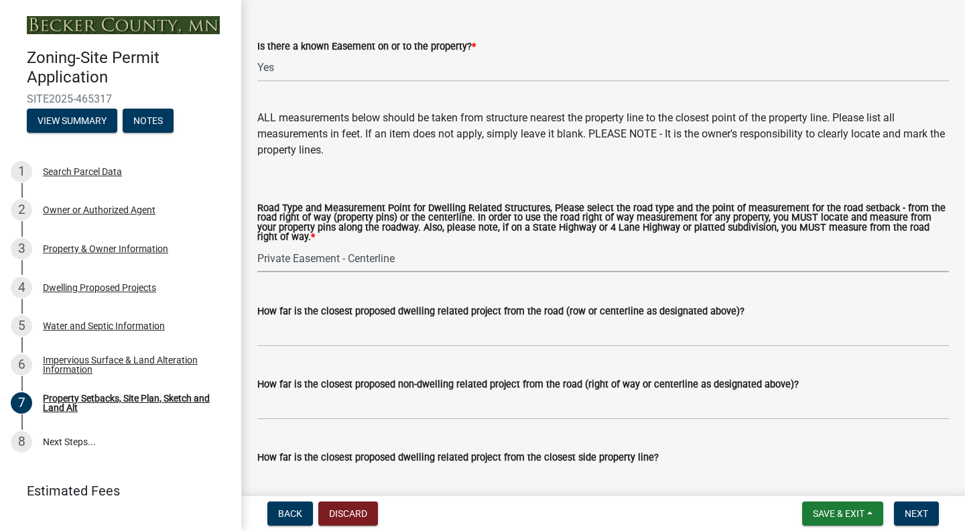
click at [346, 236] on label "Road Type and Measurement Point for Dwelling Related Structures, Please select …" at bounding box center [603, 223] width 692 height 39
click at [346, 245] on select "Select Item... Private Easement - Right of Way Private Easement - Centerline Pu…" at bounding box center [603, 258] width 692 height 27
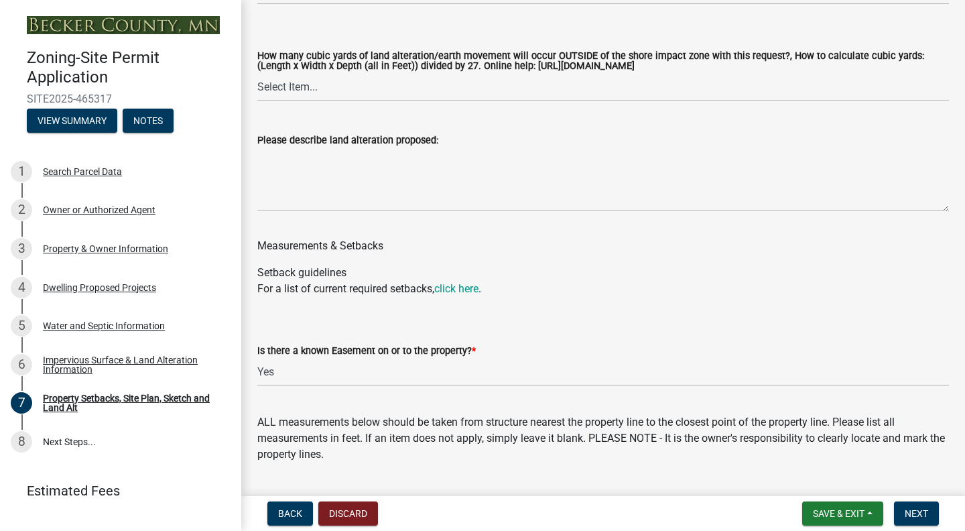
scroll to position [2176, 0]
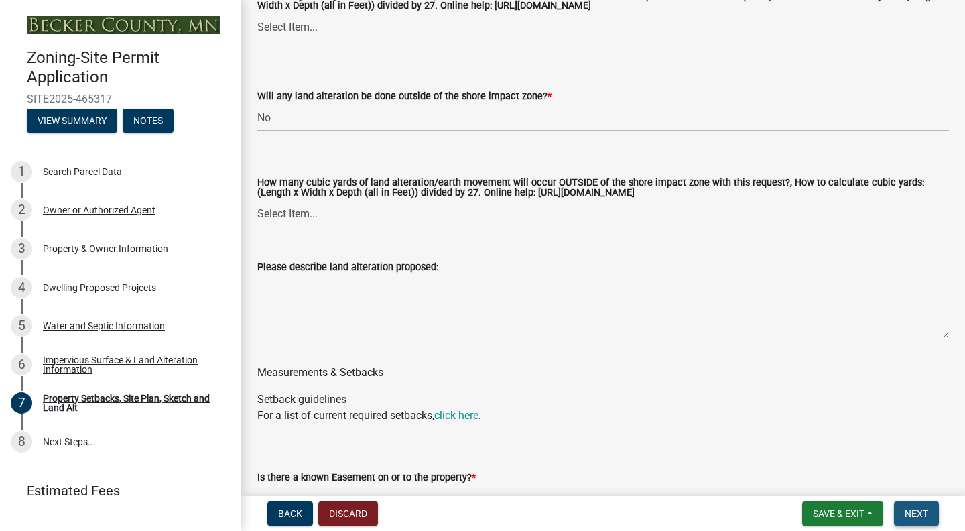
click at [918, 513] on span "Next" at bounding box center [916, 513] width 23 height 11
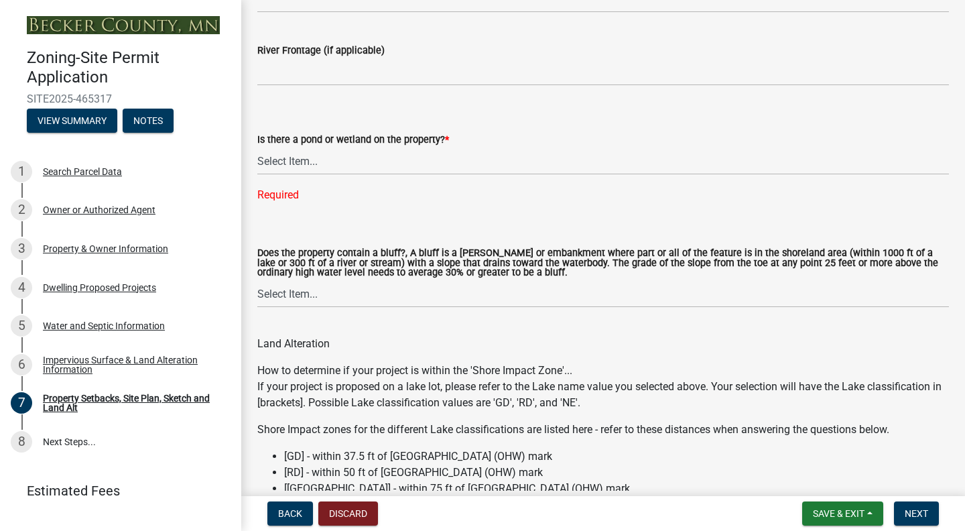
scroll to position [1504, 0]
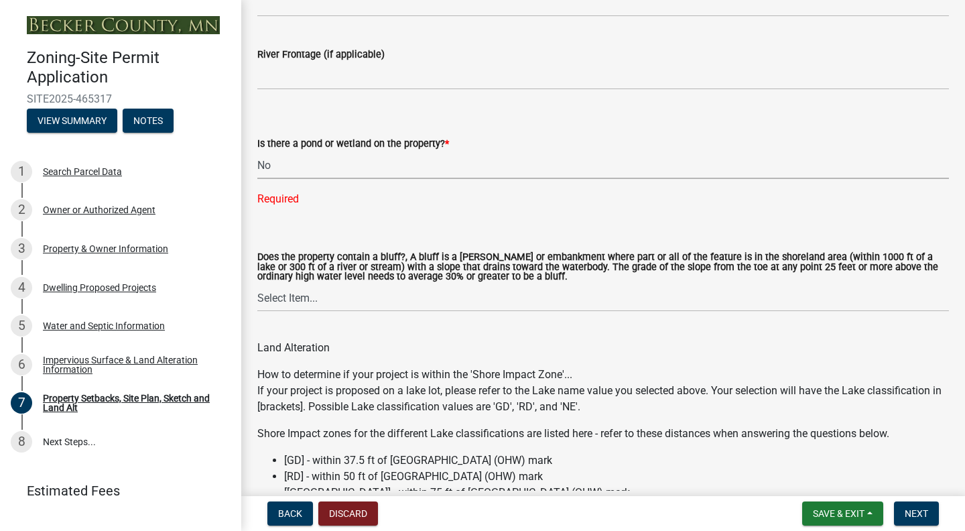
select select "b56a4575-9846-47cf-8067-c59a4853da22"
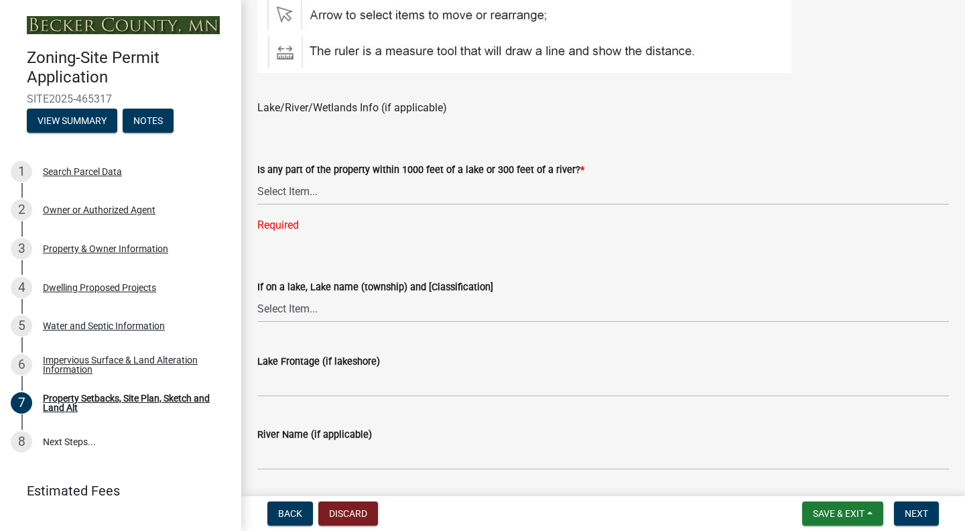
scroll to position [1052, 0]
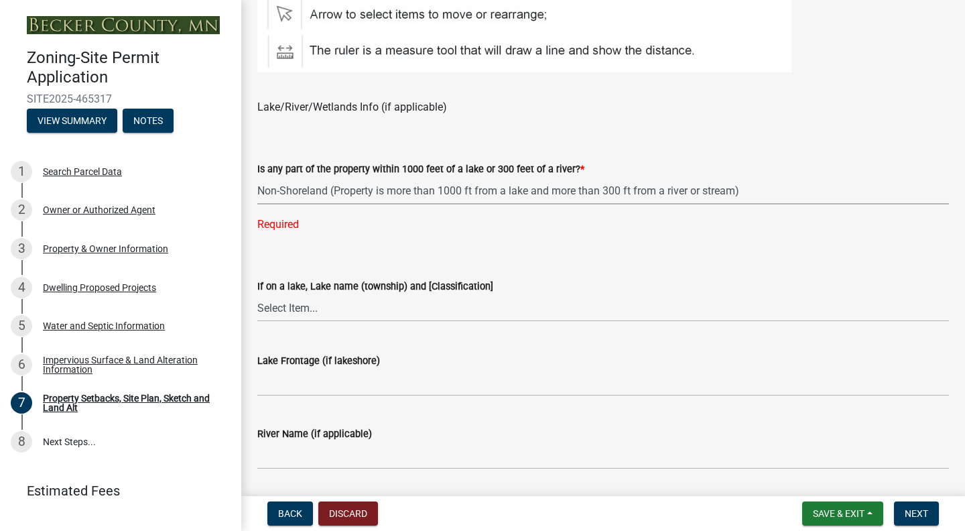
select select "d89fbfa0-1150-4954-b91c-9d482c9530a3"
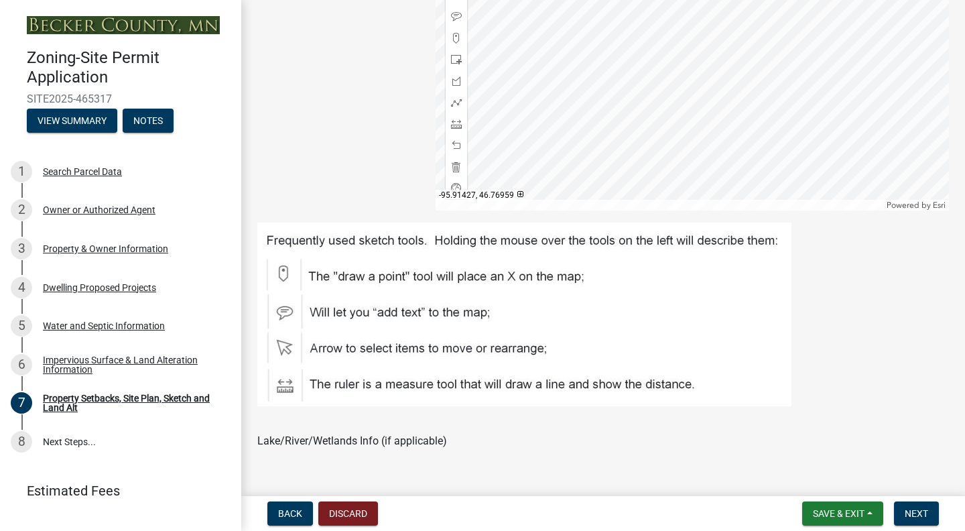
scroll to position [648, 0]
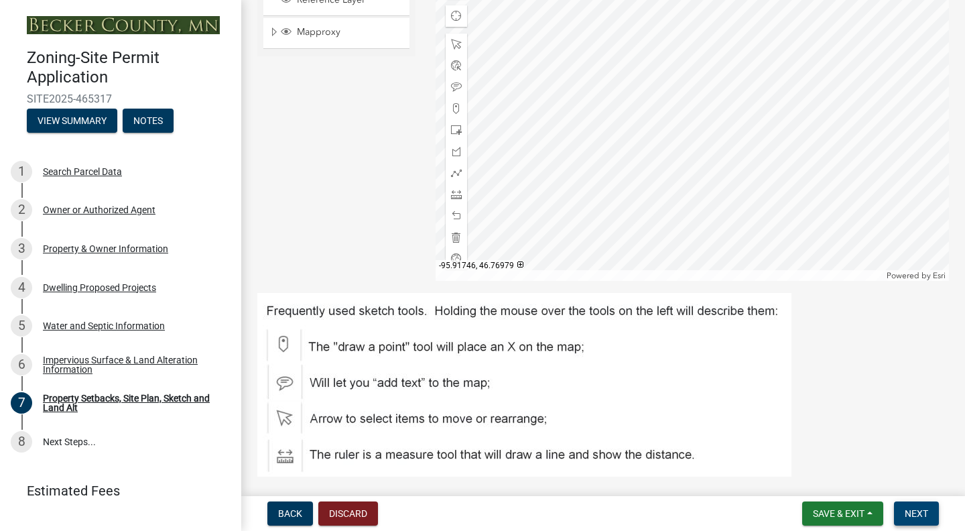
click at [912, 516] on span "Next" at bounding box center [916, 513] width 23 height 11
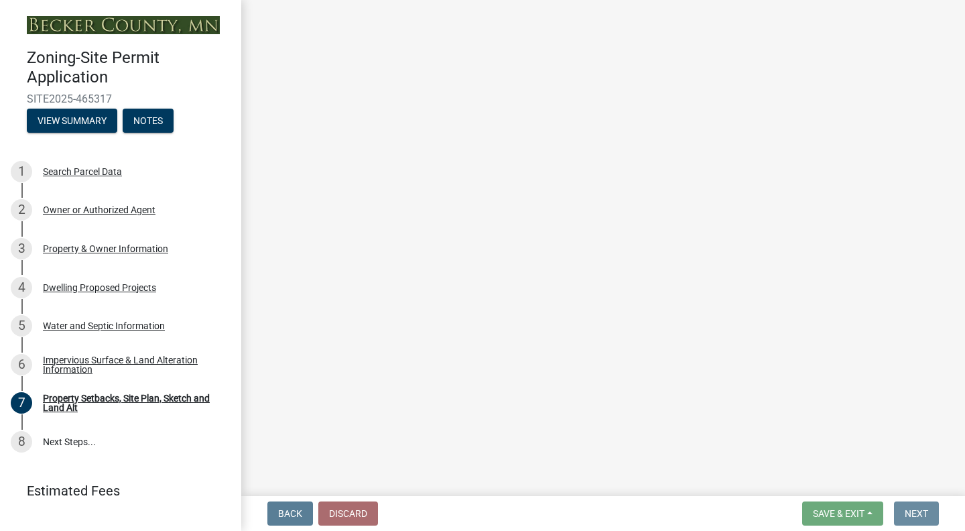
scroll to position [0, 0]
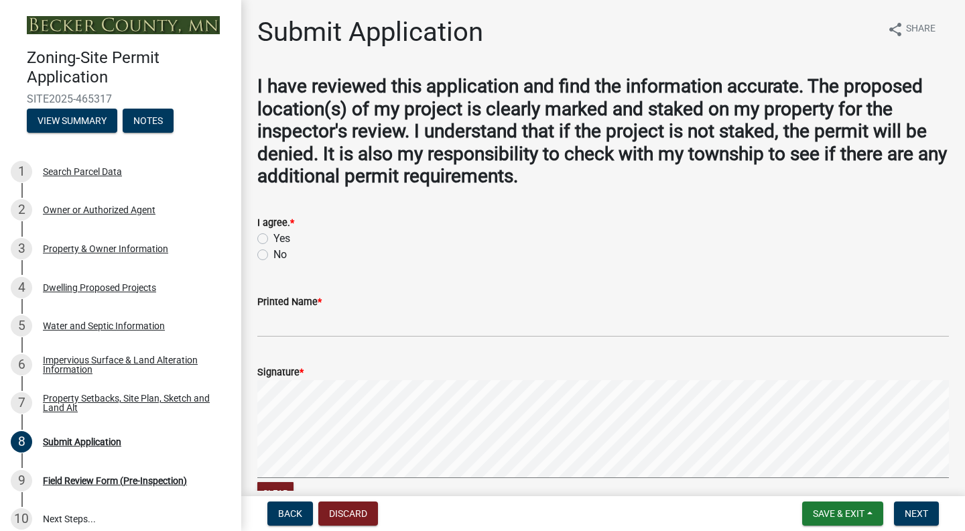
click at [273, 235] on label "Yes" at bounding box center [281, 239] width 17 height 16
click at [273, 235] on input "Yes" at bounding box center [277, 235] width 9 height 9
radio input "true"
click at [290, 327] on input "Printed Name *" at bounding box center [603, 323] width 692 height 27
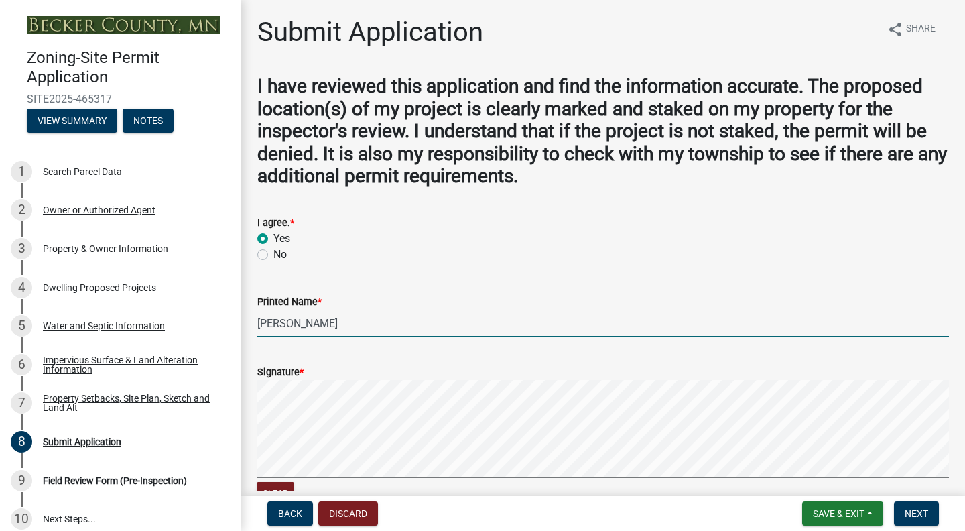
type input "[PERSON_NAME]"
click at [422, 152] on strong "I have reviewed this application and find the information accurate. The propose…" at bounding box center [602, 131] width 690 height 112
click at [370, 128] on strong "I have reviewed this application and find the information accurate. The propose…" at bounding box center [602, 131] width 690 height 112
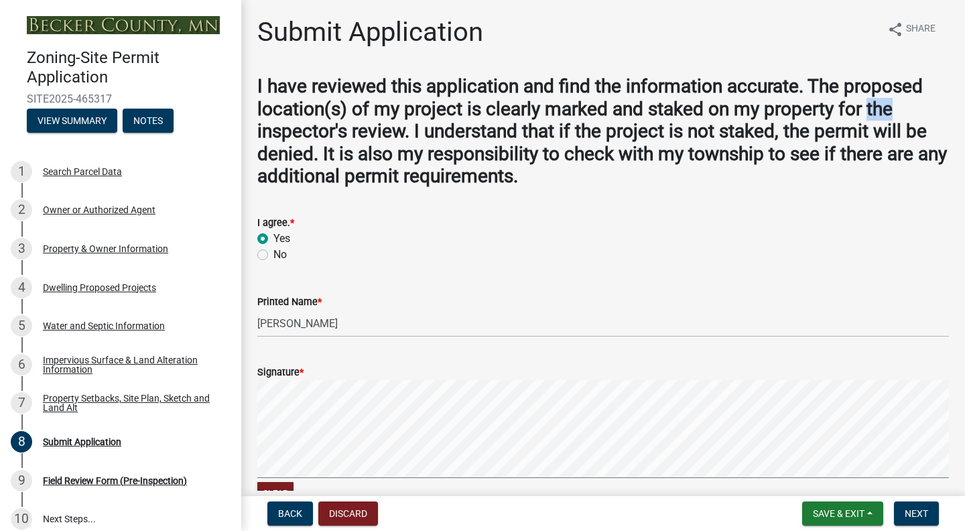
click at [370, 128] on strong "I have reviewed this application and find the information accurate. The propose…" at bounding box center [602, 131] width 690 height 112
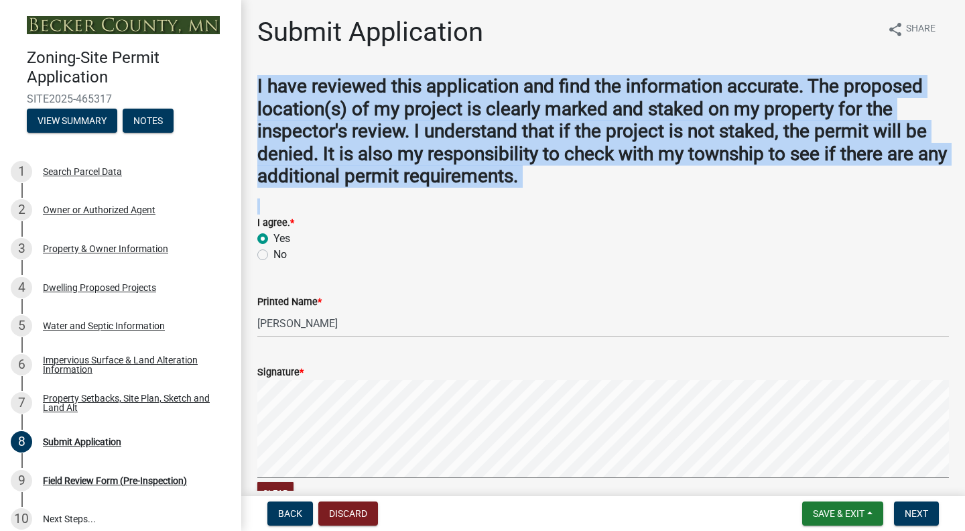
click at [370, 128] on strong "I have reviewed this application and find the information accurate. The propose…" at bounding box center [602, 131] width 690 height 112
click at [419, 145] on strong "I have reviewed this application and find the information accurate. The propose…" at bounding box center [602, 131] width 690 height 112
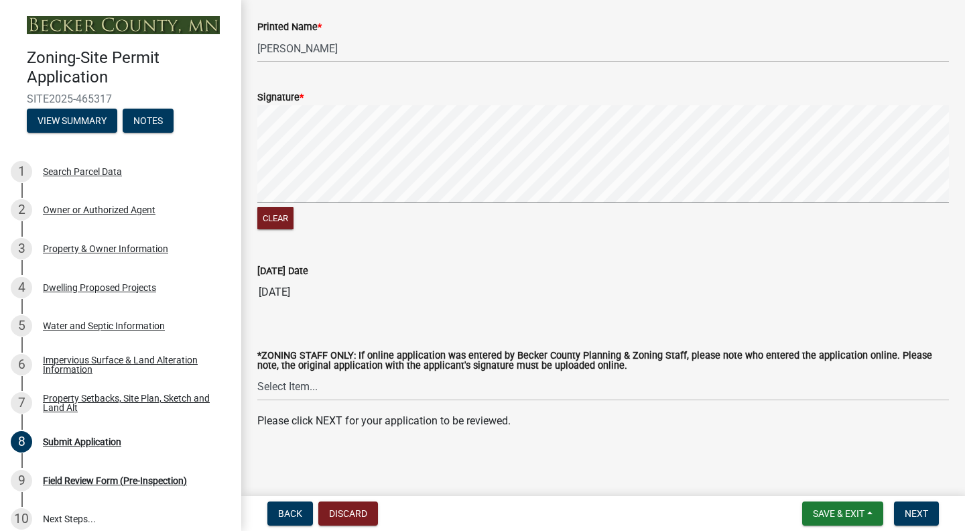
scroll to position [274, 0]
click at [911, 515] on span "Next" at bounding box center [916, 513] width 23 height 11
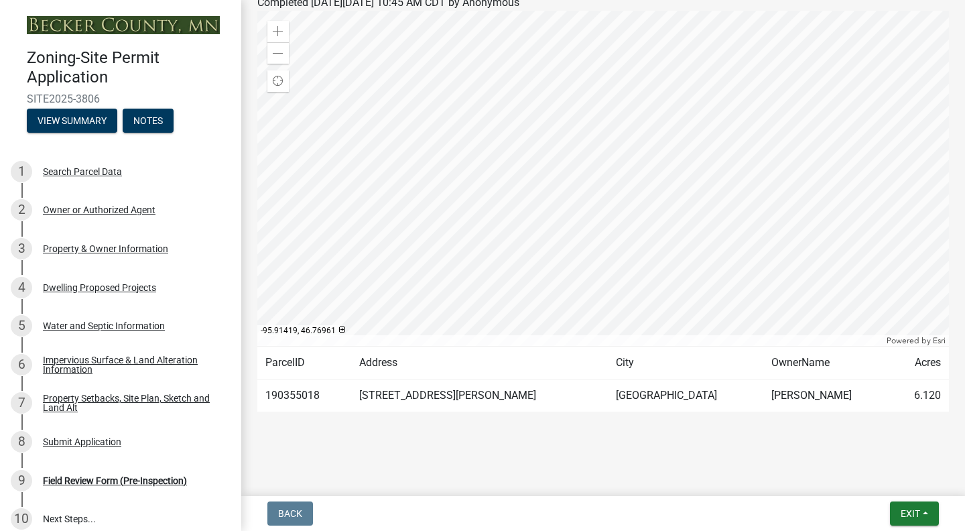
scroll to position [234, 0]
click at [74, 518] on link "10 Next Steps..." at bounding box center [120, 518] width 241 height 39
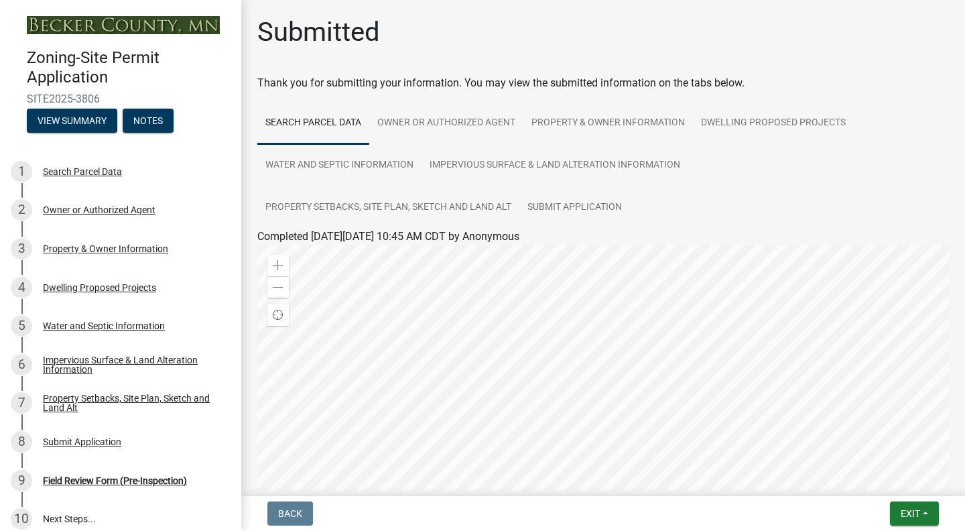
scroll to position [0, 0]
click at [578, 124] on link "Property & Owner Information" at bounding box center [609, 123] width 170 height 43
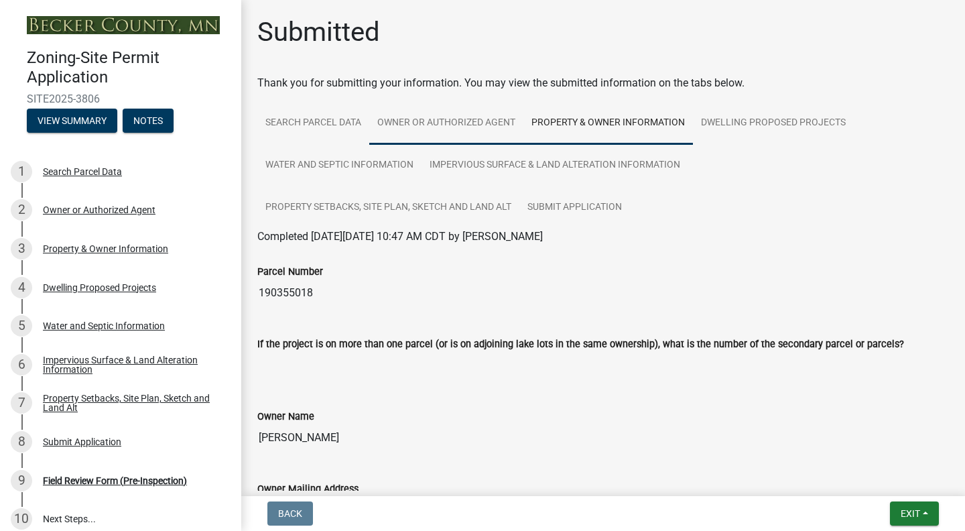
click at [474, 123] on link "Owner or Authorized Agent" at bounding box center [446, 123] width 154 height 43
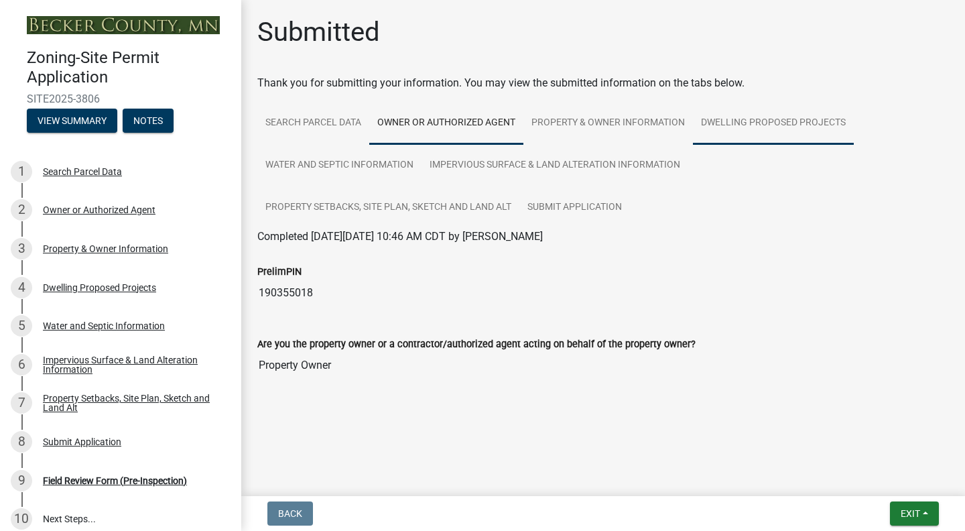
click at [765, 127] on link "Dwelling Proposed Projects" at bounding box center [773, 123] width 161 height 43
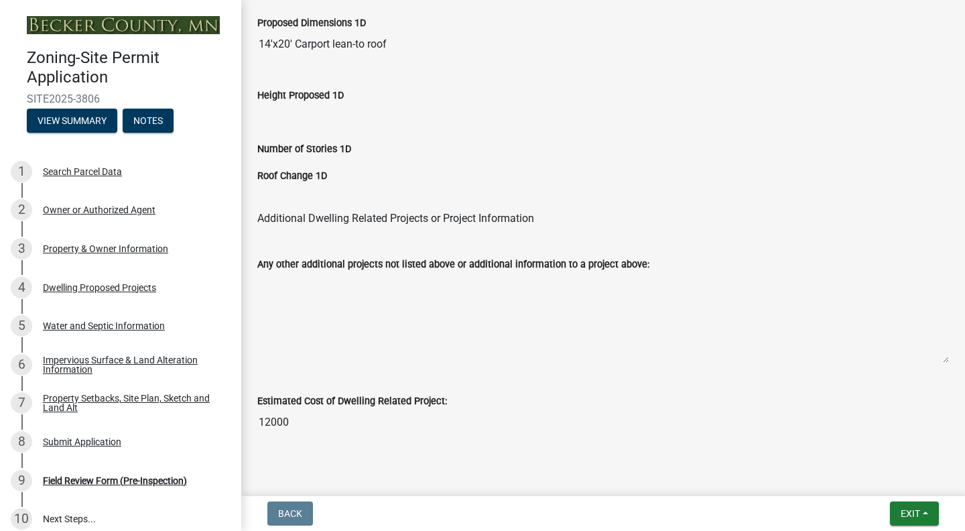
scroll to position [2677, 0]
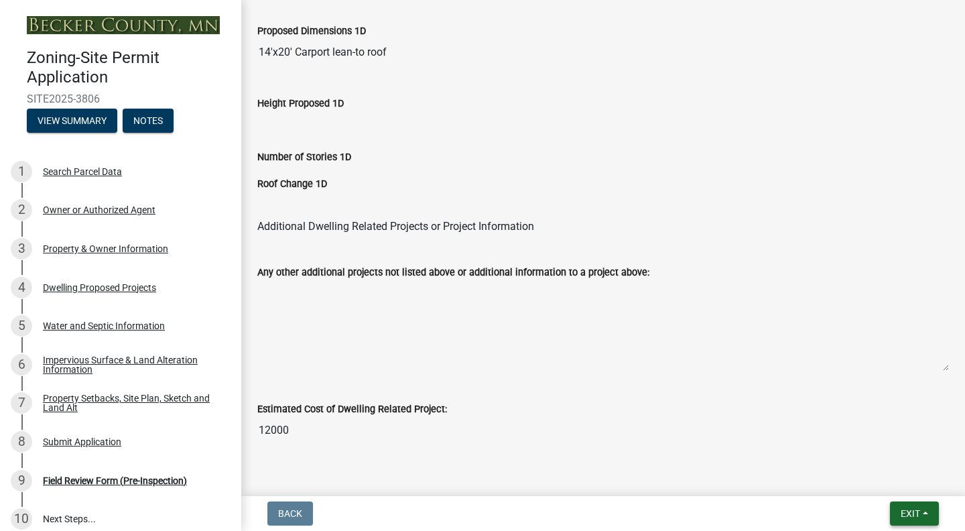
click at [923, 512] on button "Exit" at bounding box center [914, 513] width 49 height 24
click at [865, 478] on button "Save & Exit" at bounding box center [886, 479] width 107 height 32
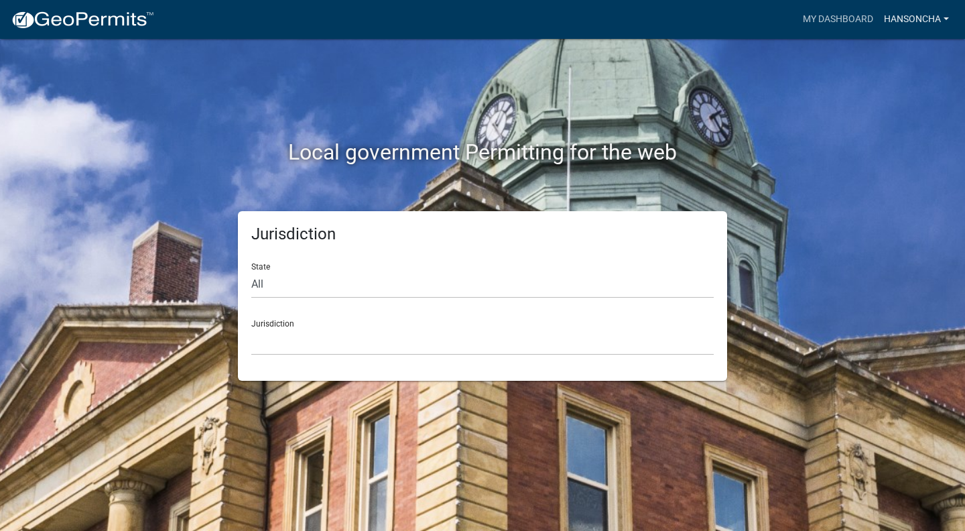
click at [916, 16] on link "hansoncha" at bounding box center [917, 19] width 76 height 25
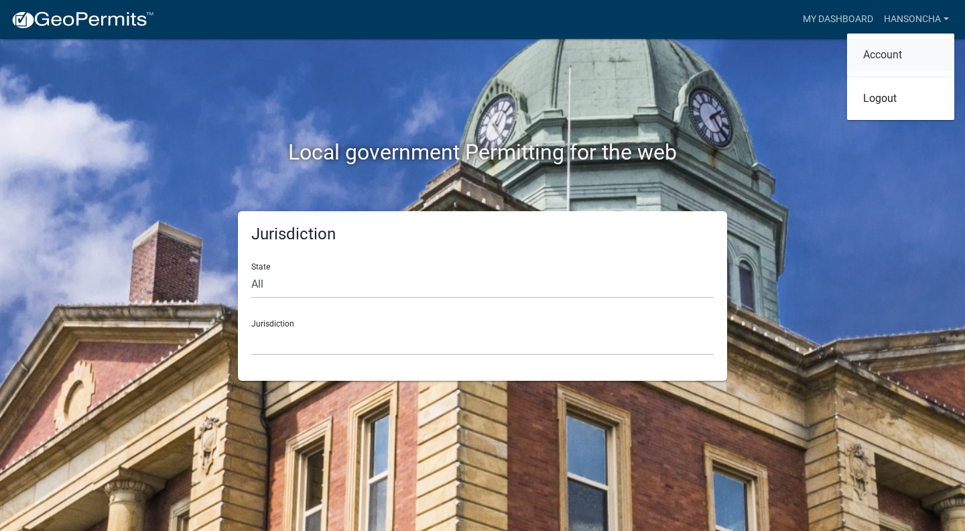
click at [875, 50] on link "Account" at bounding box center [900, 55] width 107 height 32
